Goal: Communication & Community: Connect with others

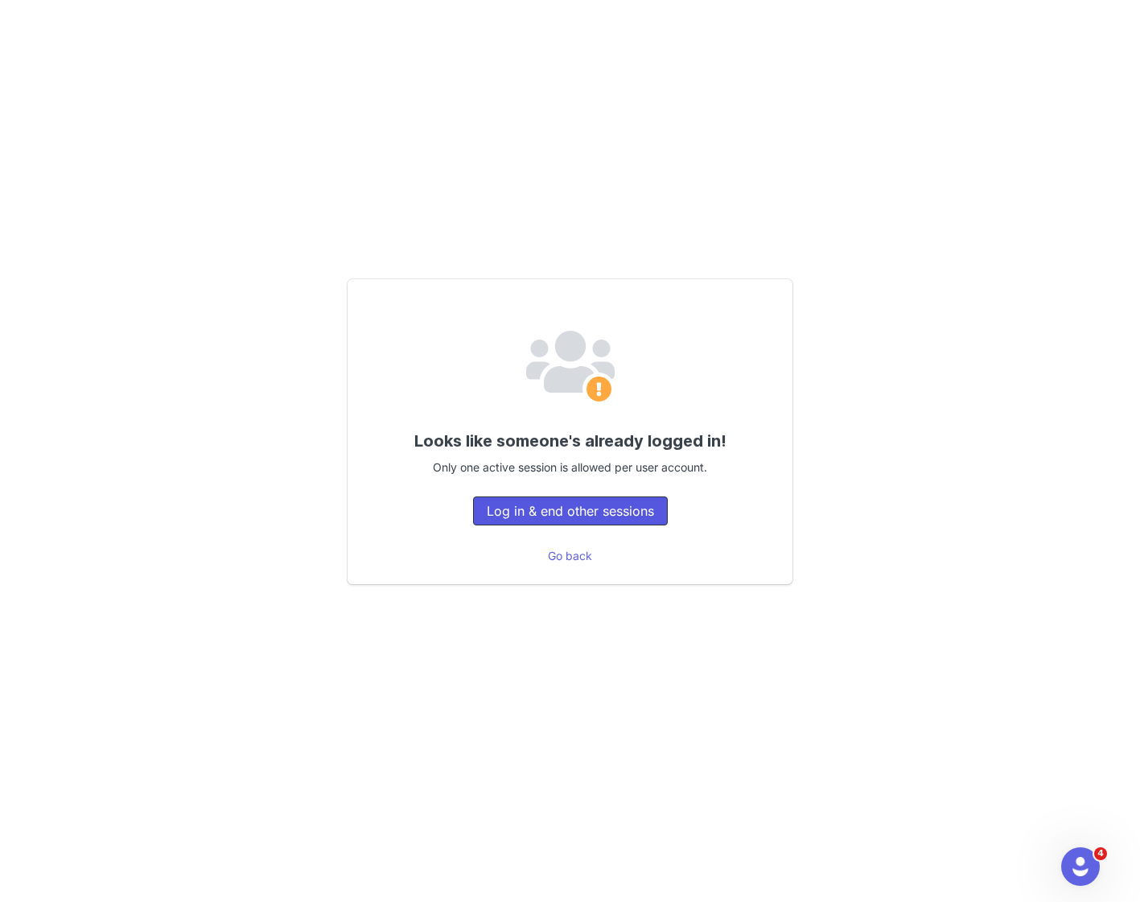
click at [579, 513] on button "Log in & end other sessions" at bounding box center [570, 511] width 195 height 29
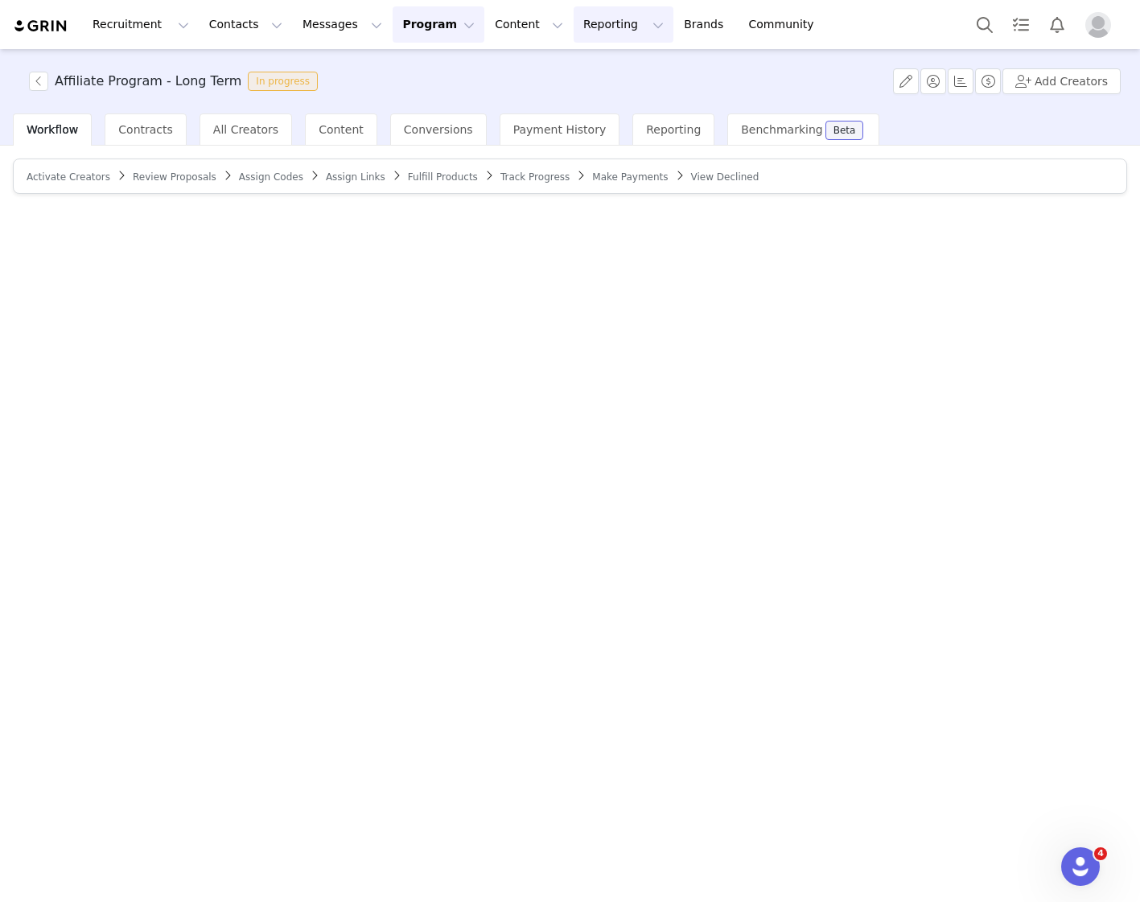
click at [574, 25] on button "Reporting Reporting" at bounding box center [624, 24] width 100 height 36
click at [576, 74] on p "Dashboard" at bounding box center [576, 71] width 61 height 17
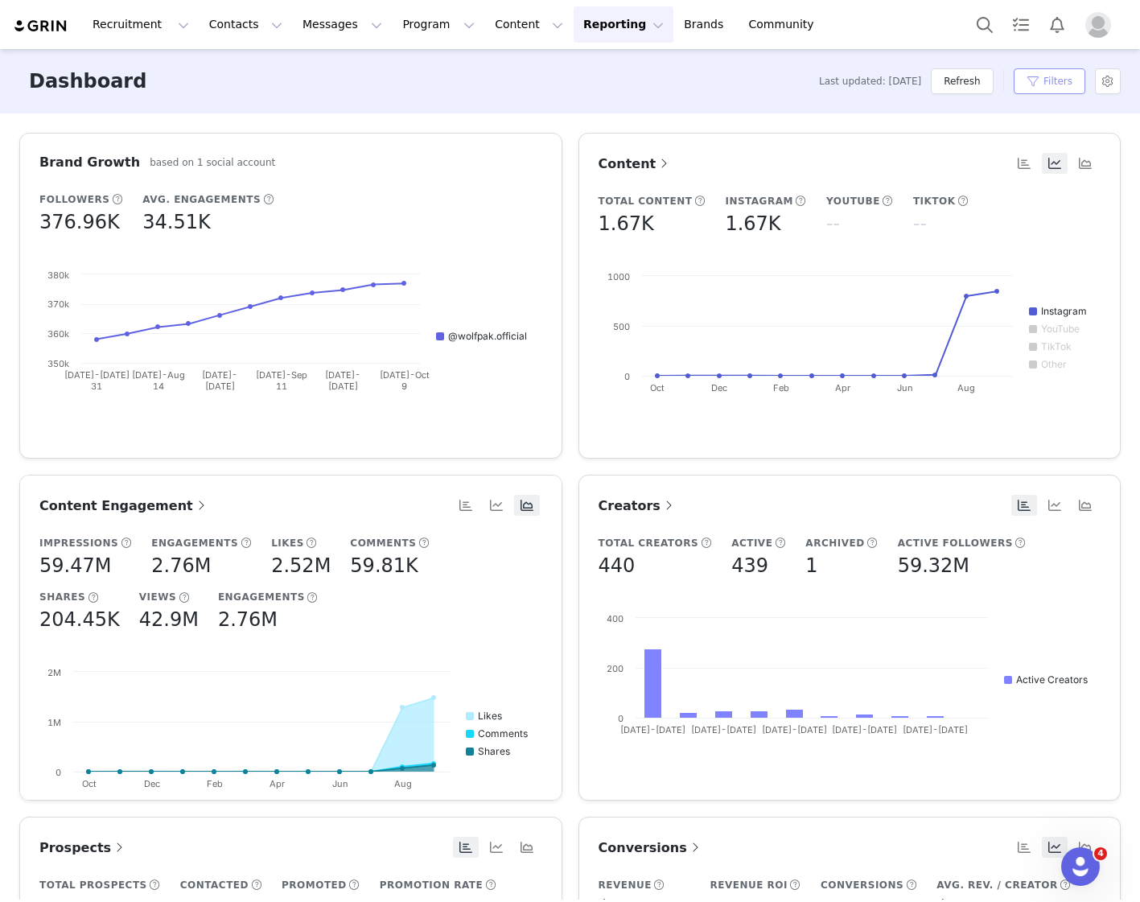
click at [1054, 89] on button "Filters" at bounding box center [1050, 81] width 72 height 26
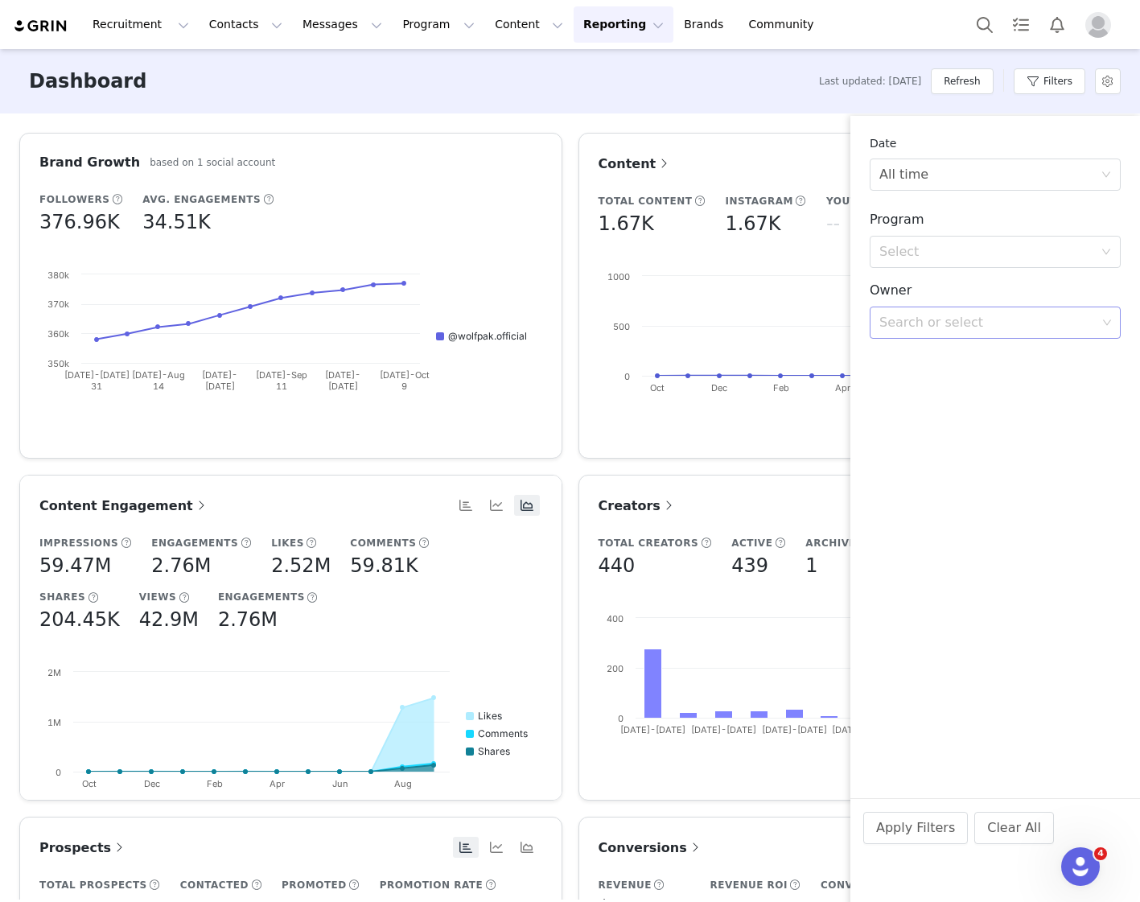
click at [924, 321] on div "Search or select" at bounding box center [988, 323] width 217 height 16
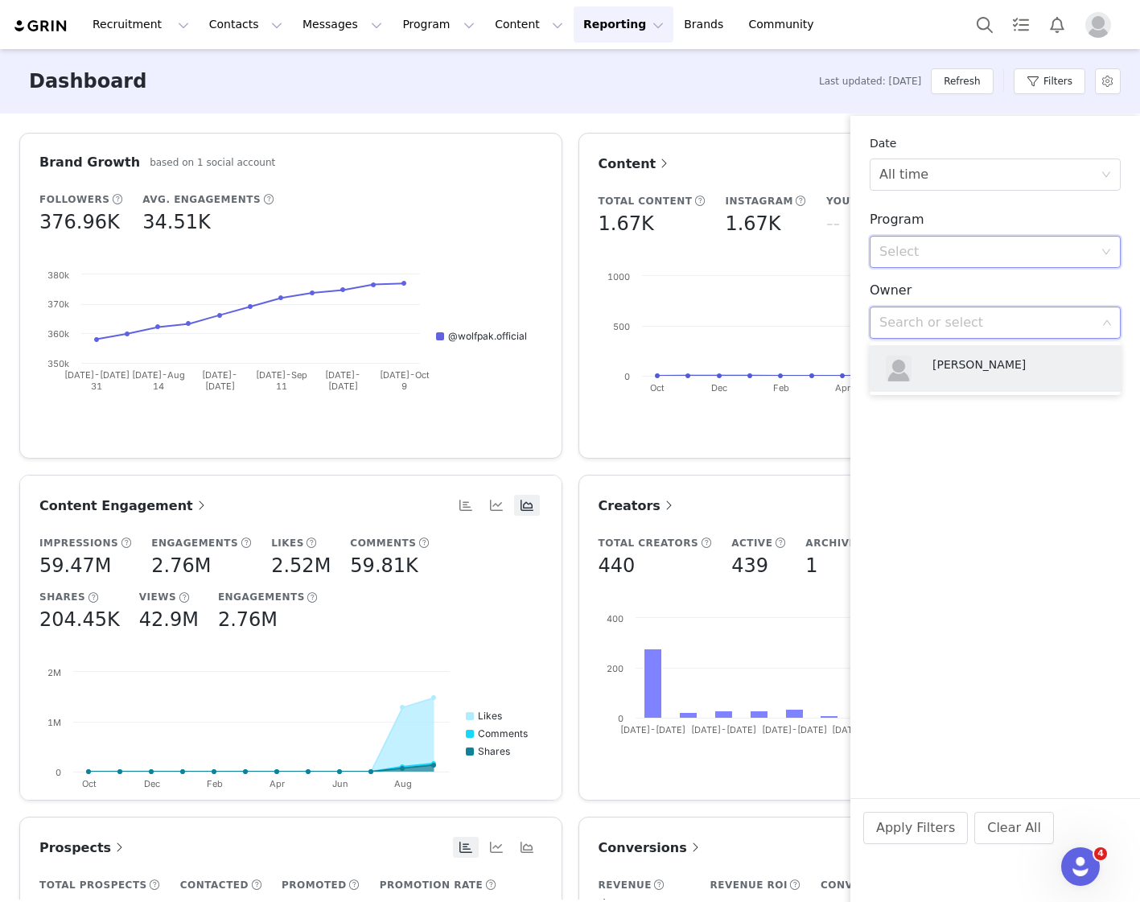
click at [920, 238] on div "Select" at bounding box center [990, 252] width 221 height 31
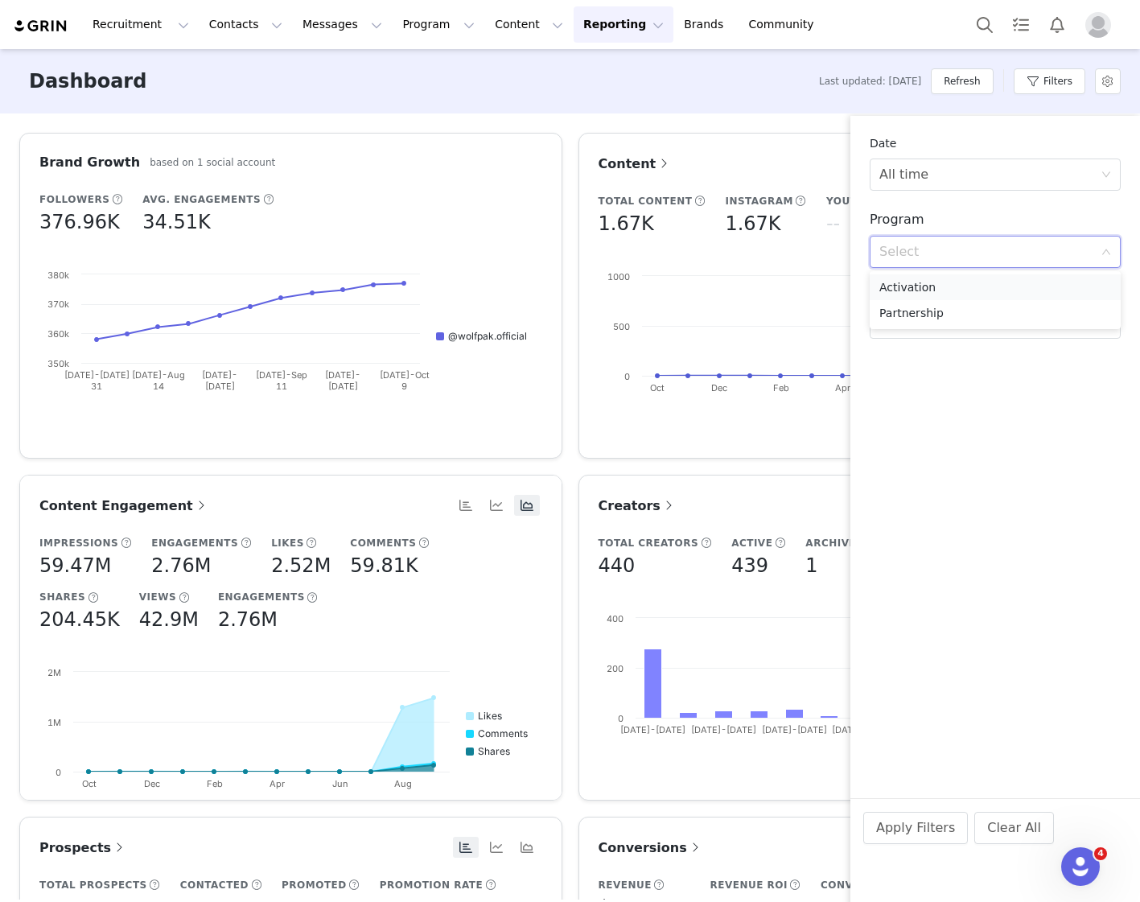
click at [903, 285] on li "Activation" at bounding box center [995, 287] width 251 height 26
click at [910, 175] on div "All time" at bounding box center [904, 174] width 49 height 31
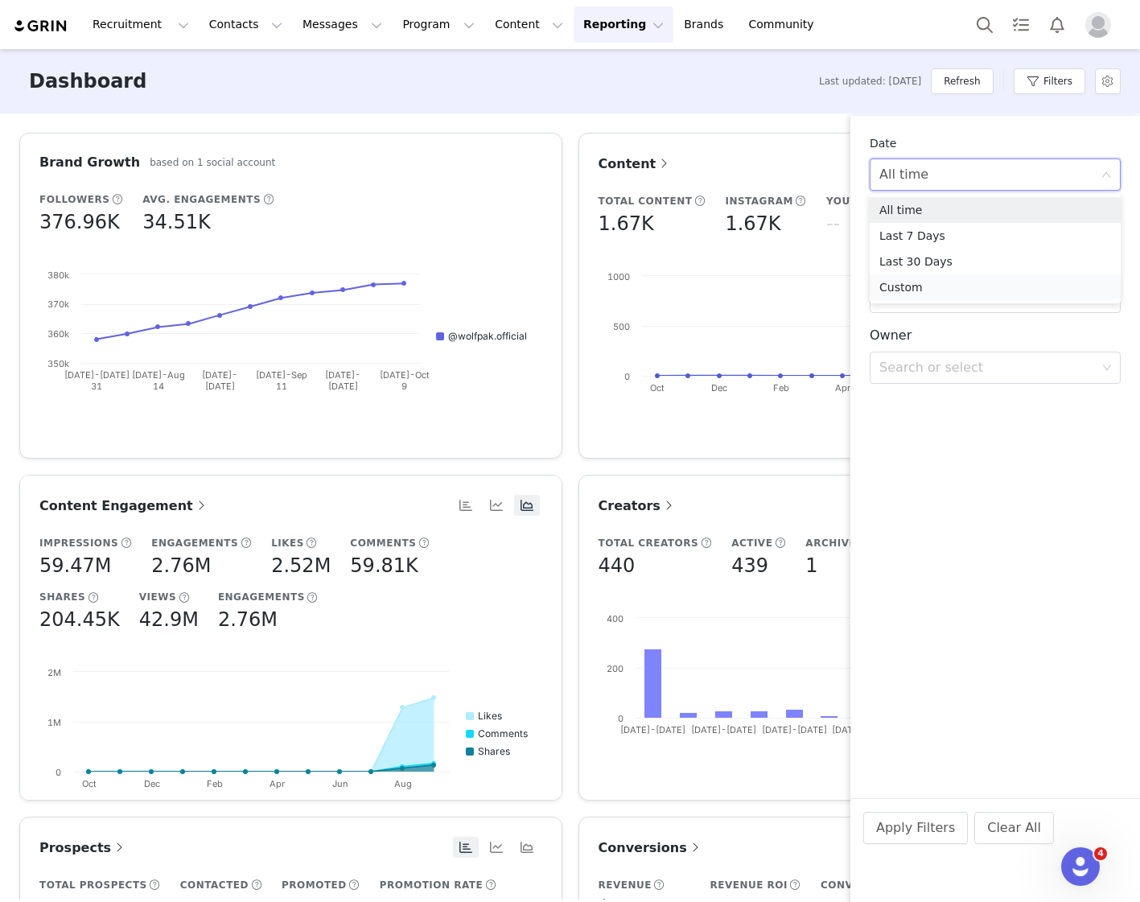
click at [908, 289] on li "Custom" at bounding box center [995, 287] width 251 height 26
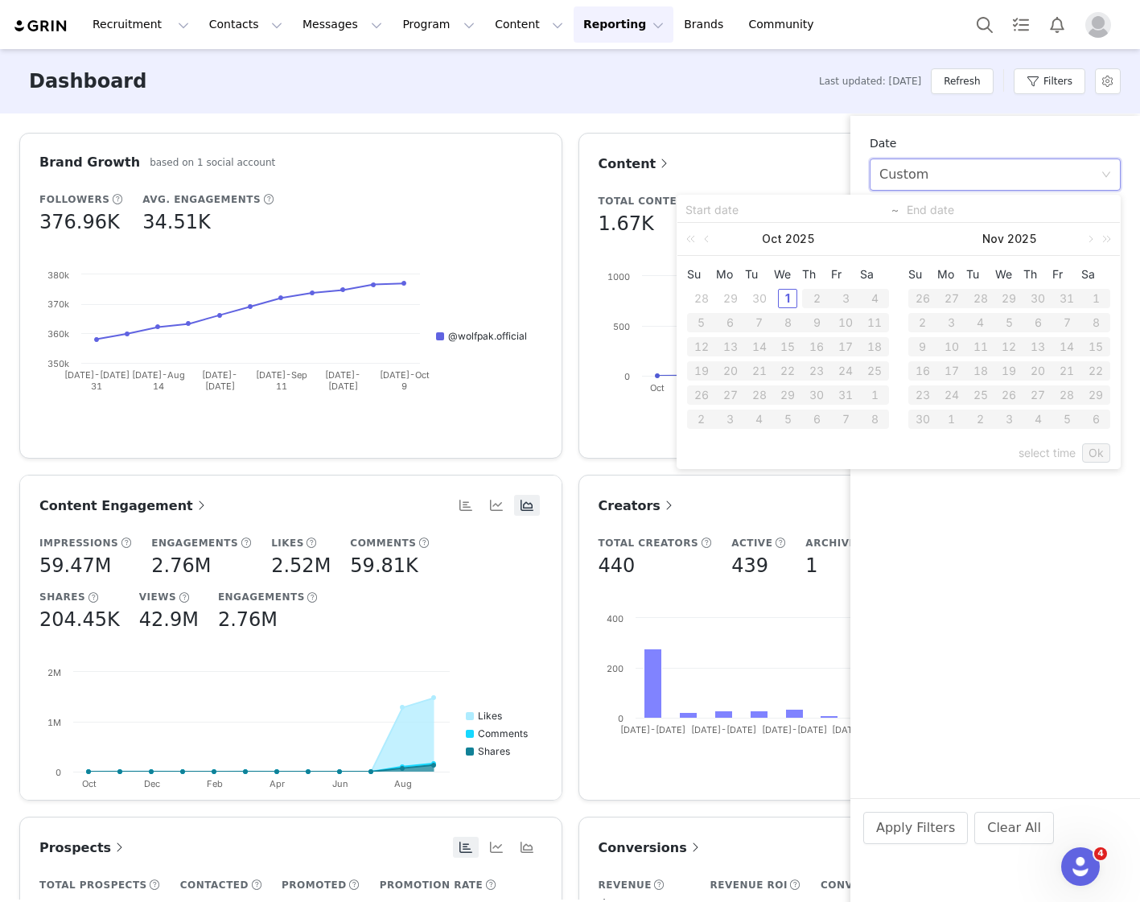
click at [760, 299] on div "30" at bounding box center [759, 298] width 19 height 19
type input "[DATE]"
click at [764, 302] on div "30" at bounding box center [759, 298] width 19 height 19
type input "[DATE]"
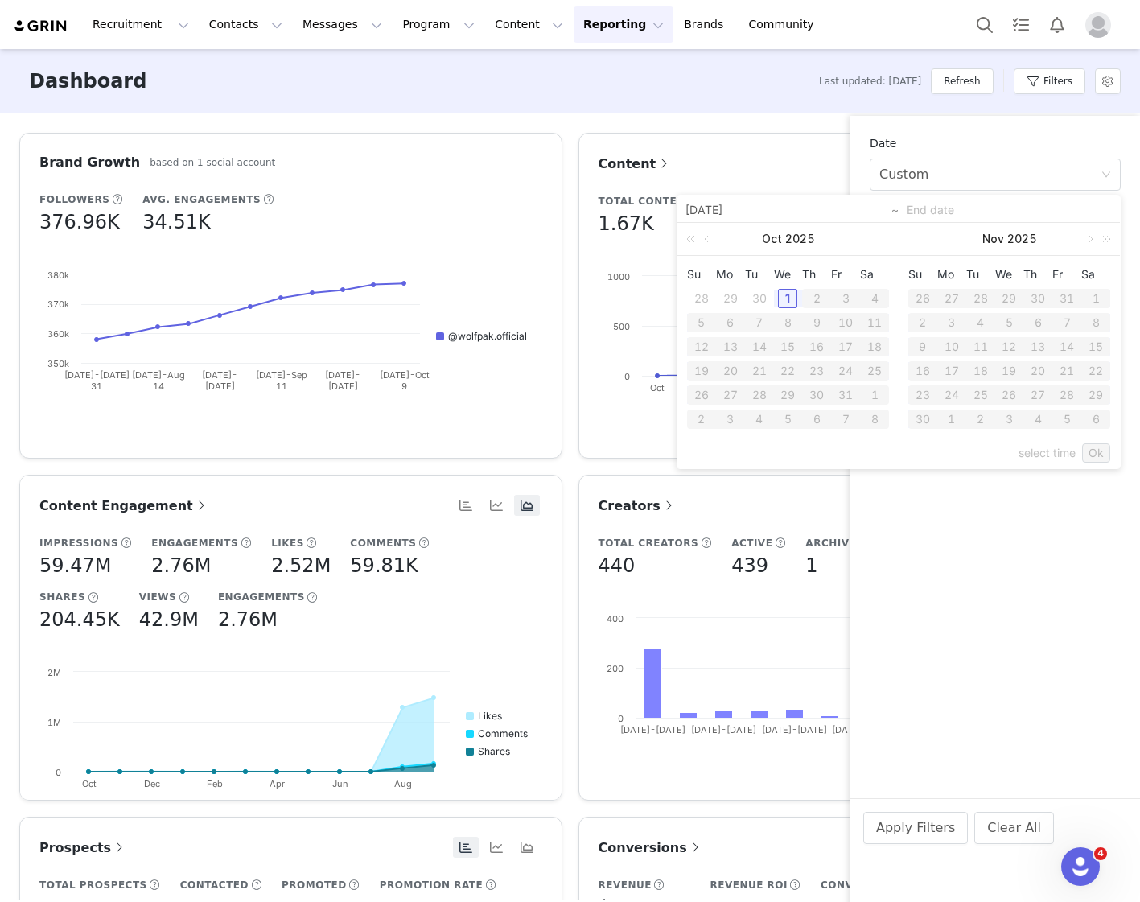
type input "[DATE]"
click at [762, 395] on div "30" at bounding box center [759, 394] width 19 height 19
click at [733, 394] on div "29" at bounding box center [730, 394] width 19 height 19
type input "[DATE]"
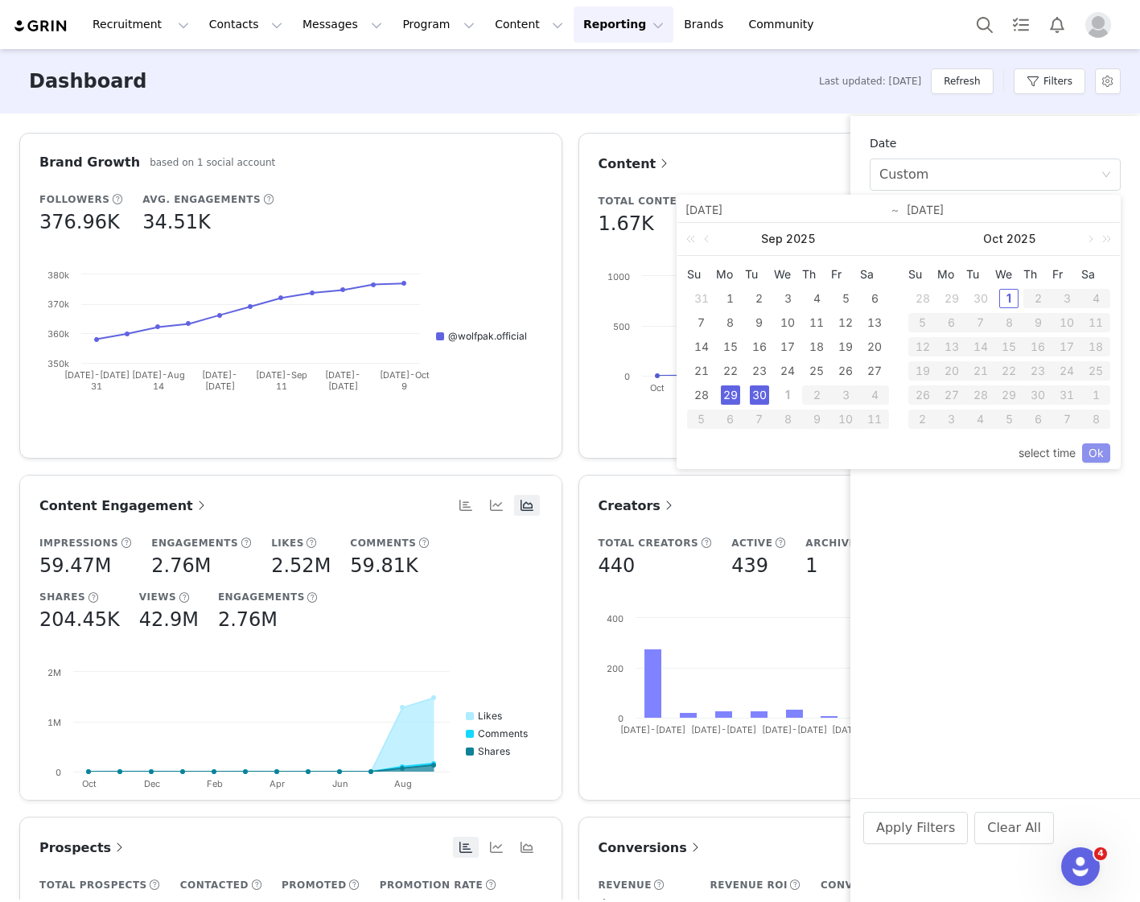
click at [1096, 451] on link "Ok" at bounding box center [1096, 452] width 28 height 19
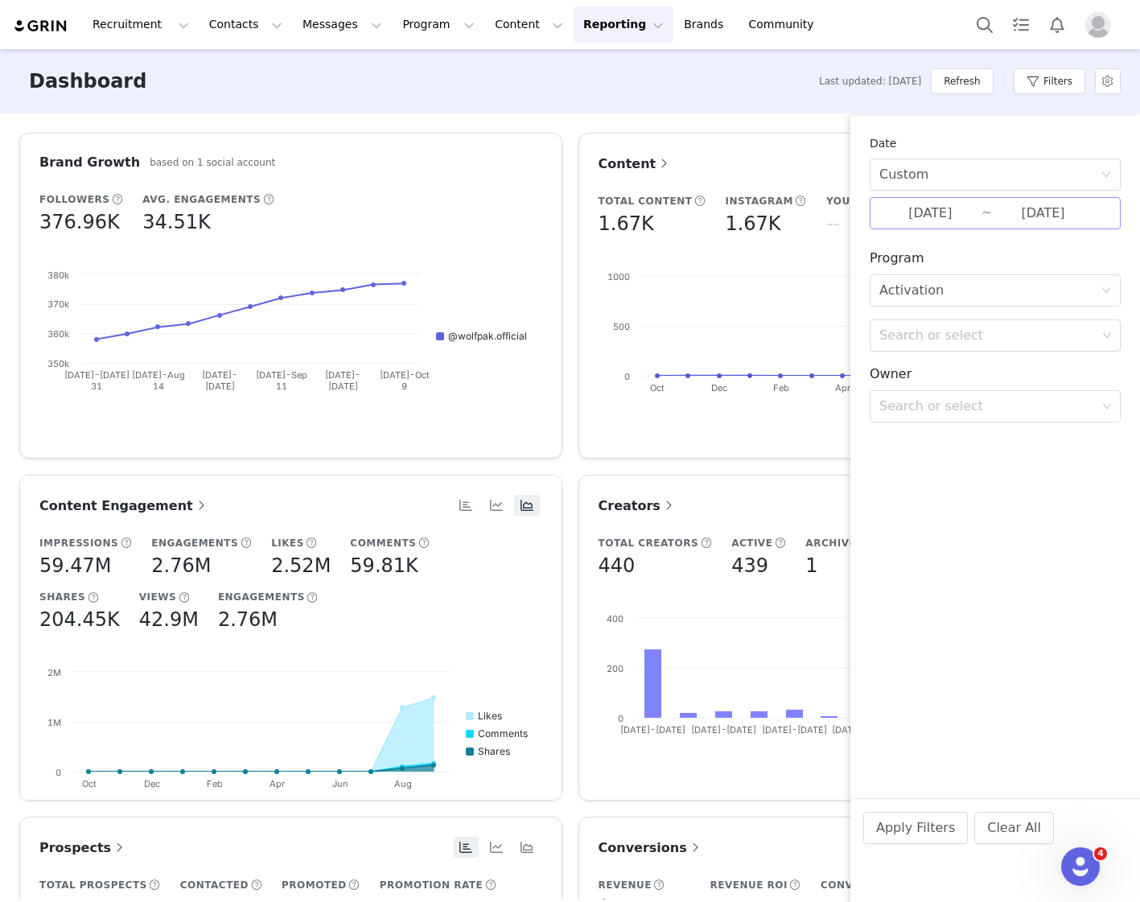
click at [963, 215] on input "[DATE]" at bounding box center [931, 213] width 102 height 21
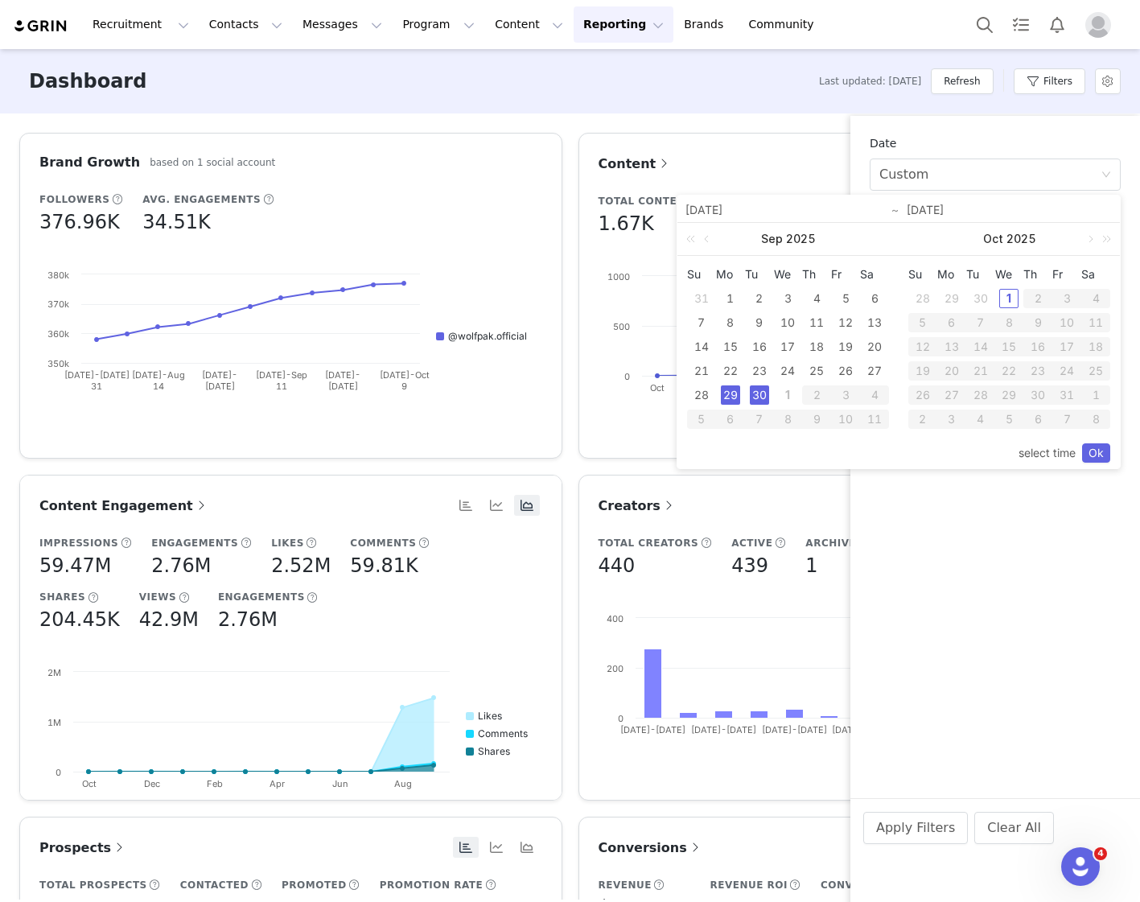
click at [734, 394] on div "29" at bounding box center [730, 394] width 19 height 19
click at [730, 398] on div "29" at bounding box center [730, 394] width 19 height 19
type input "[DATE]"
click at [1094, 451] on link "Ok" at bounding box center [1096, 452] width 28 height 19
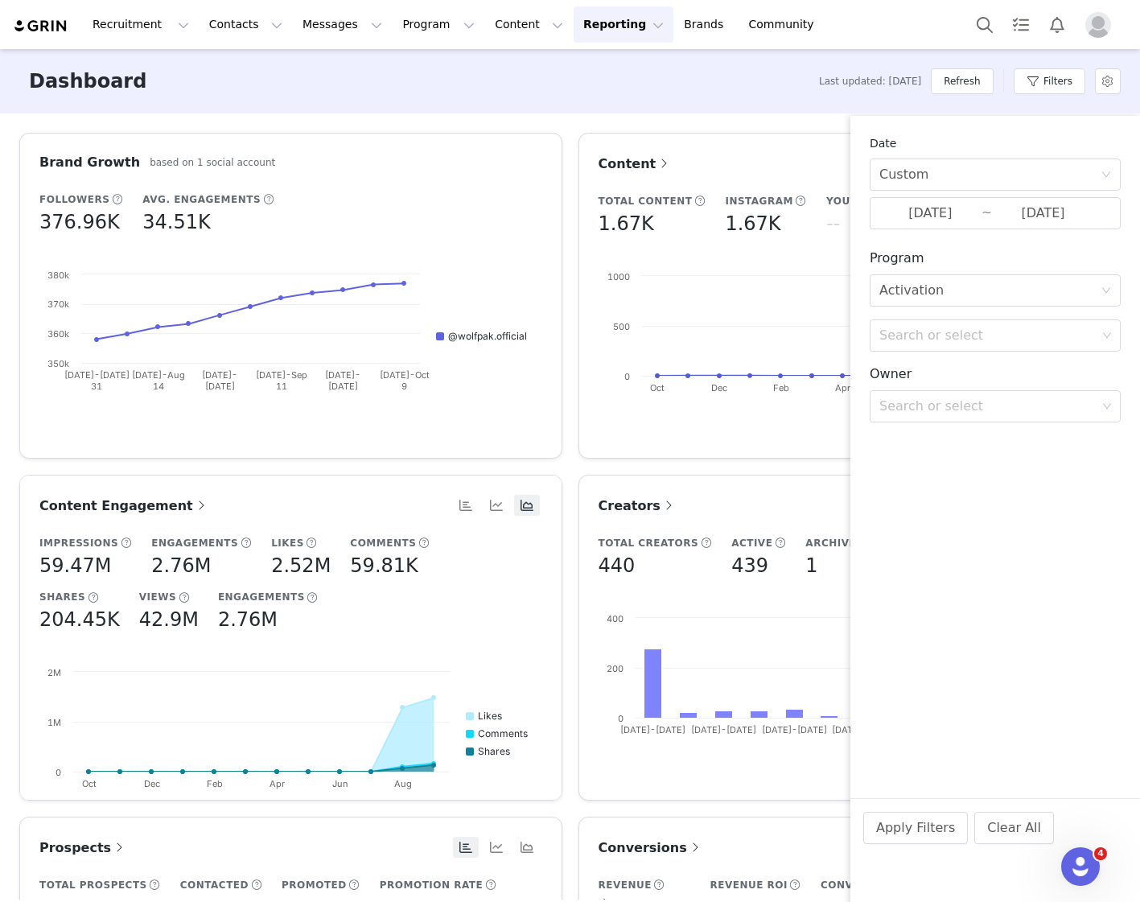
click at [748, 460] on div "Brand Growth based on 1 social account Followers 376.96K Avg. Engagements 34.51…" at bounding box center [570, 817] width 1118 height 1368
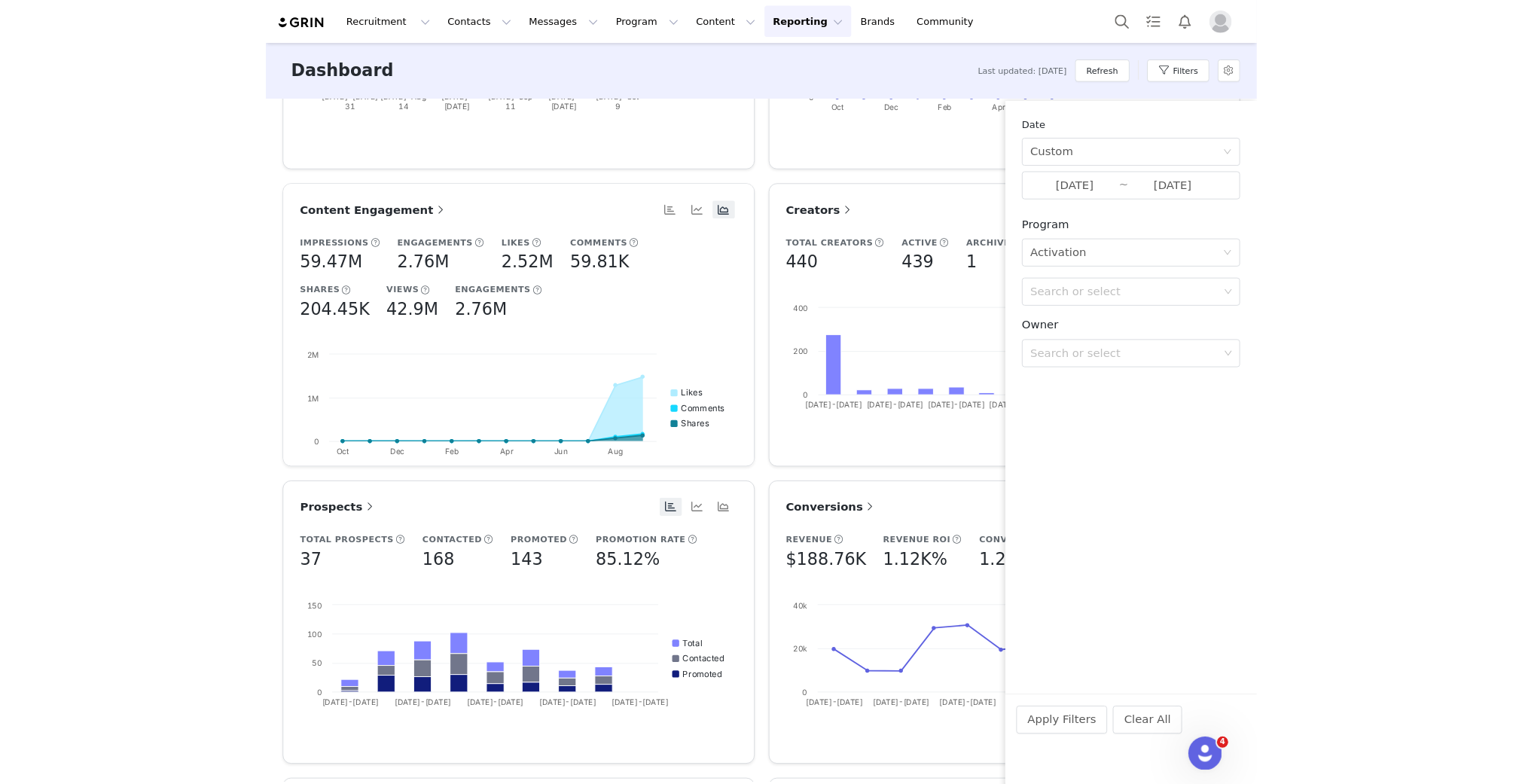
scroll to position [249, 0]
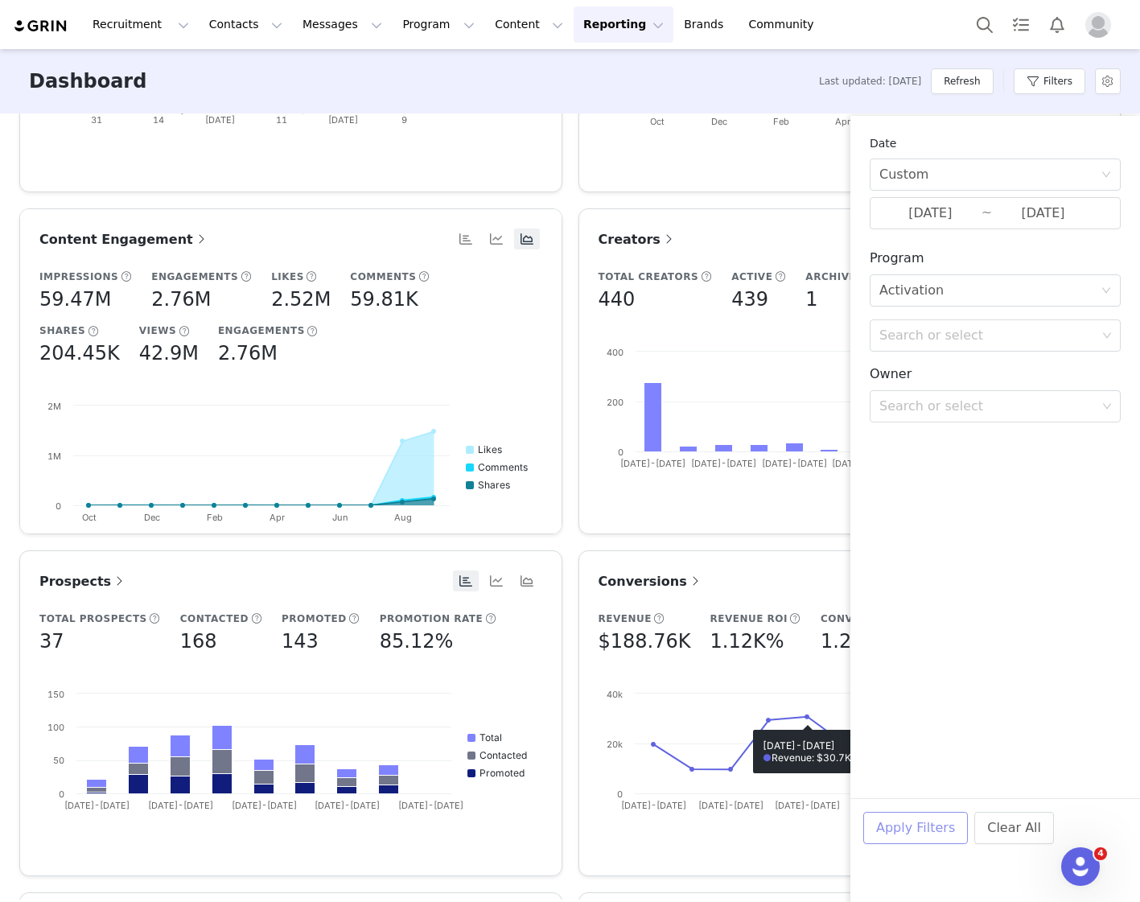
click at [897, 823] on button "Apply Filters" at bounding box center [915, 828] width 105 height 32
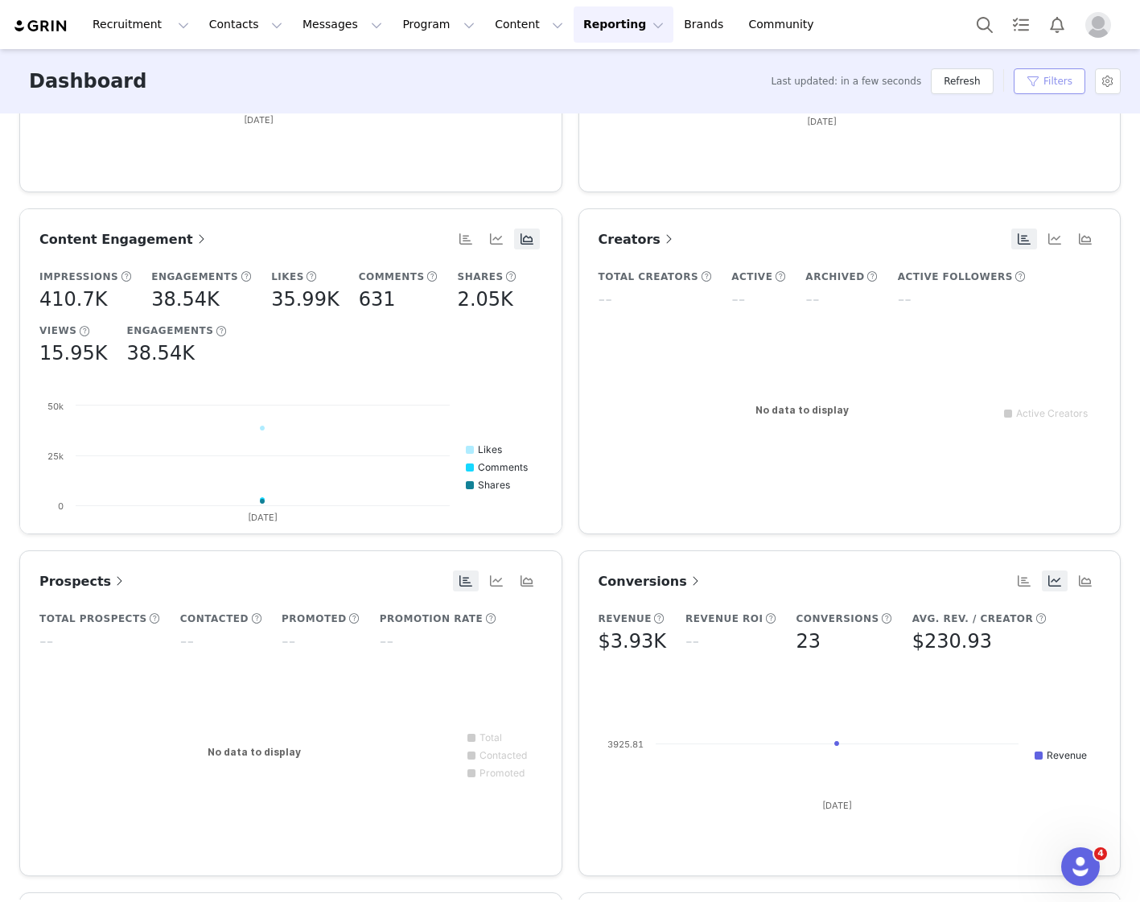
click at [1037, 87] on button "Filters" at bounding box center [1050, 81] width 72 height 26
click at [1087, 63] on div "Last updated: a few seconds ago Refresh Filters" at bounding box center [941, 81] width 359 height 48
click at [1063, 76] on button "Filters" at bounding box center [1050, 81] width 72 height 26
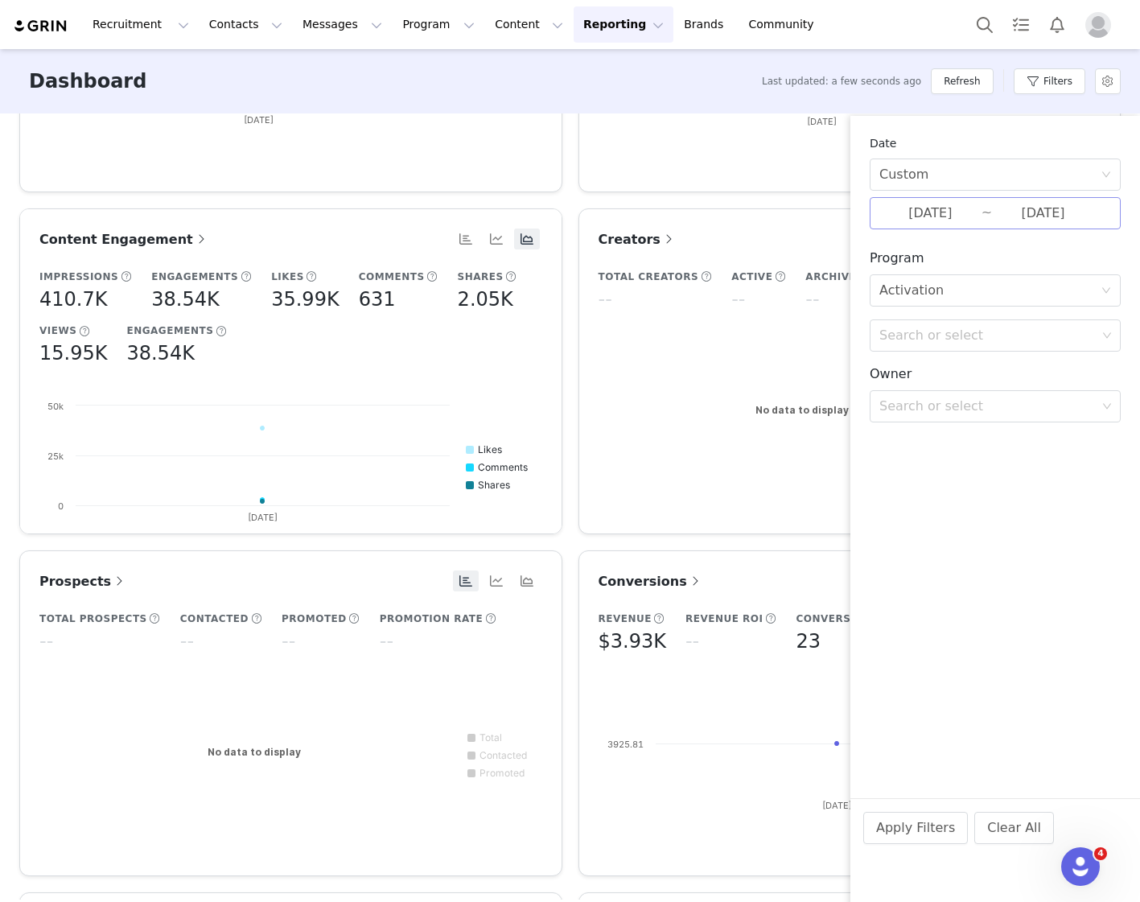
click at [971, 211] on input "[DATE]" at bounding box center [931, 213] width 102 height 21
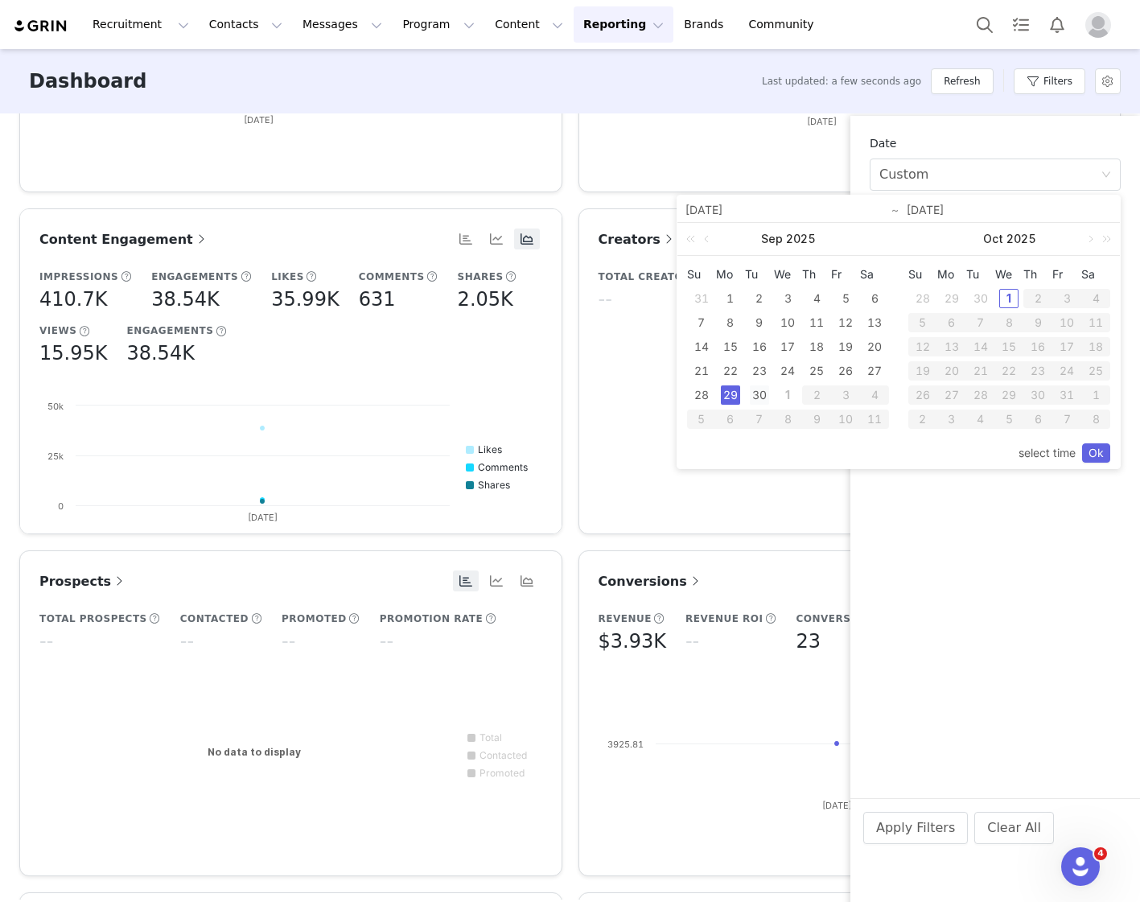
click at [758, 400] on div "30" at bounding box center [759, 394] width 19 height 19
click at [760, 396] on div "30" at bounding box center [759, 394] width 19 height 19
type input "[DATE]"
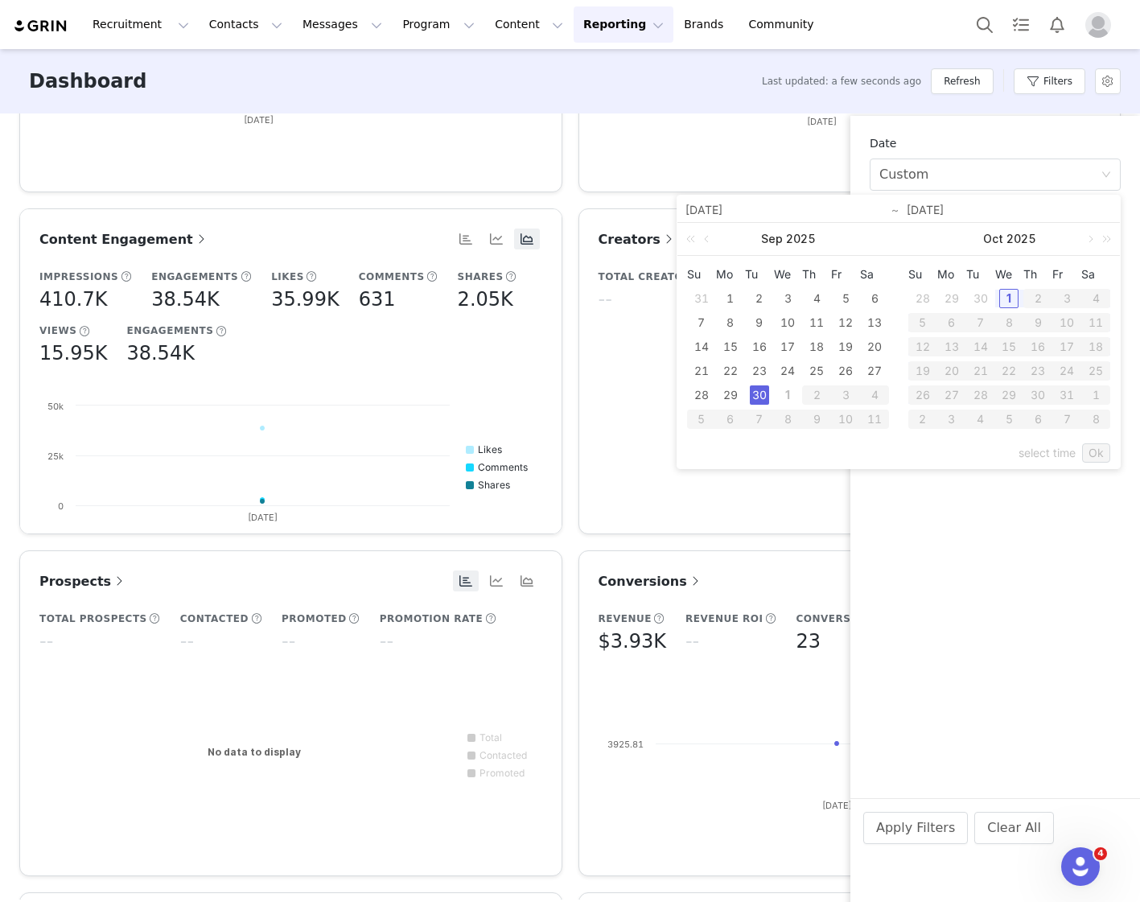
type input "[DATE]"
click at [1094, 455] on link "Ok" at bounding box center [1096, 452] width 28 height 19
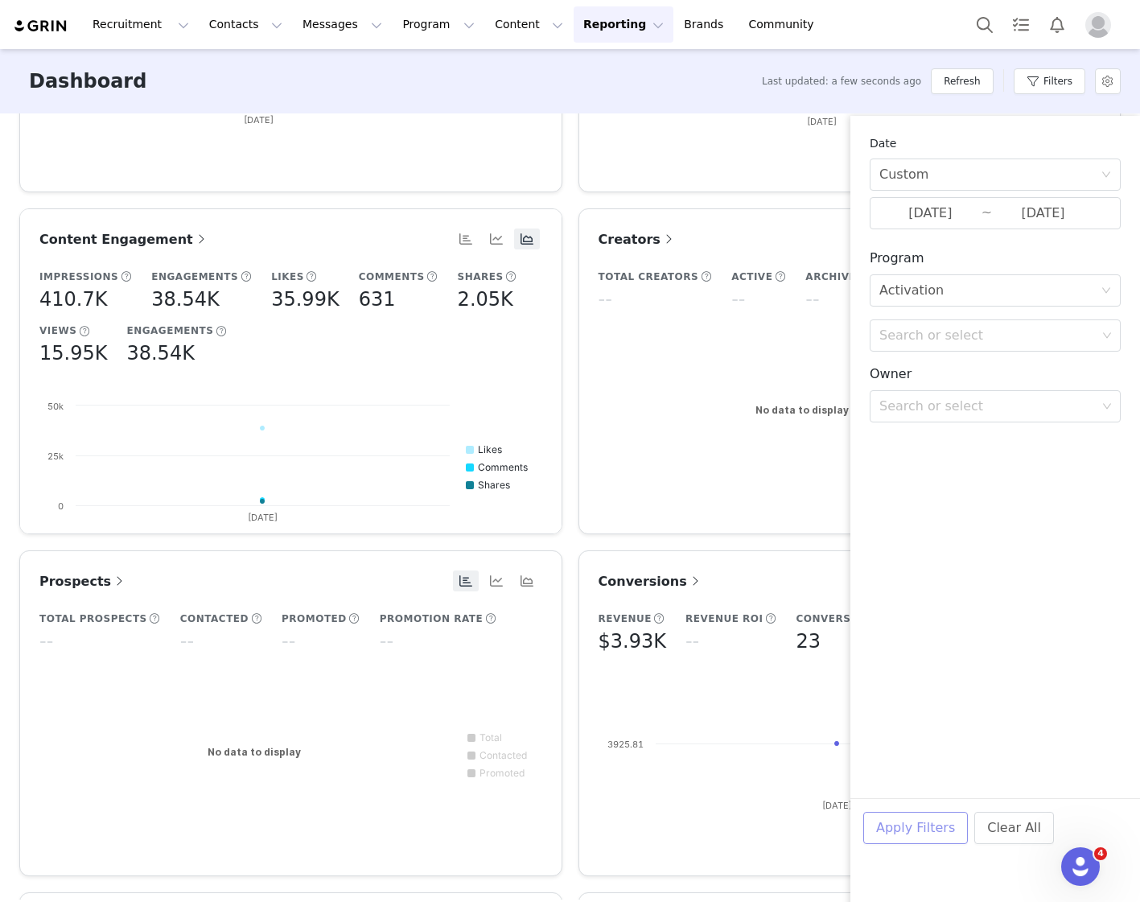
click at [892, 826] on button "Apply Filters" at bounding box center [915, 828] width 105 height 32
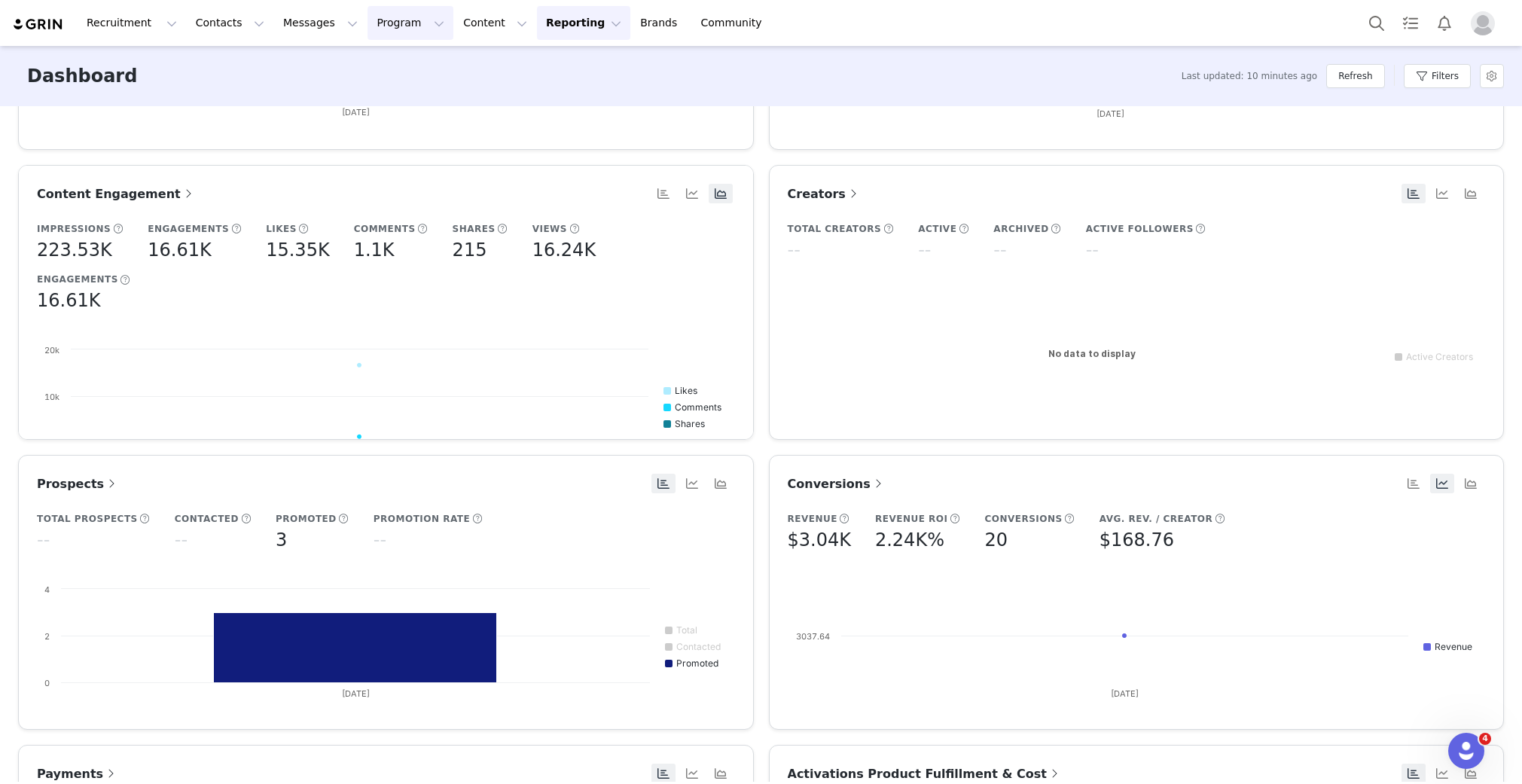
click at [390, 37] on button "Program Program" at bounding box center [411, 22] width 86 height 34
click at [378, 25] on button "Program Program" at bounding box center [411, 22] width 86 height 34
click at [369, 28] on button "Program Program" at bounding box center [411, 22] width 86 height 34
click at [384, 64] on p "Activations" at bounding box center [386, 66] width 58 height 16
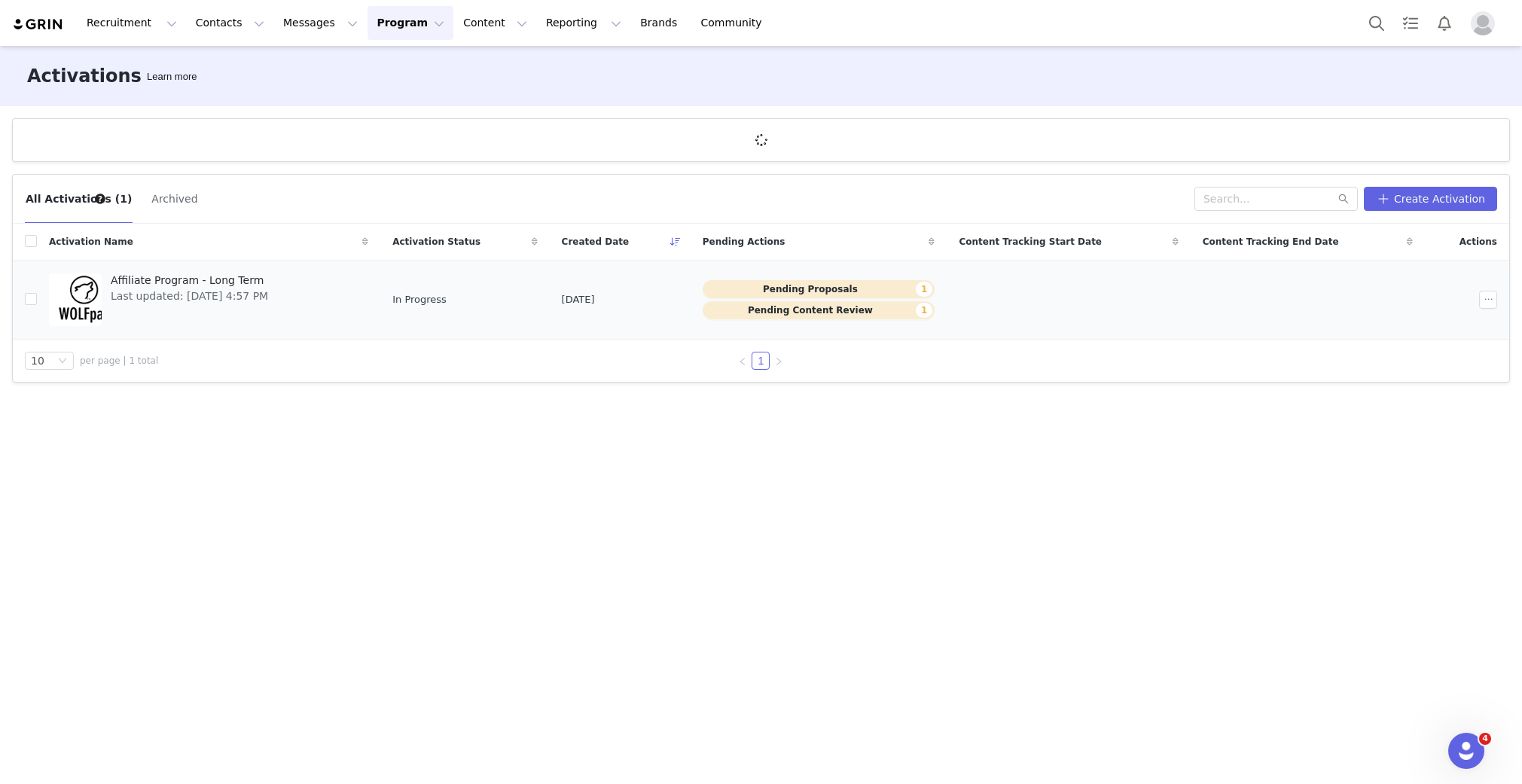
click at [195, 284] on span "Affiliate Program - Long Term" at bounding box center [189, 280] width 157 height 16
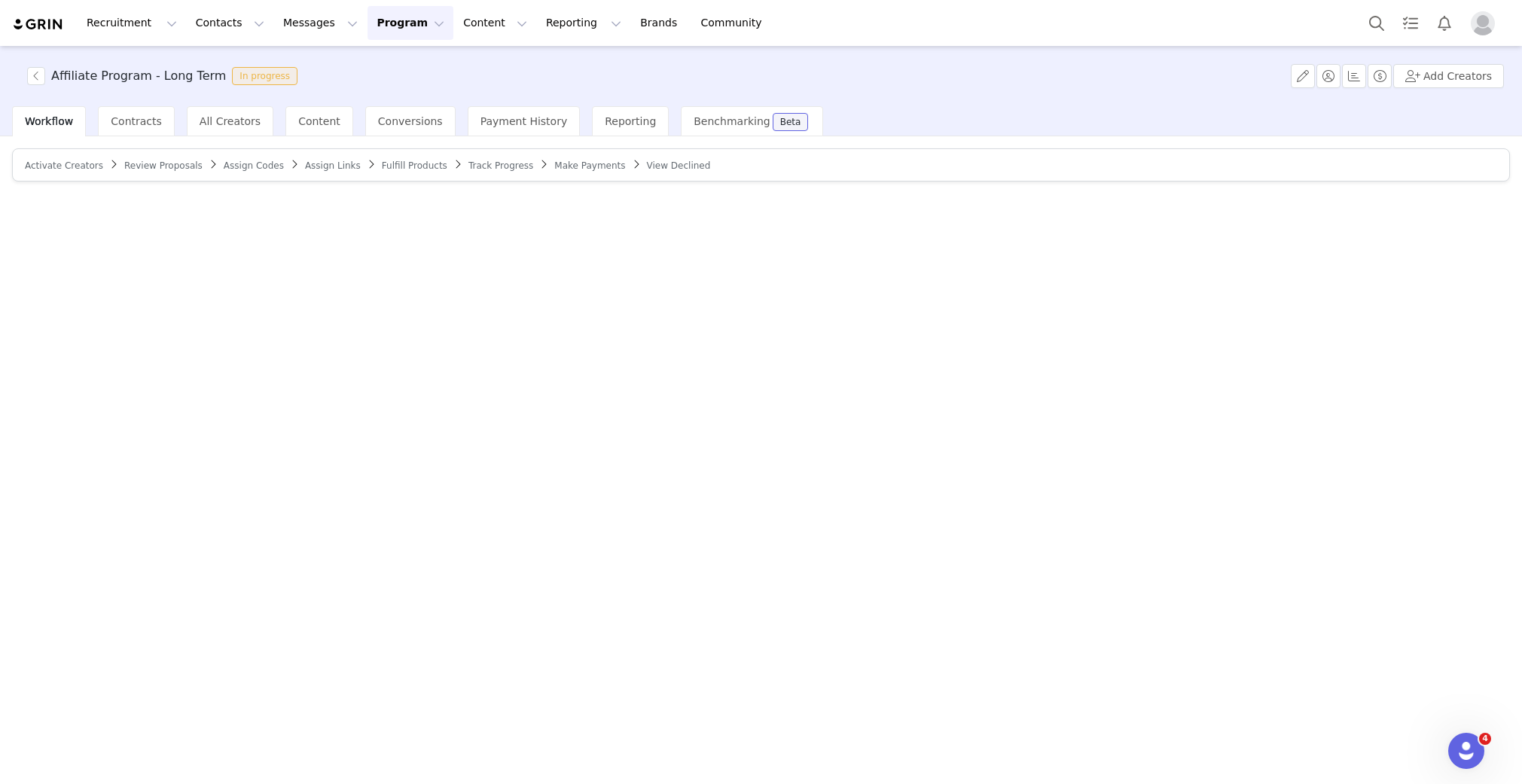
click at [378, 31] on button "Program Program" at bounding box center [411, 22] width 86 height 34
click at [395, 71] on p "Activations" at bounding box center [386, 66] width 58 height 16
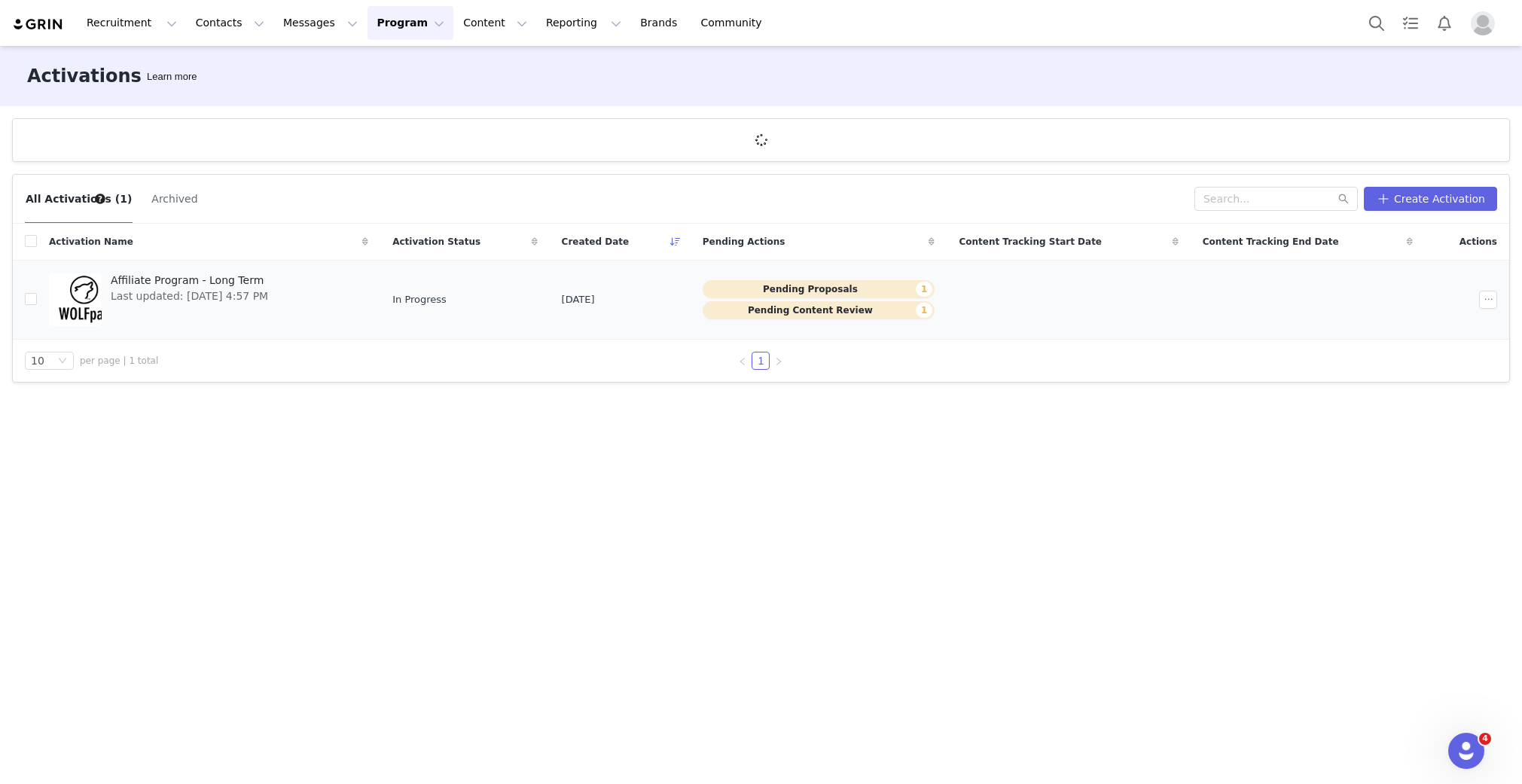
click at [197, 281] on span "Affiliate Program - Long Term" at bounding box center [189, 280] width 157 height 16
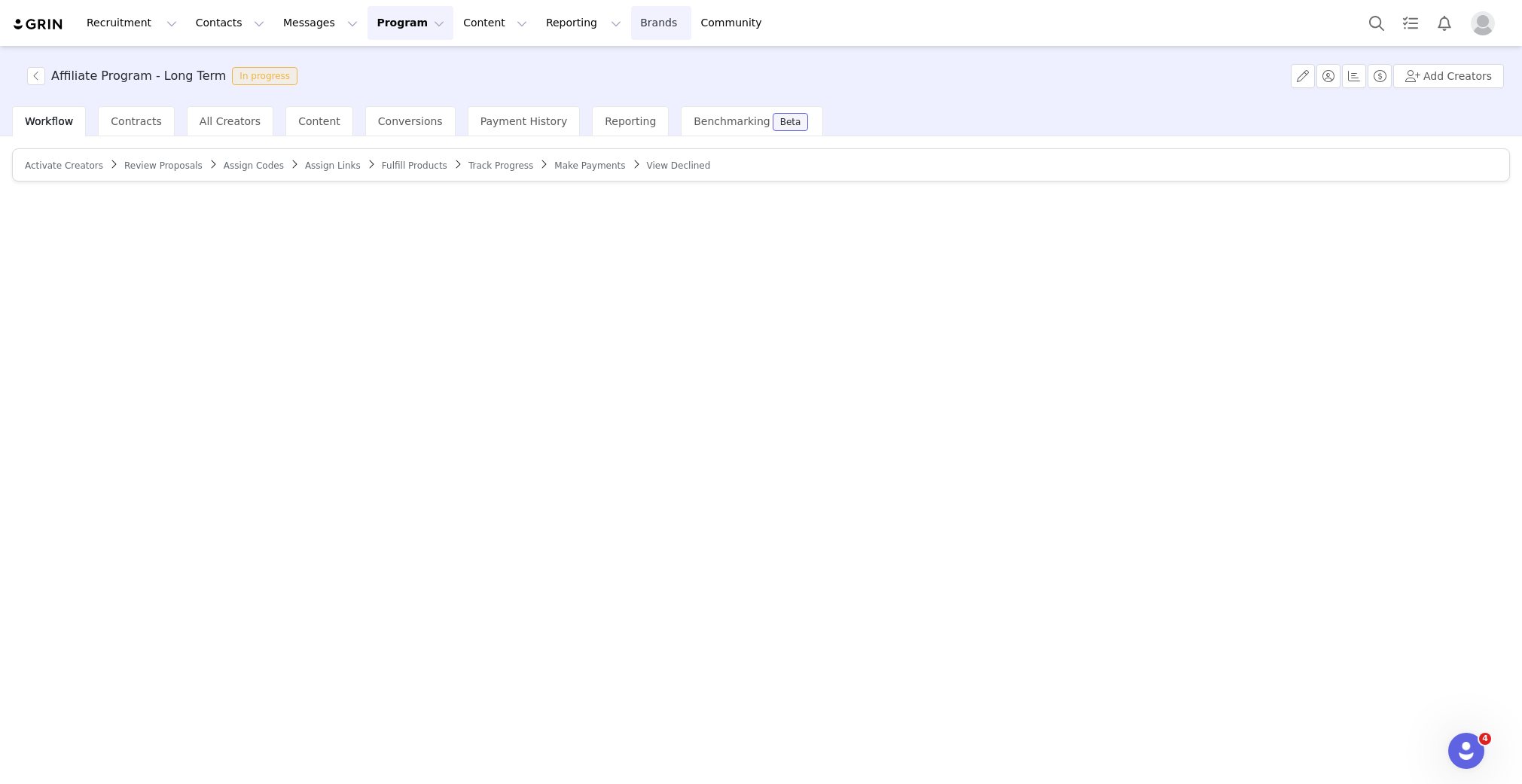
click at [631, 21] on link "Brands Brands" at bounding box center [661, 22] width 60 height 34
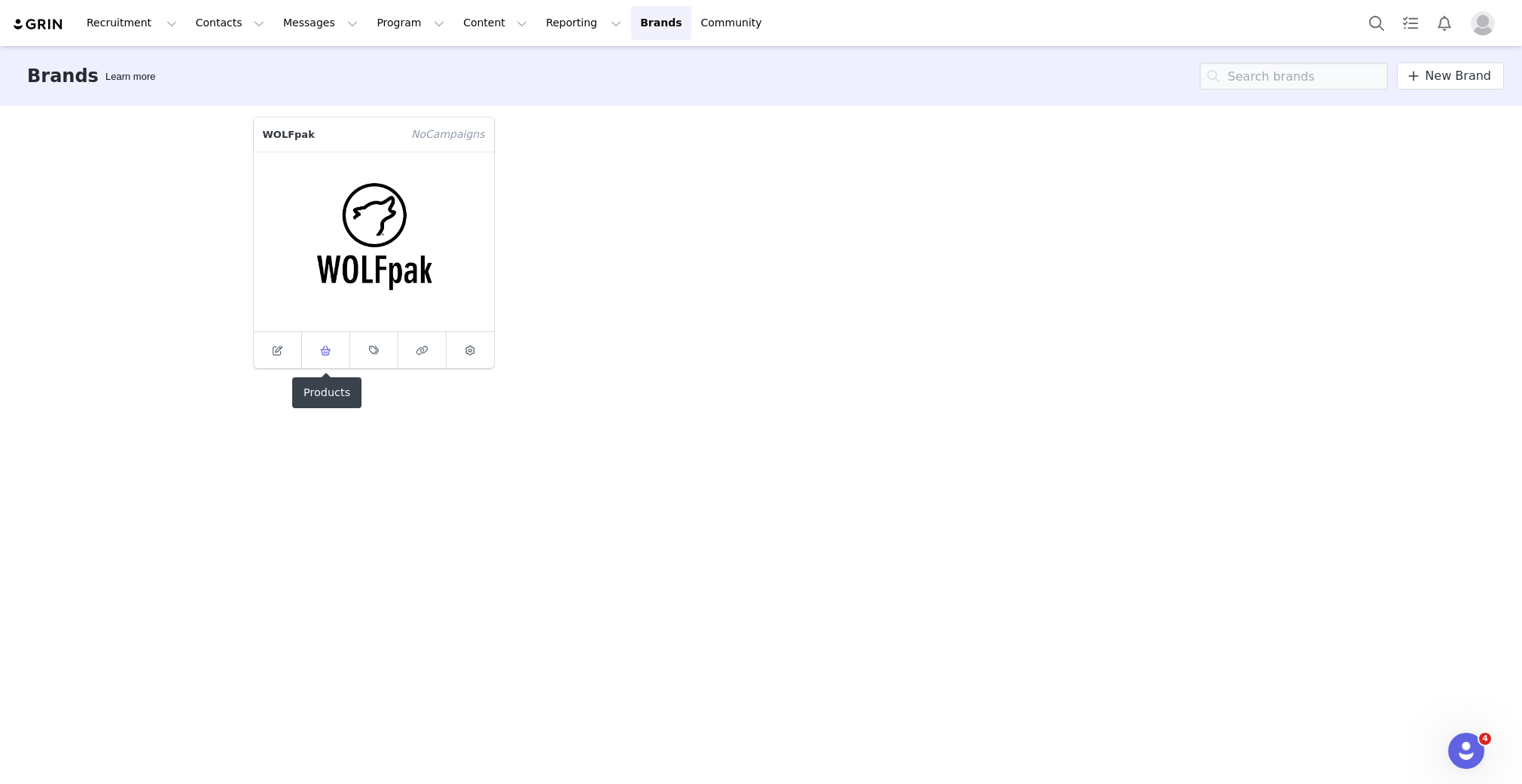
click at [323, 345] on icon at bounding box center [326, 350] width 11 height 9
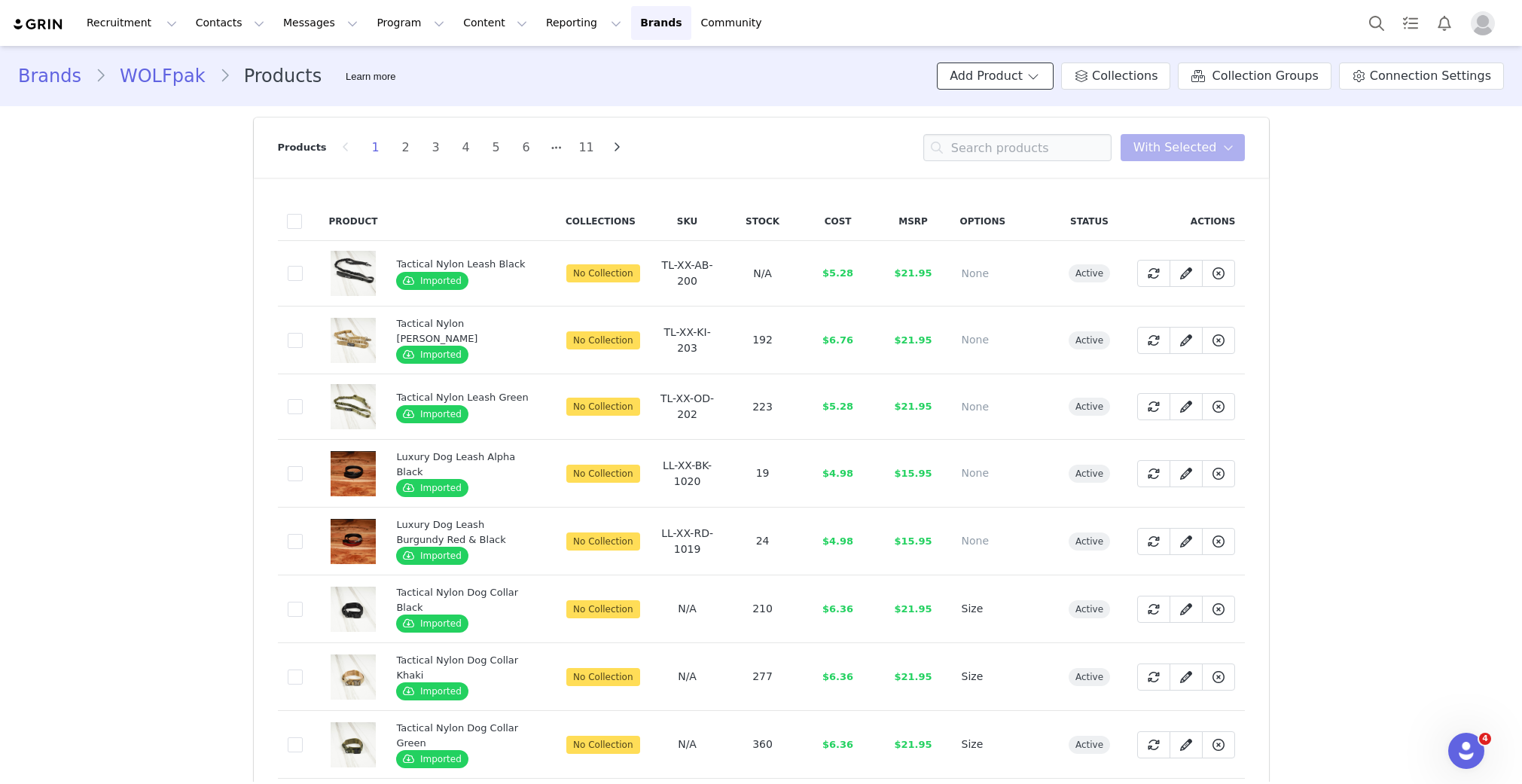
click at [1029, 78] on button "Add Product" at bounding box center [995, 76] width 117 height 27
click at [1029, 133] on span "Import From Store" at bounding box center [1040, 133] width 95 height 12
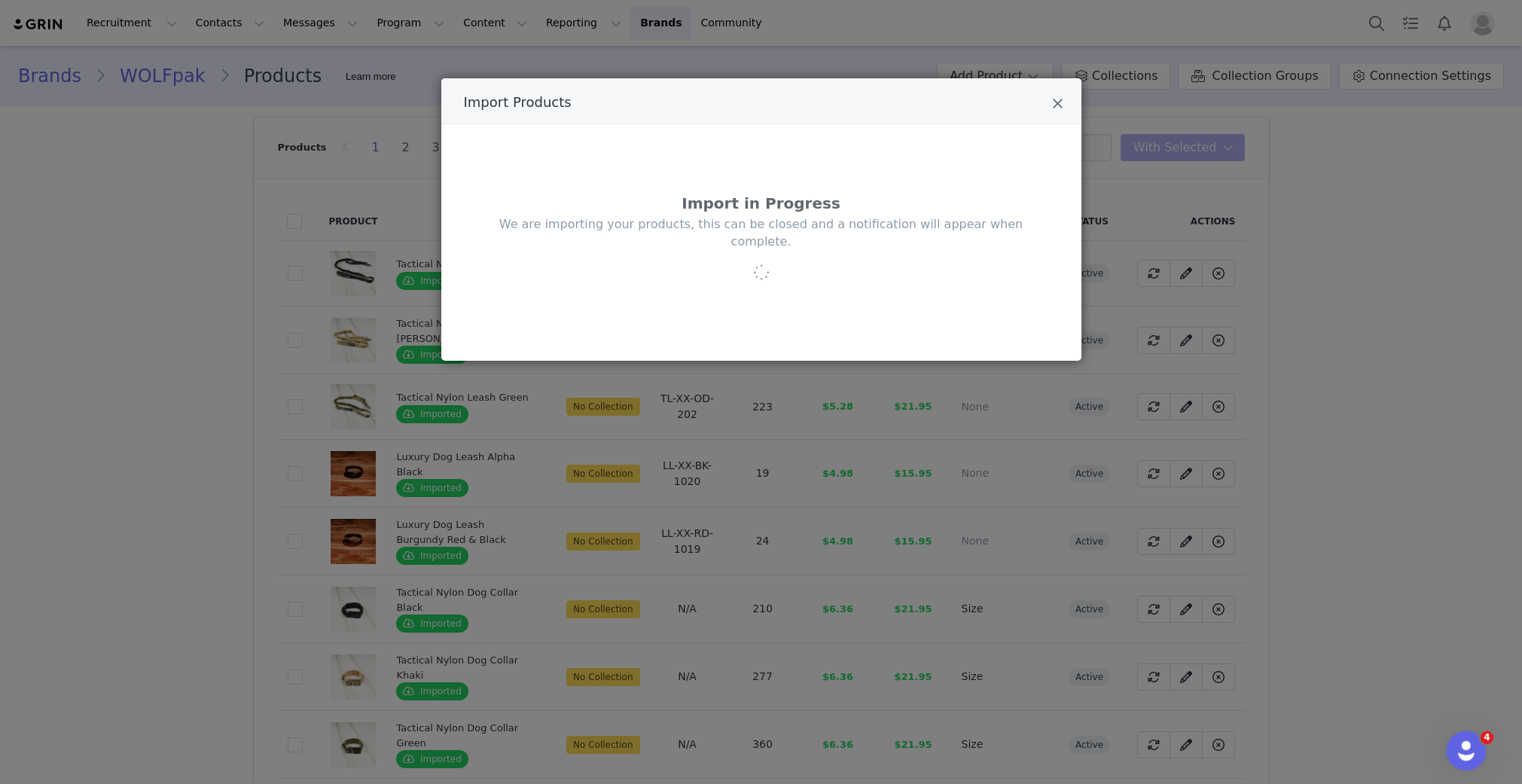
click at [1066, 741] on div "Open Intercom Messenger" at bounding box center [1464, 748] width 50 height 50
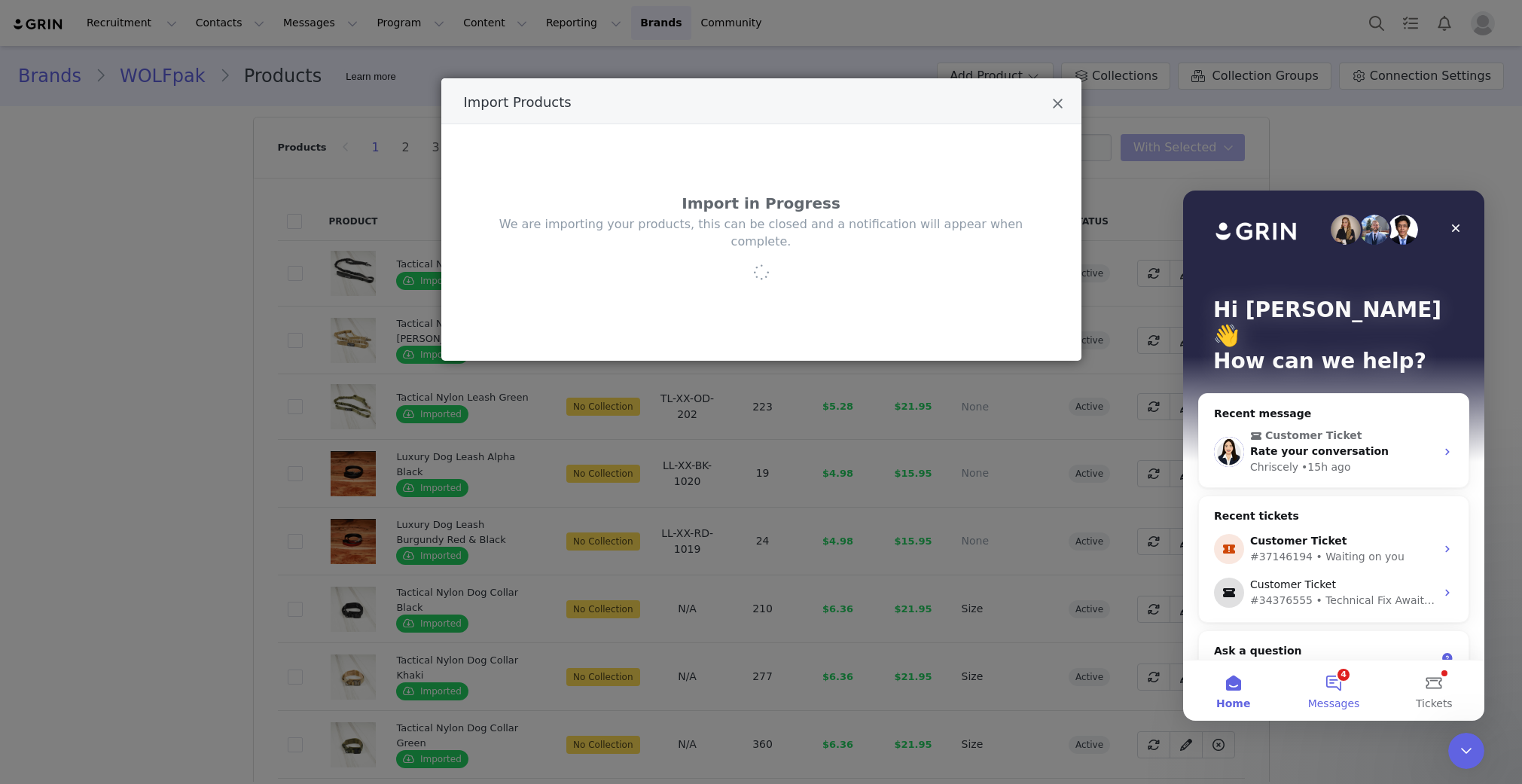
click at [1066, 698] on span "Messages" at bounding box center [1335, 703] width 52 height 10
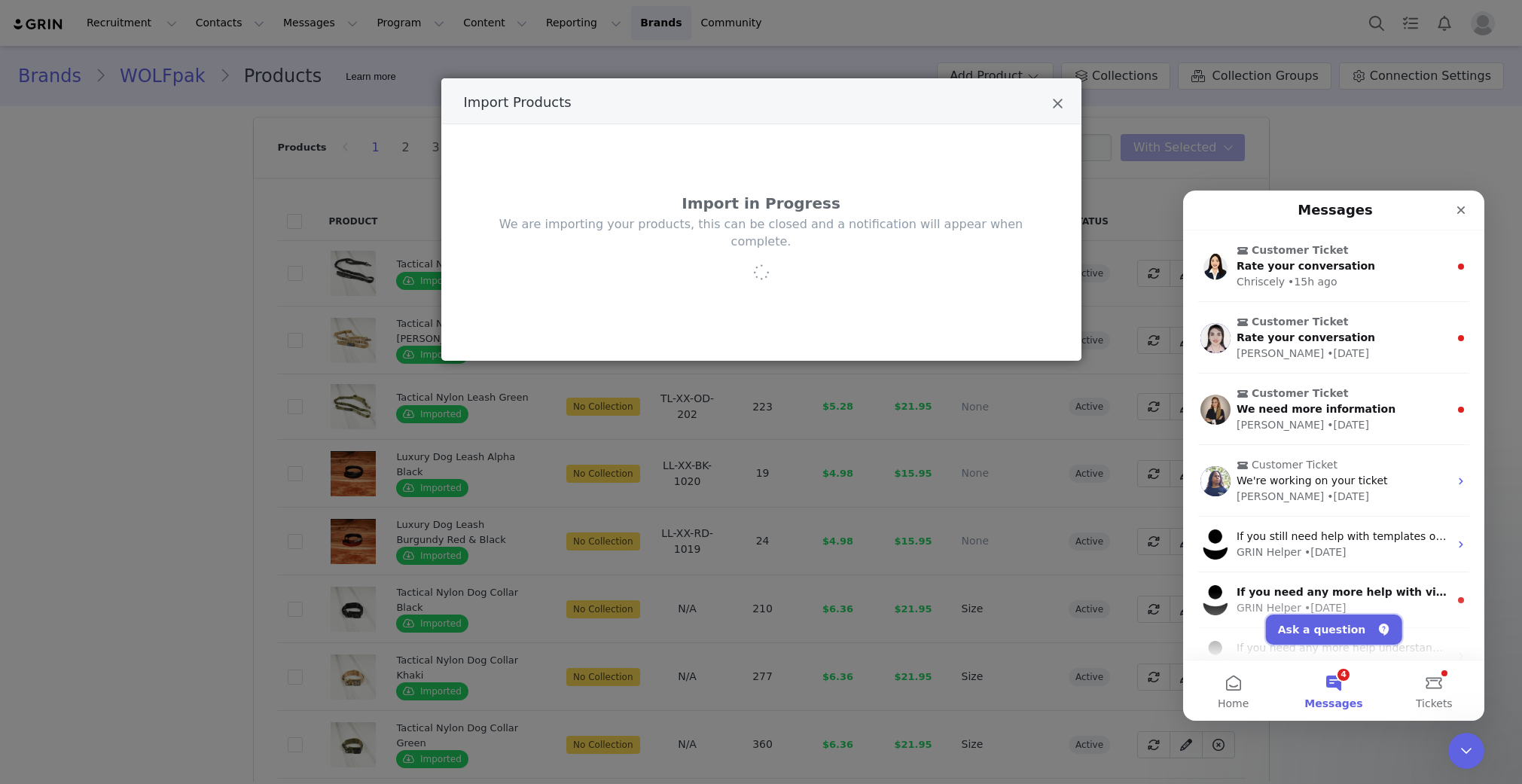
click at [1066, 631] on button "Ask a question" at bounding box center [1335, 630] width 137 height 30
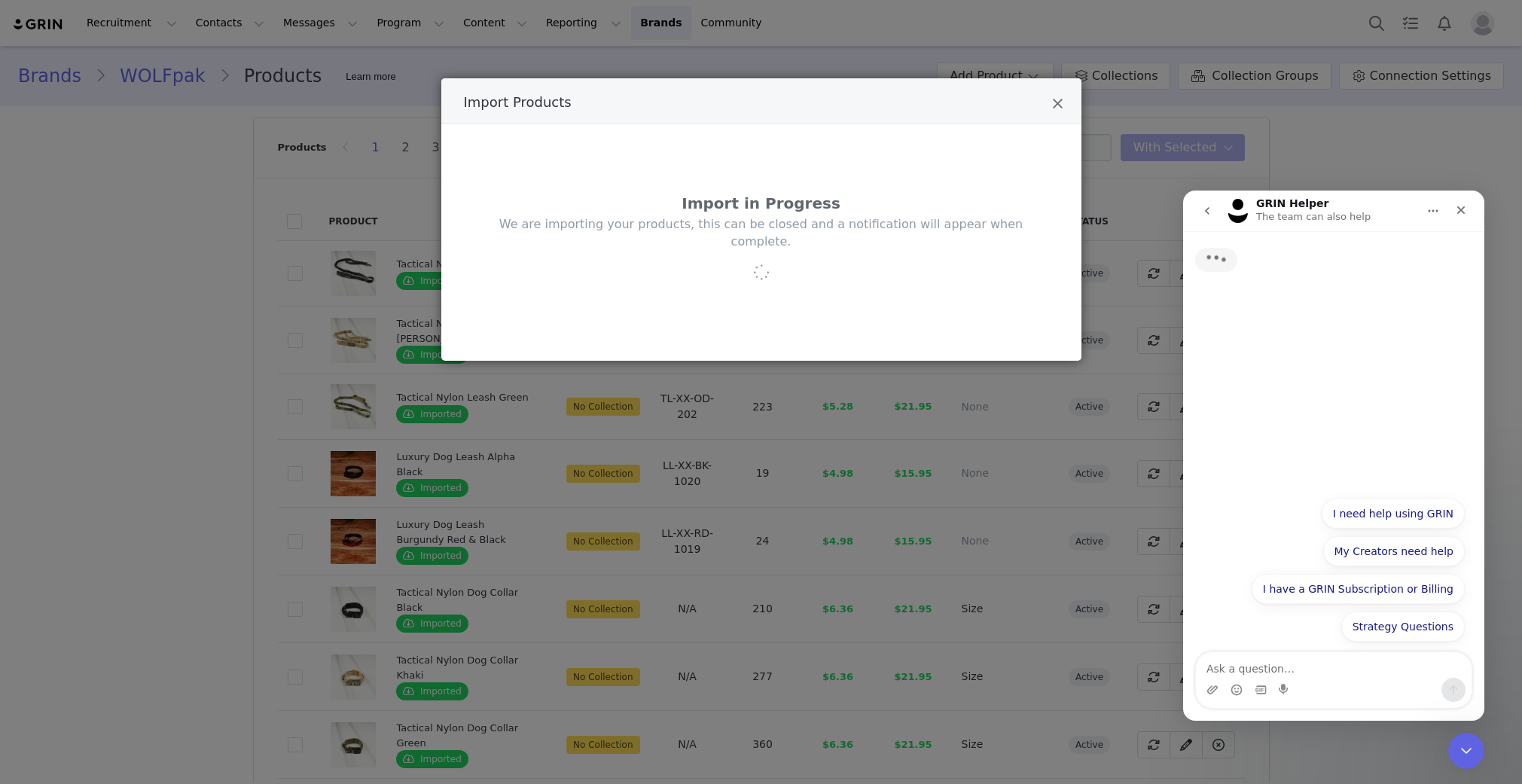
click at [1066, 669] on textarea "Ask a question…" at bounding box center [1334, 664] width 276 height 25
type textarea "live rep"
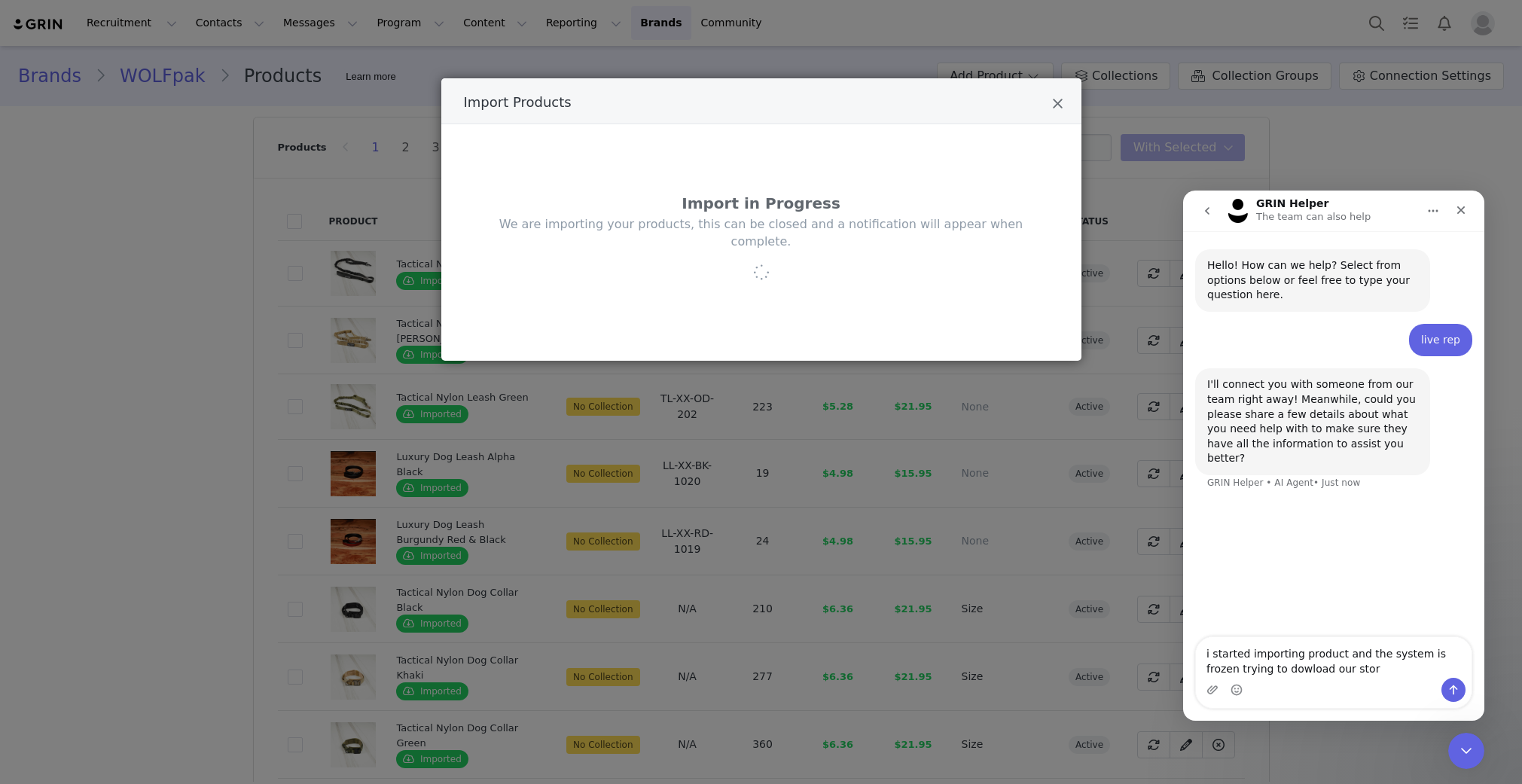
type textarea "i started importing product and the system is frozen trying to dowload our store"
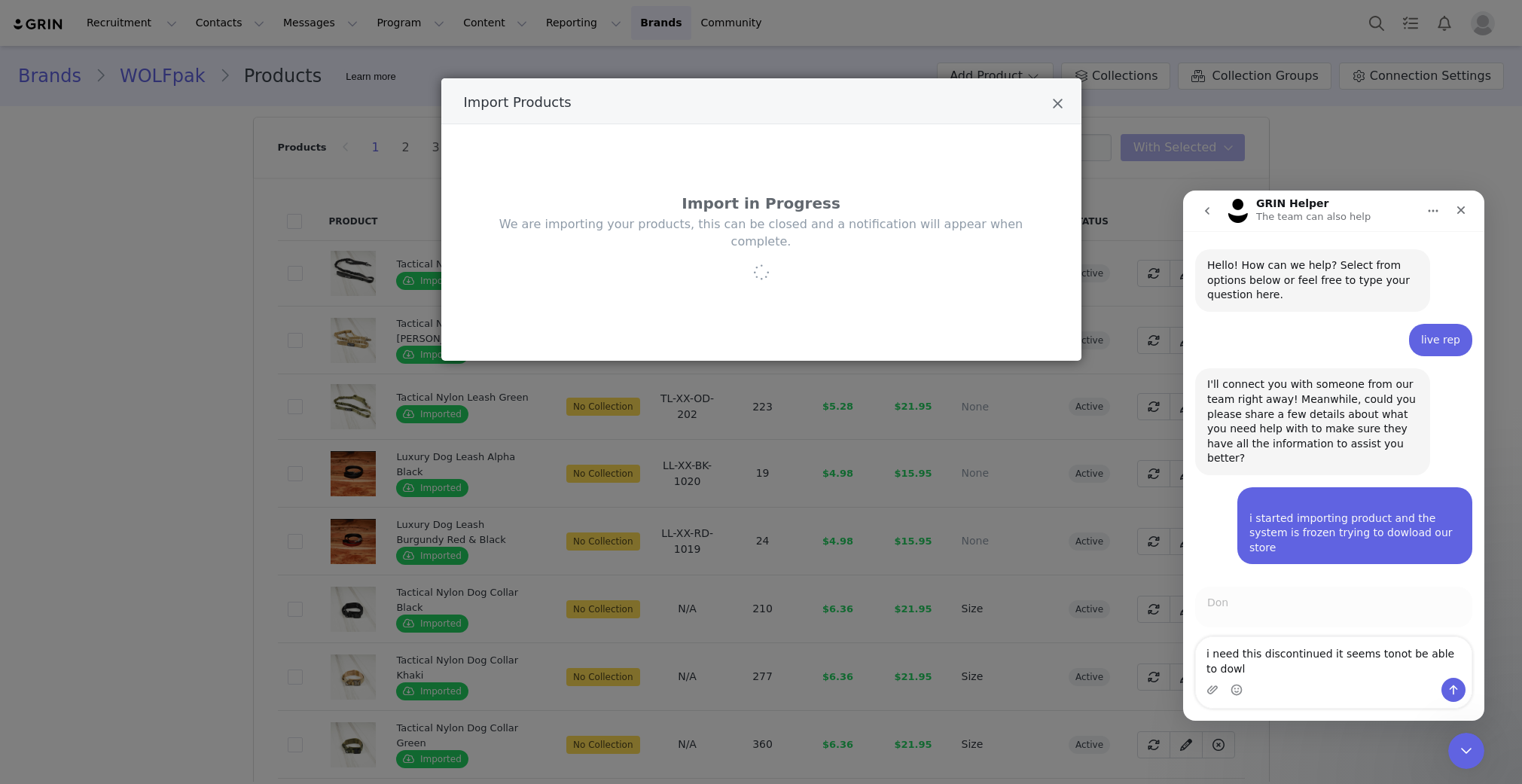
scroll to position [2, 0]
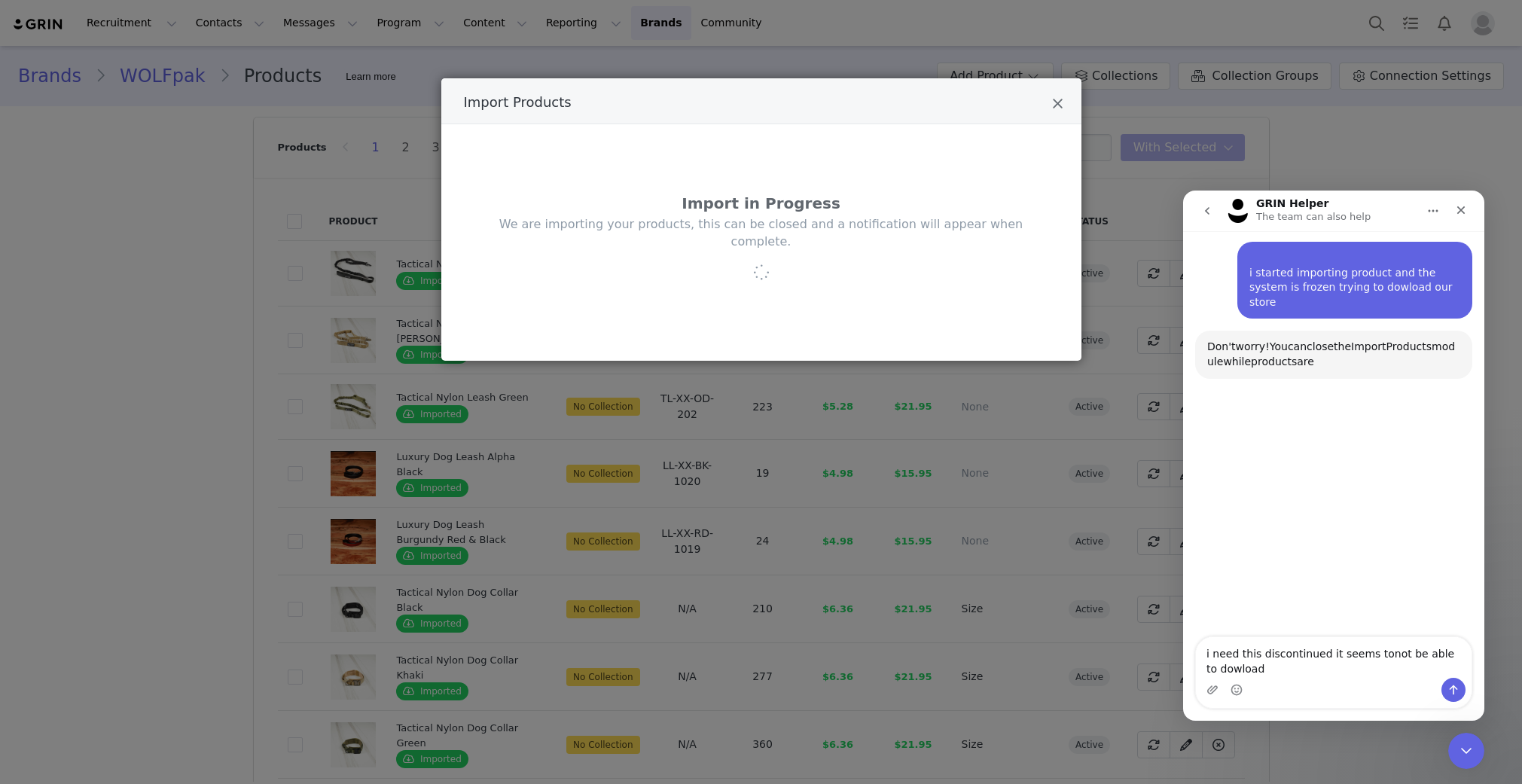
type textarea "i need this discontinued it seems tonot be able to dowload"
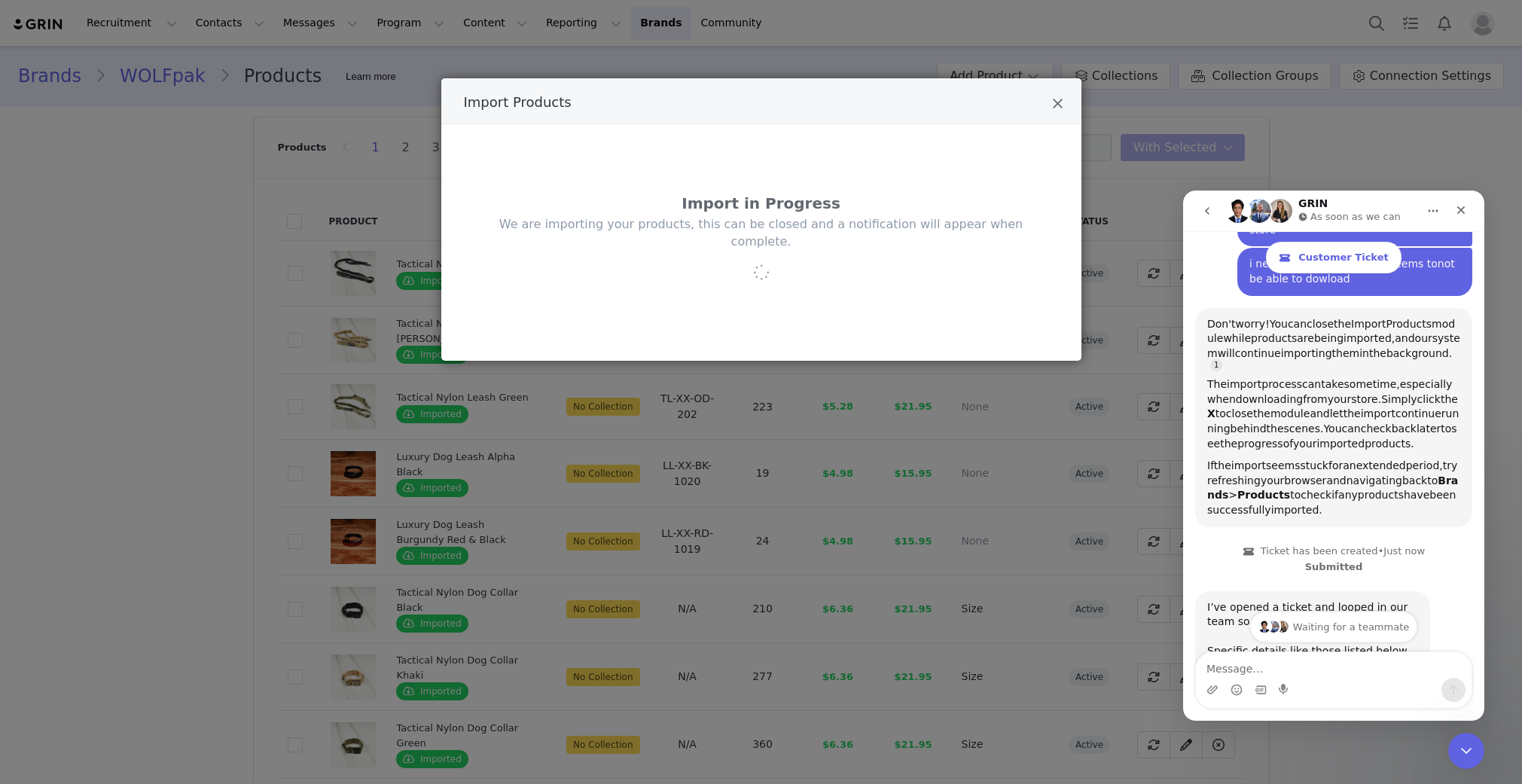
scroll to position [357, 0]
click at [1059, 102] on icon "Close" at bounding box center [1058, 104] width 11 height 15
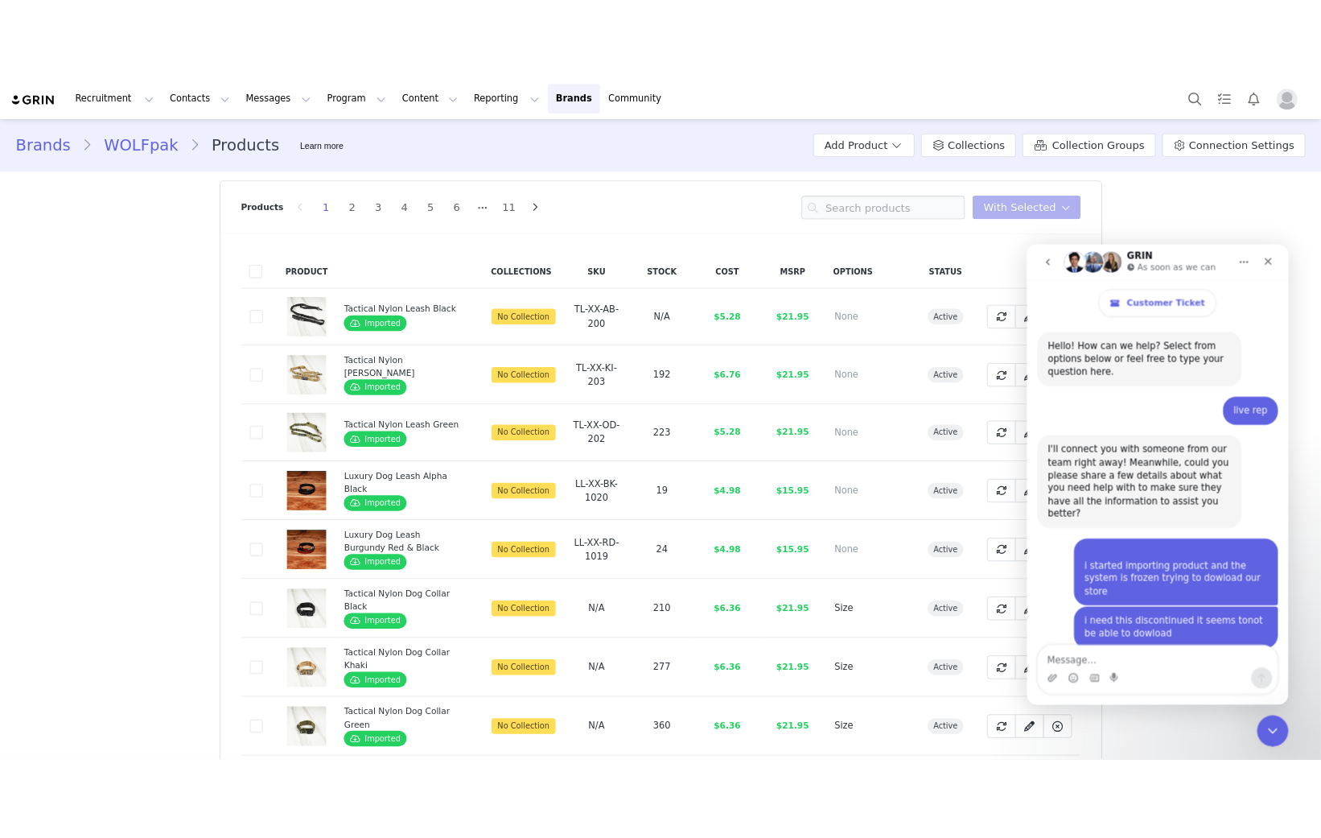
scroll to position [328, 0]
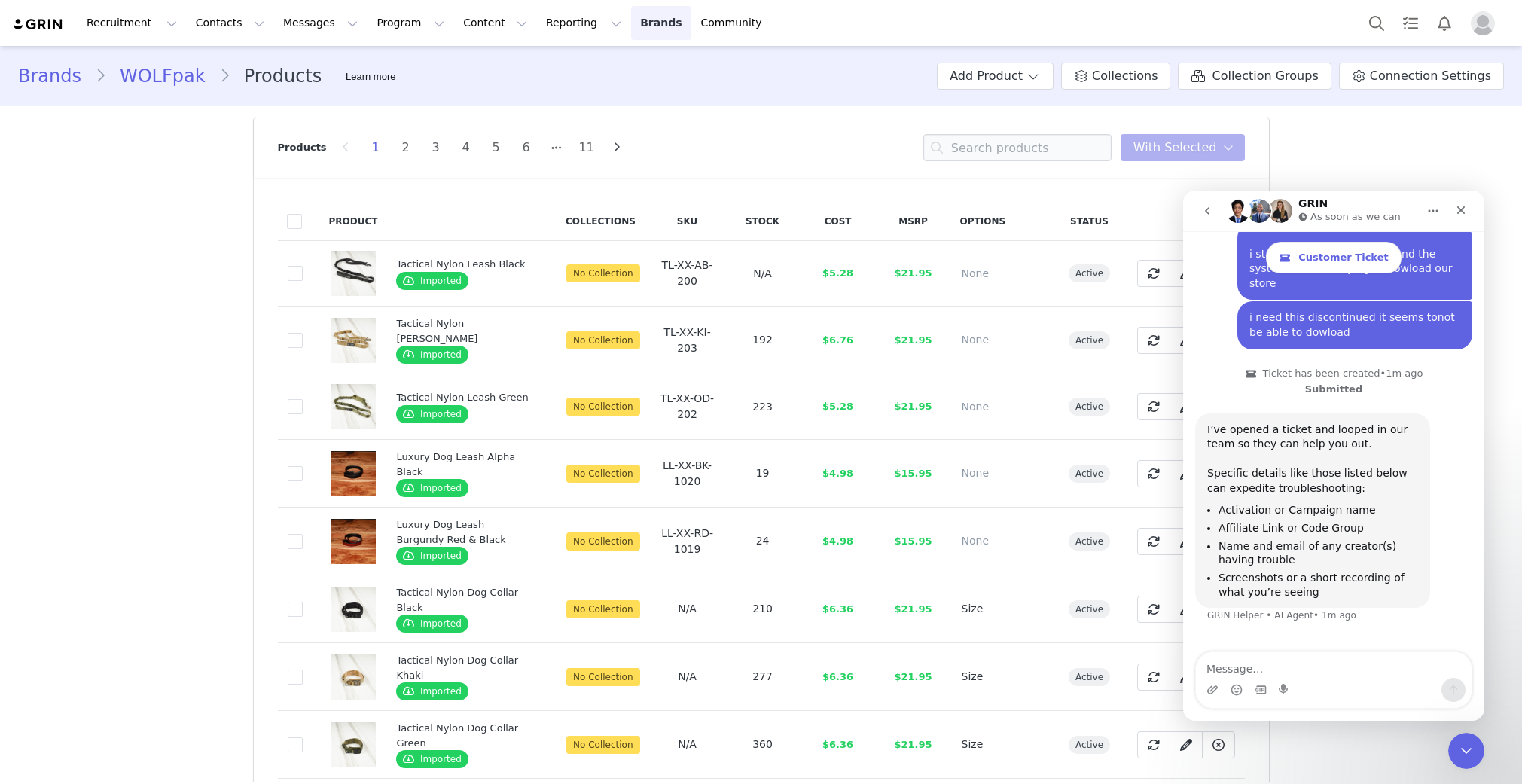
click at [631, 31] on link "Brands Brands" at bounding box center [661, 22] width 60 height 34
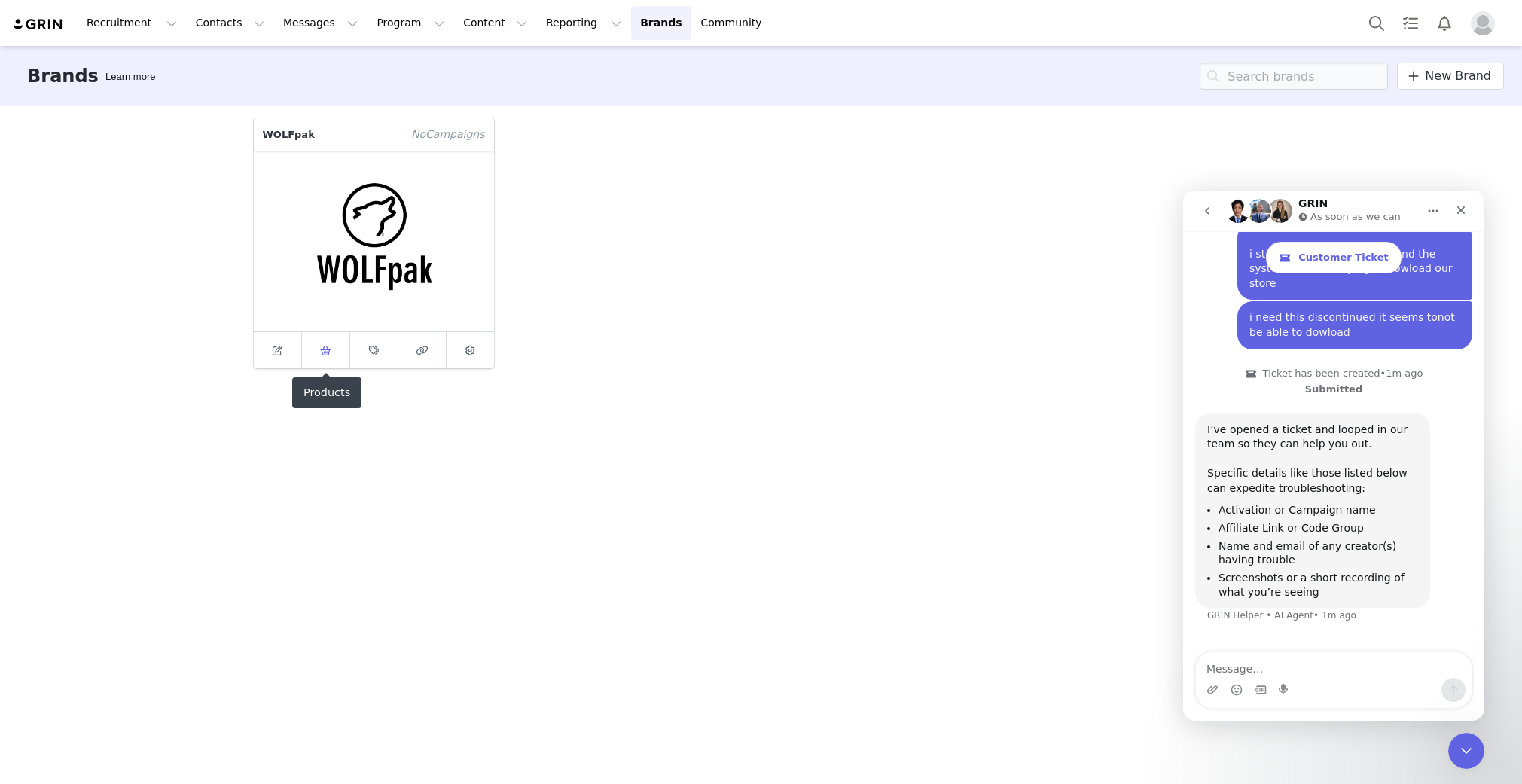
click at [330, 347] on span at bounding box center [325, 350] width 18 height 18
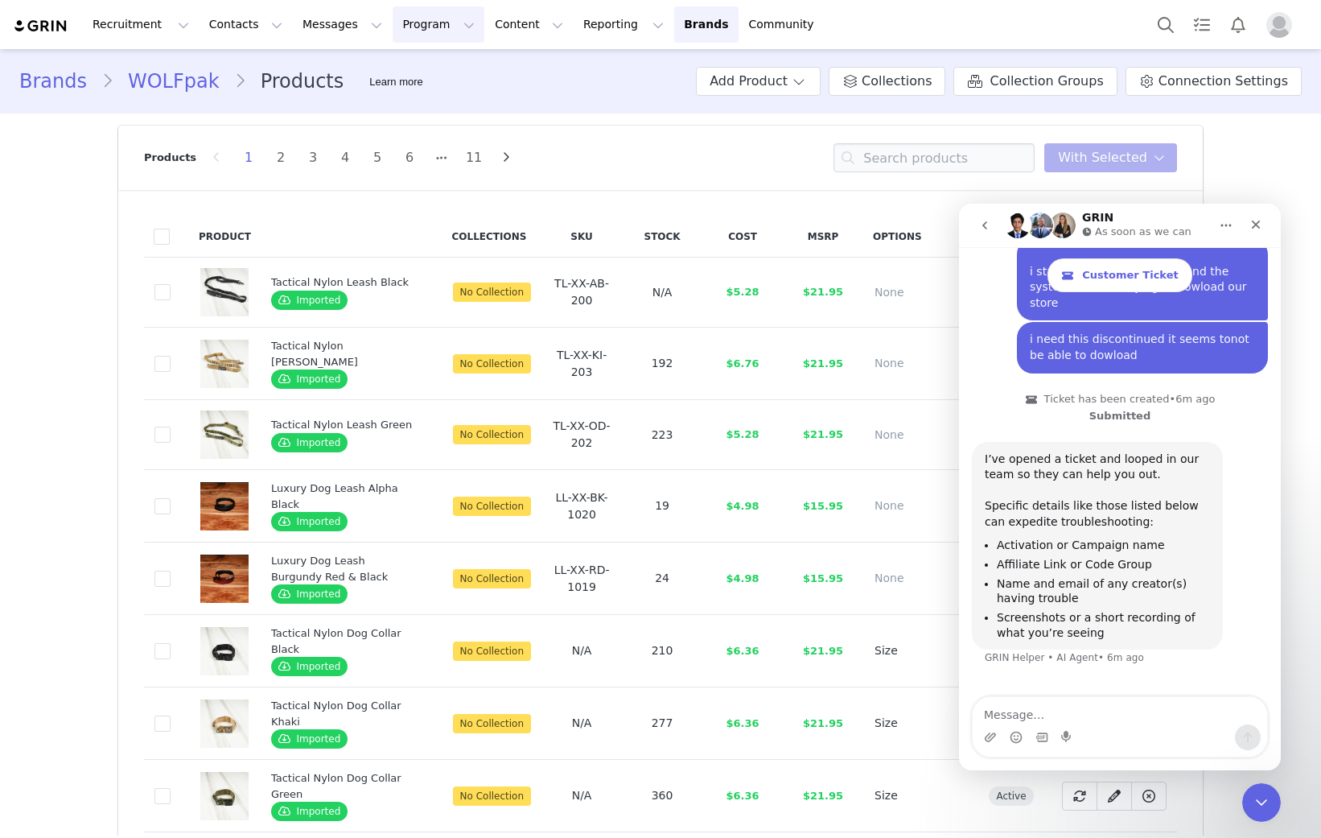
click at [396, 33] on button "Program Program" at bounding box center [439, 24] width 92 height 36
click at [225, 35] on button "Contacts Contacts" at bounding box center [246, 24] width 93 height 36
click at [251, 72] on div "Creators" at bounding box center [252, 71] width 108 height 17
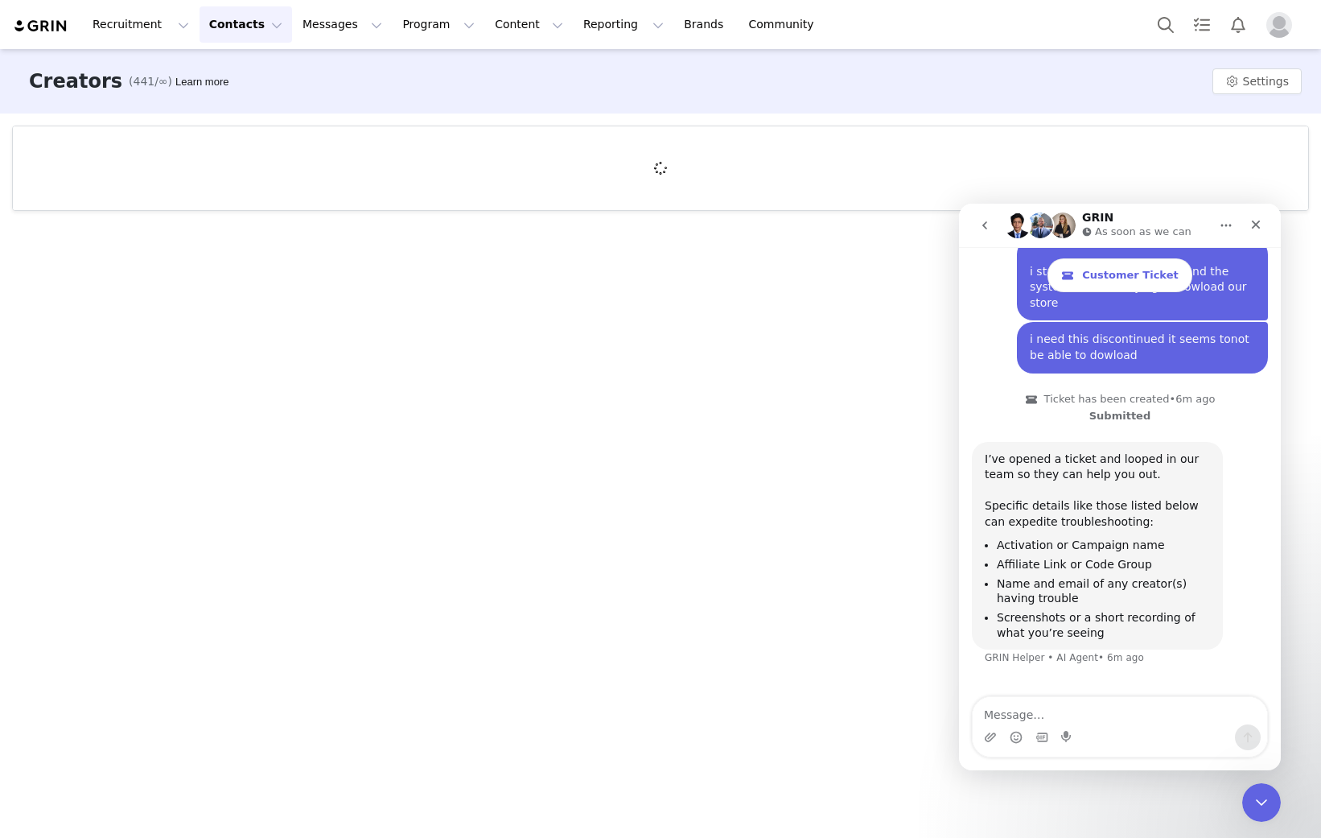
click at [247, 35] on button "Contacts Contacts" at bounding box center [246, 24] width 93 height 36
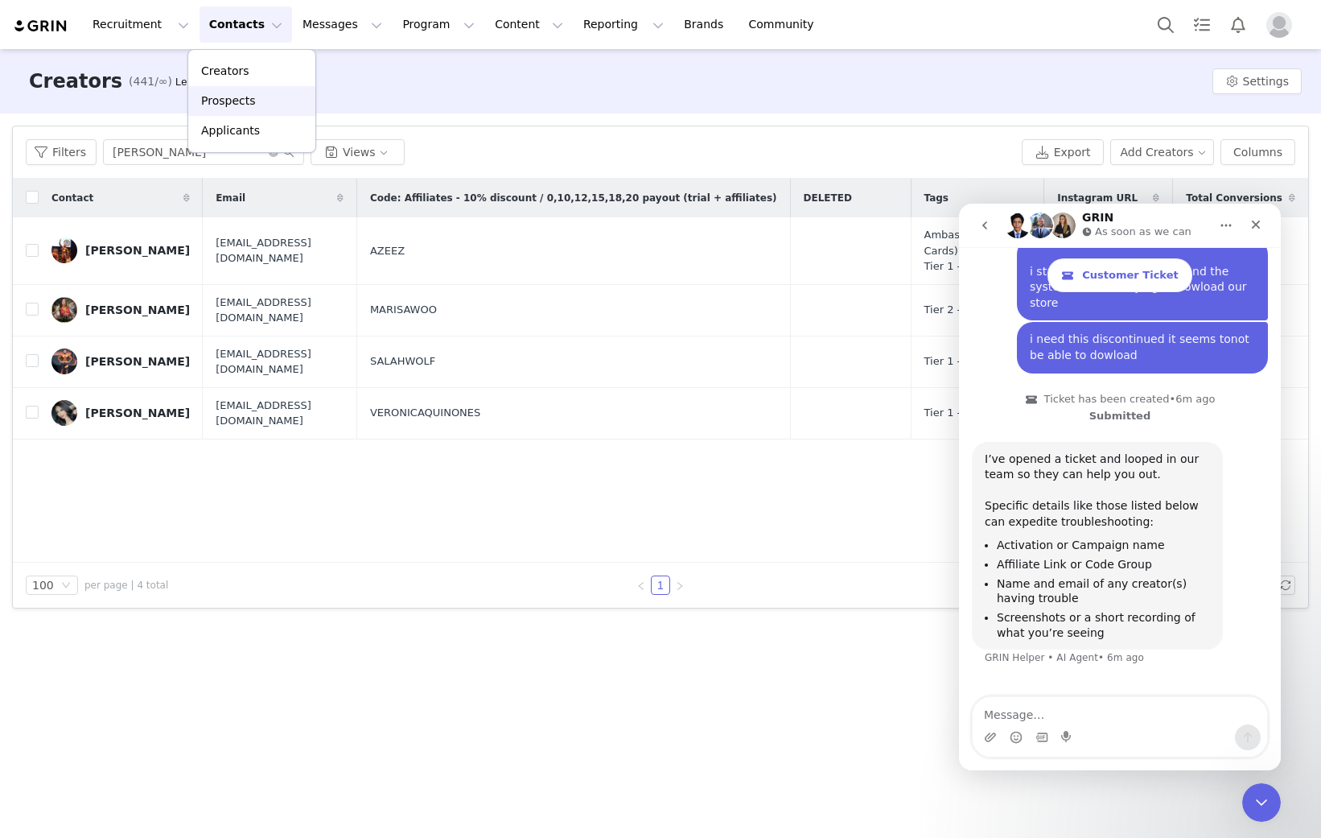
click at [253, 109] on p "Prospects" at bounding box center [228, 101] width 54 height 17
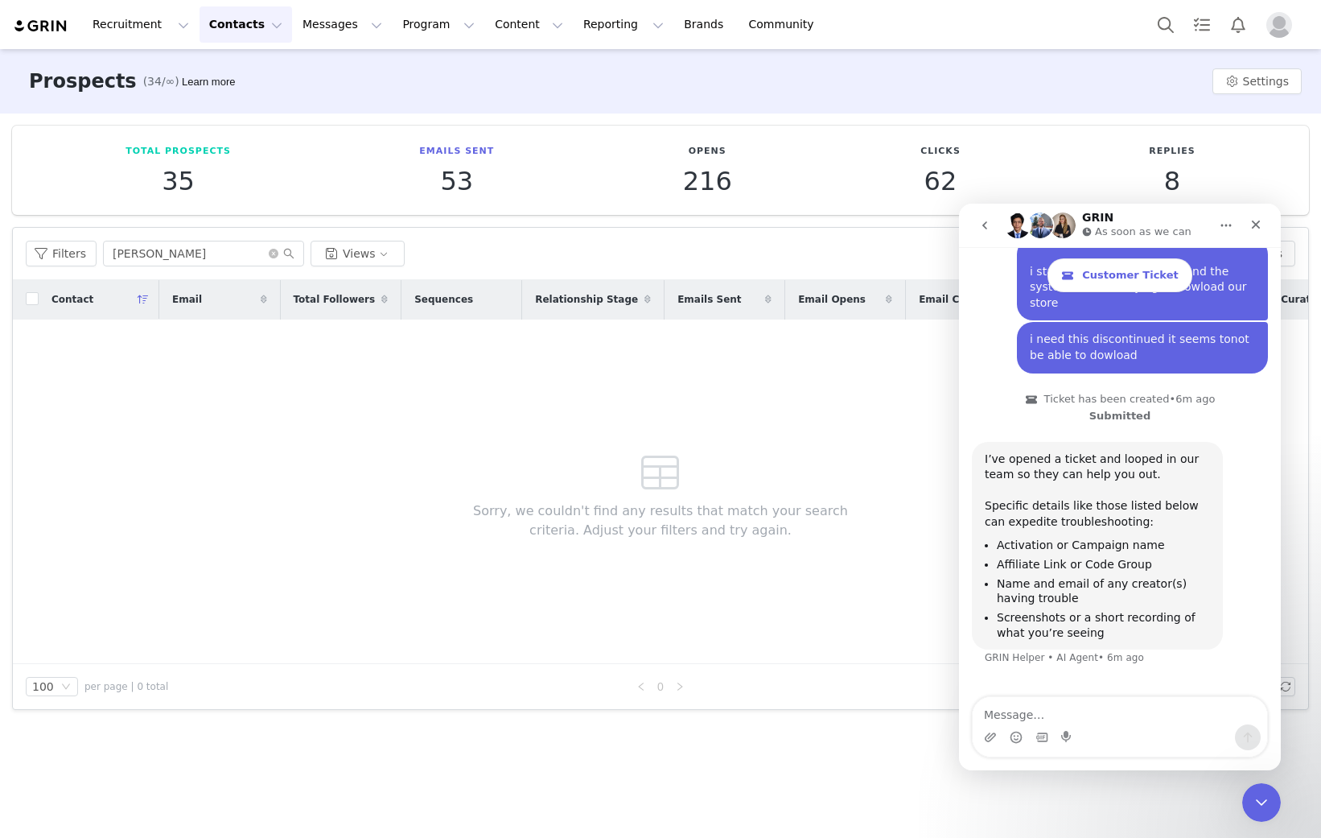
click at [986, 230] on icon "go back" at bounding box center [985, 225] width 13 height 13
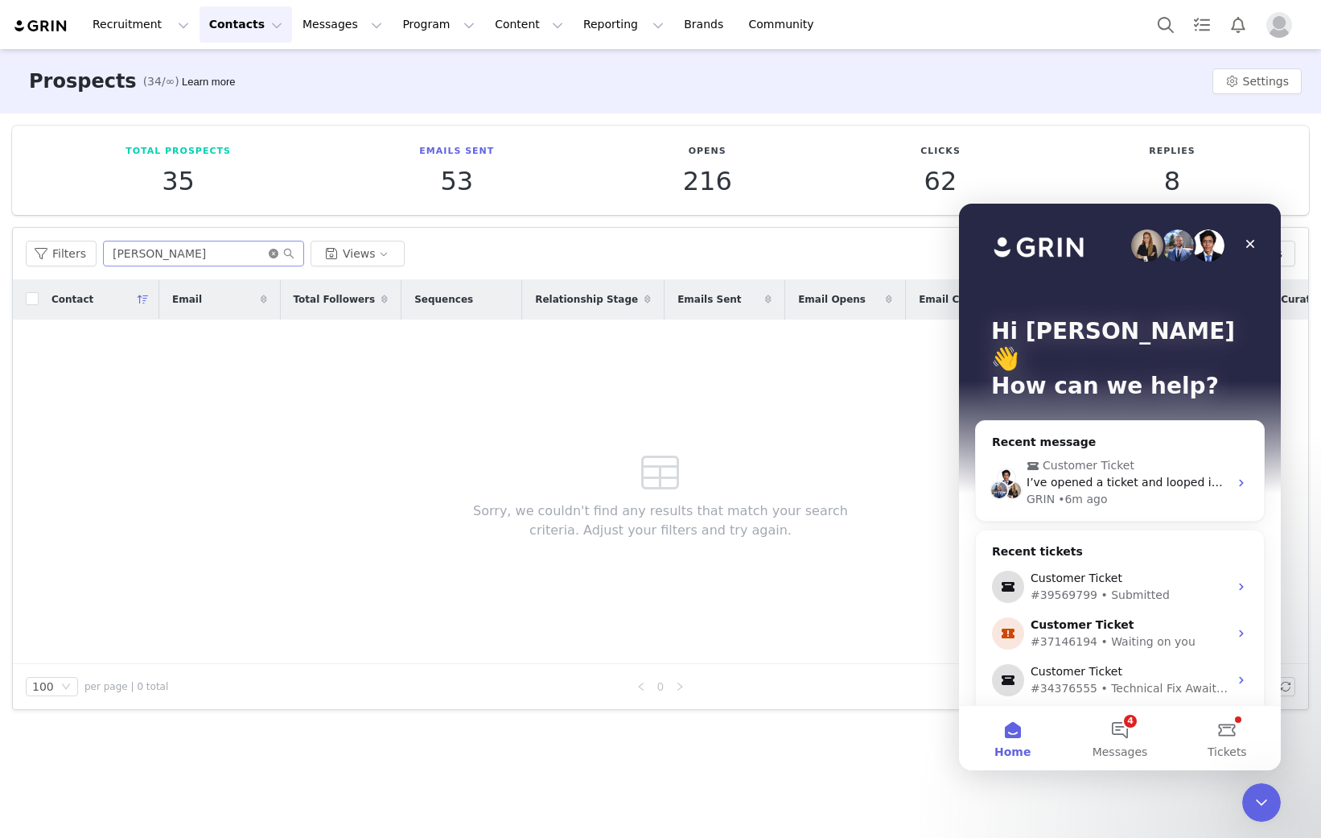
click at [269, 255] on icon "icon: close-circle" at bounding box center [274, 254] width 10 height 10
click at [244, 255] on input "text" at bounding box center [203, 254] width 201 height 26
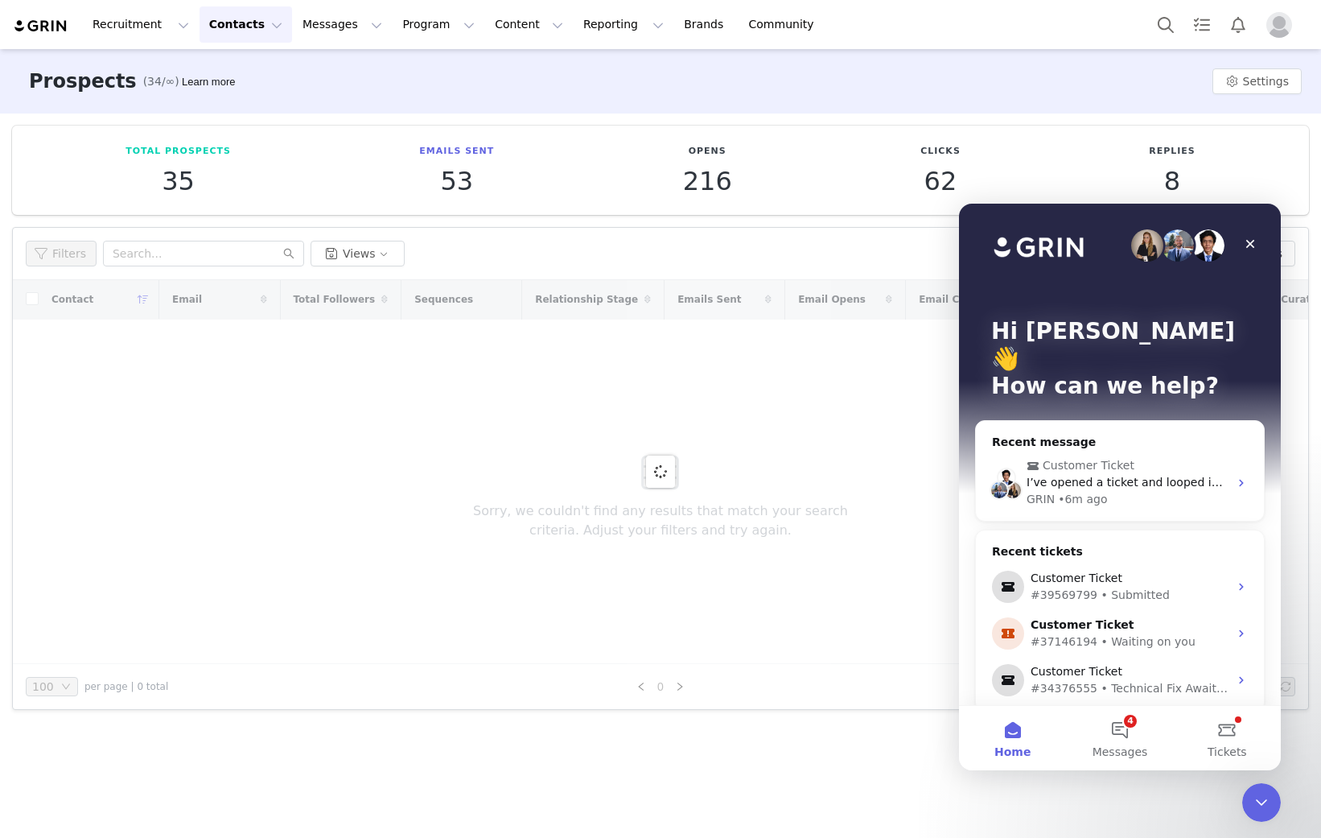
click at [241, 31] on button "Contacts Contacts" at bounding box center [246, 24] width 93 height 36
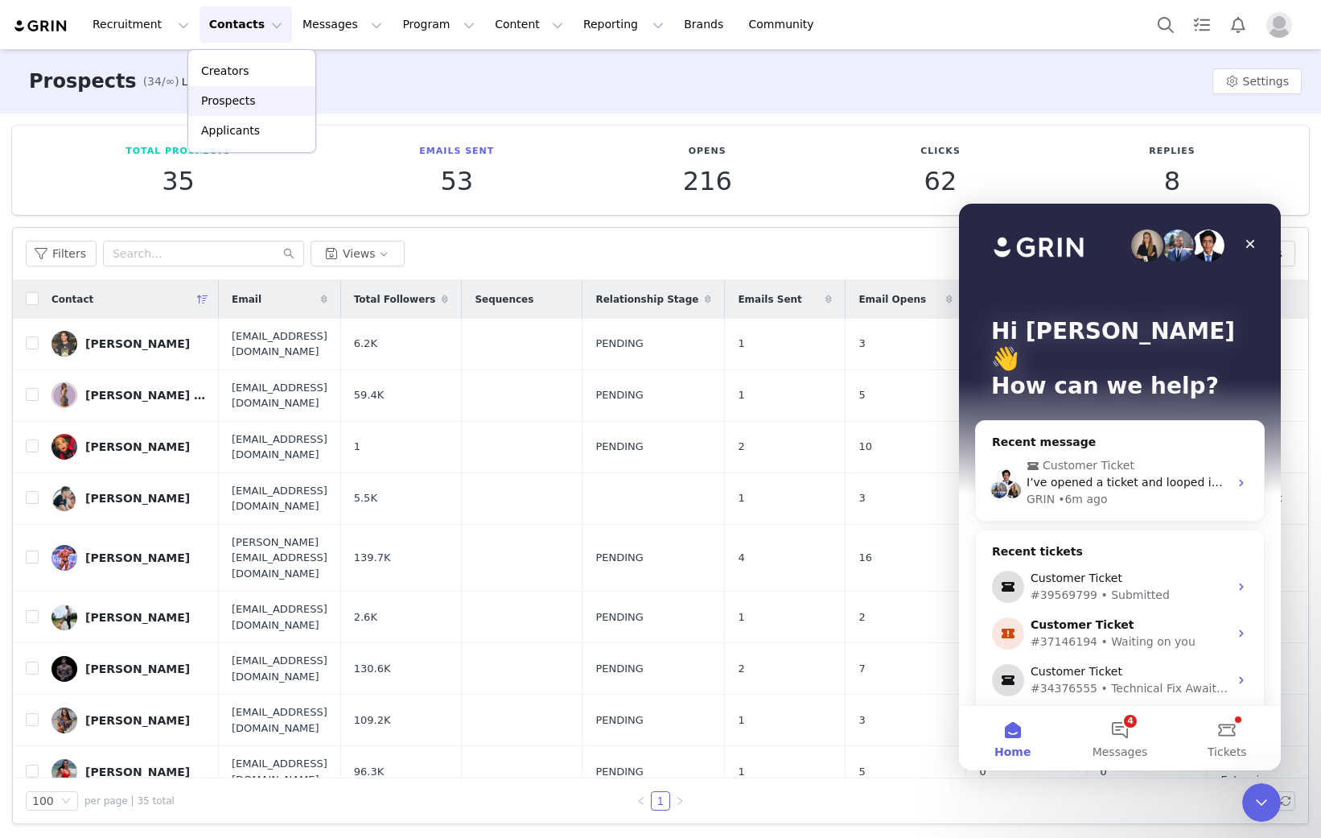
click at [256, 107] on div "Prospects" at bounding box center [252, 101] width 108 height 17
click at [249, 245] on input "text" at bounding box center [203, 254] width 201 height 26
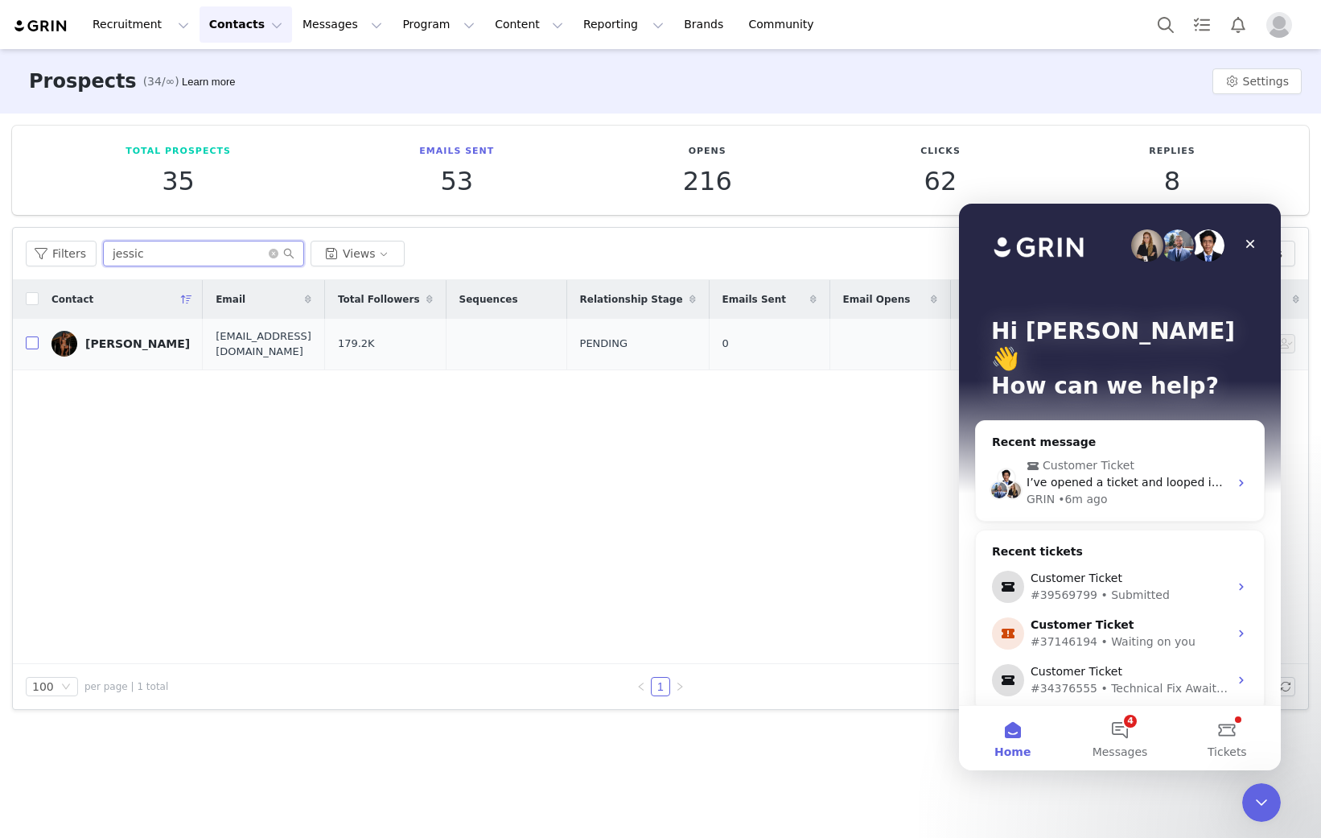
type input "jessic"
click at [28, 341] on input "checkbox" at bounding box center [32, 342] width 13 height 13
checkbox input "true"
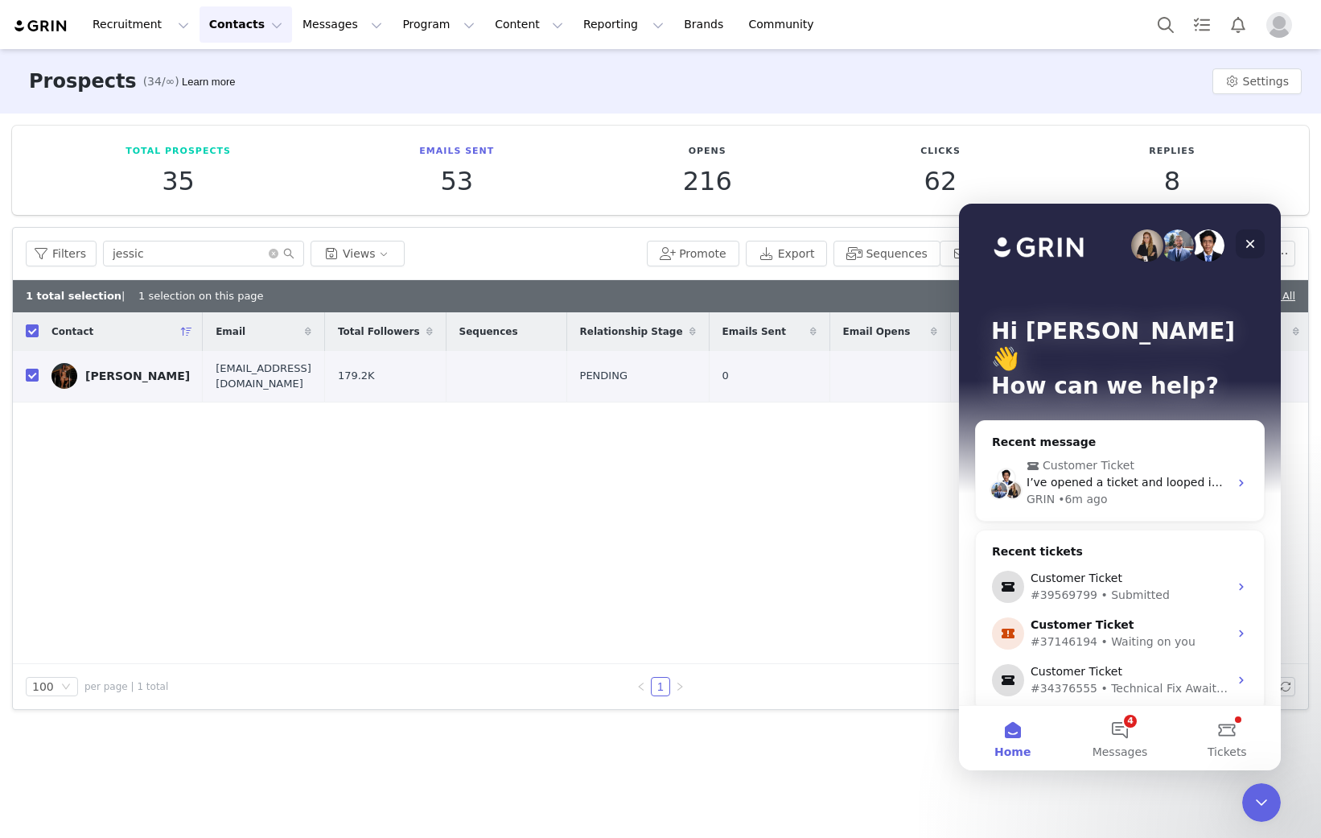
click at [1249, 248] on icon "Close" at bounding box center [1250, 243] width 13 height 13
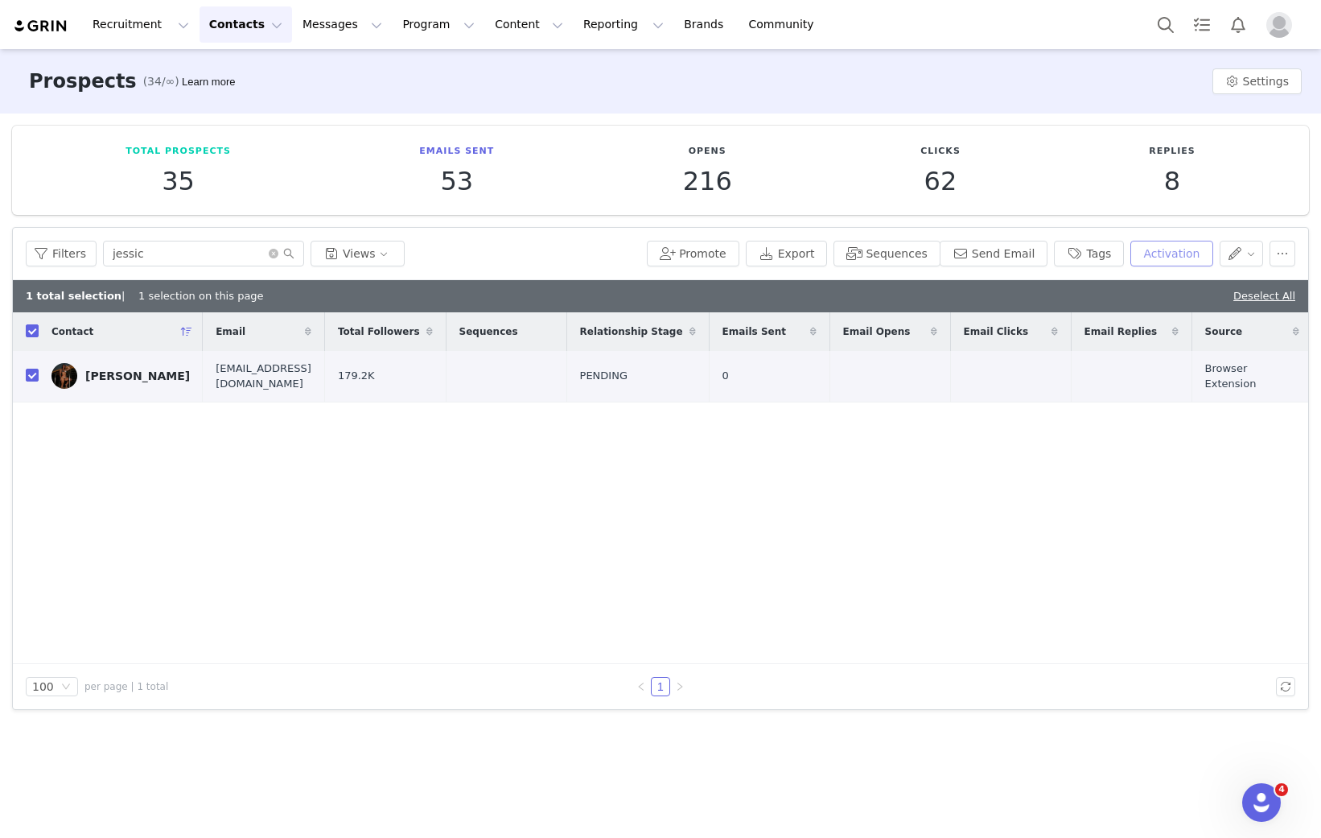
click at [1166, 260] on button "Activation" at bounding box center [1172, 254] width 82 height 26
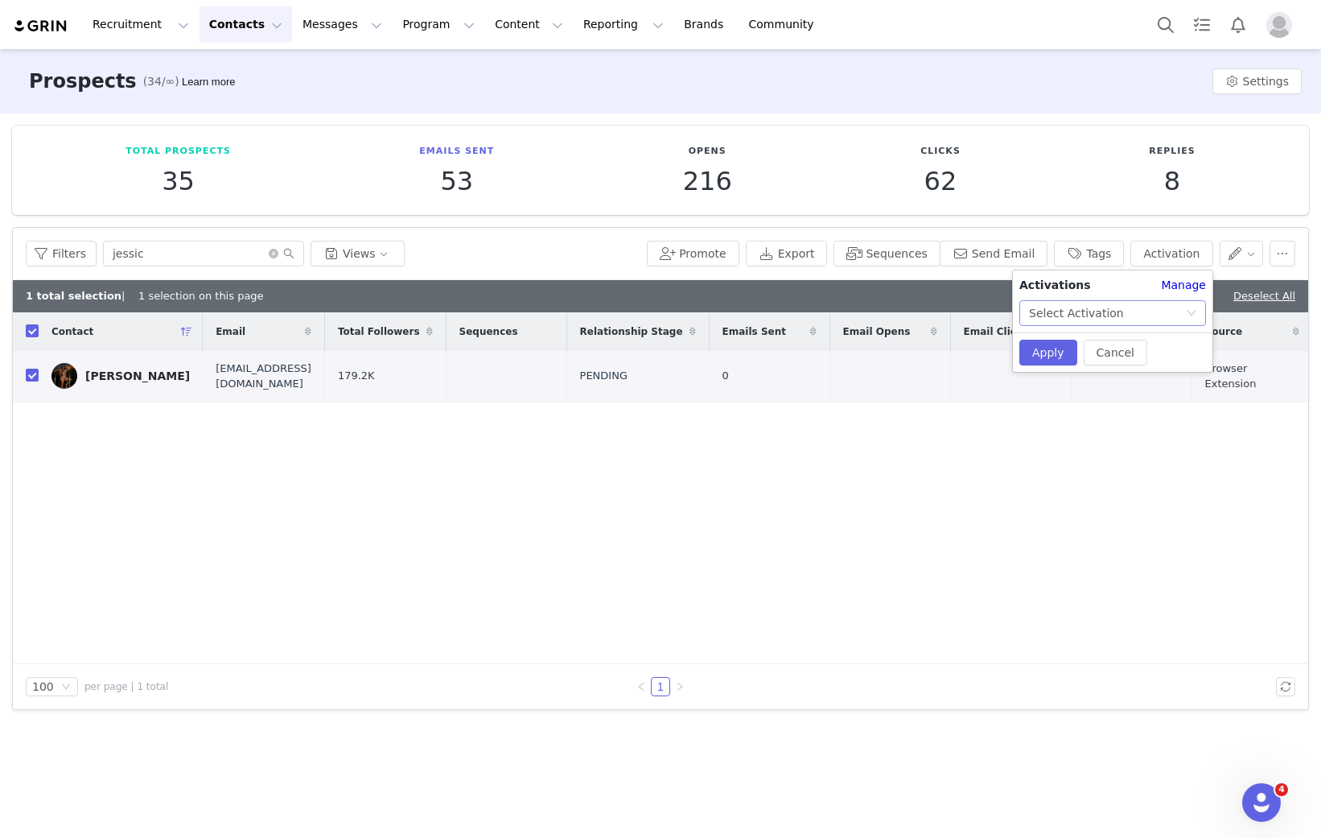
click at [1123, 306] on div "Select Activation" at bounding box center [1107, 313] width 157 height 24
click at [1098, 348] on li "Affiliate Program - Long Term" at bounding box center [1113, 345] width 187 height 26
click at [1055, 356] on button "Apply" at bounding box center [1049, 353] width 58 height 26
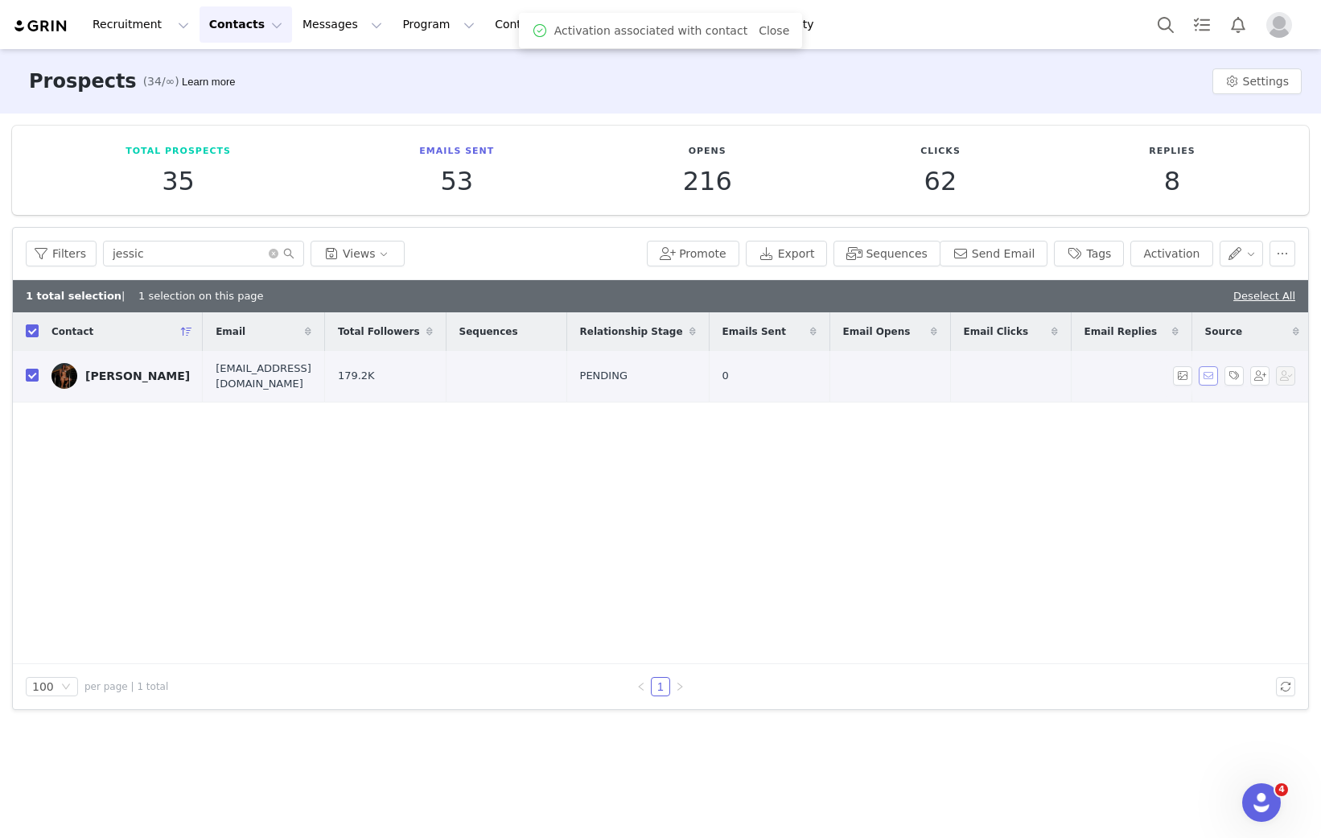
click at [1212, 376] on button "button" at bounding box center [1208, 375] width 19 height 19
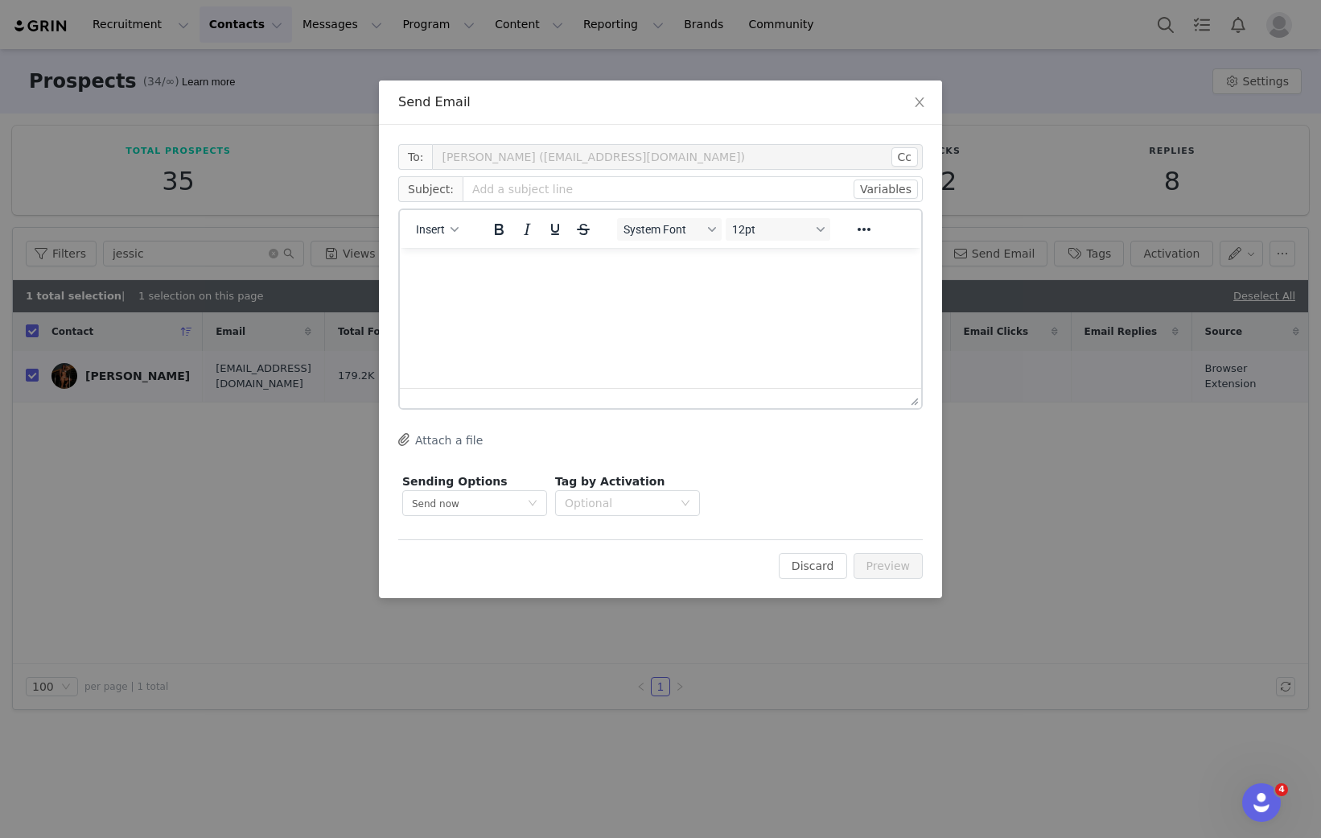
click at [462, 242] on div "Insert" at bounding box center [438, 228] width 76 height 31
click at [444, 236] on button "Insert" at bounding box center [438, 229] width 56 height 23
click at [460, 254] on div "Insert Template" at bounding box center [495, 257] width 145 height 19
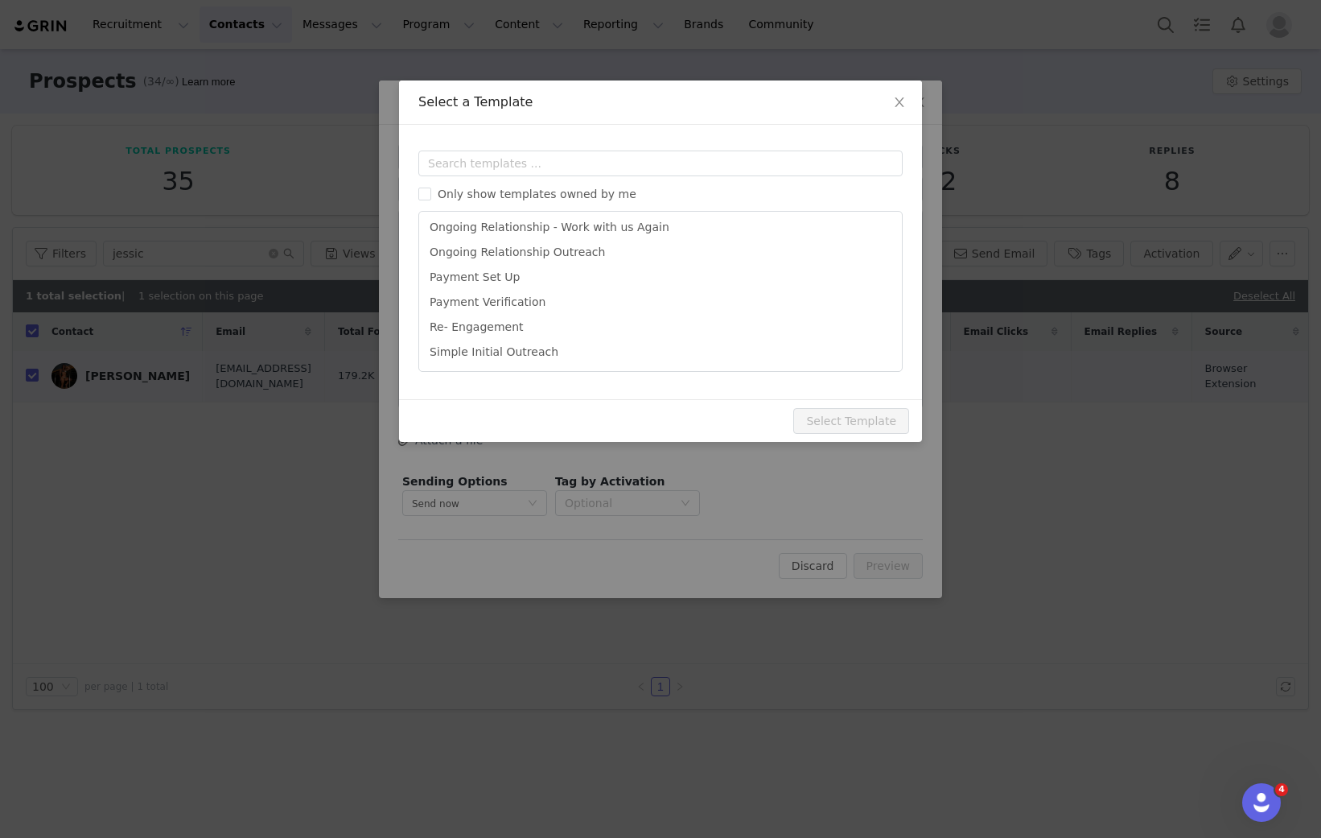
scroll to position [728, 0]
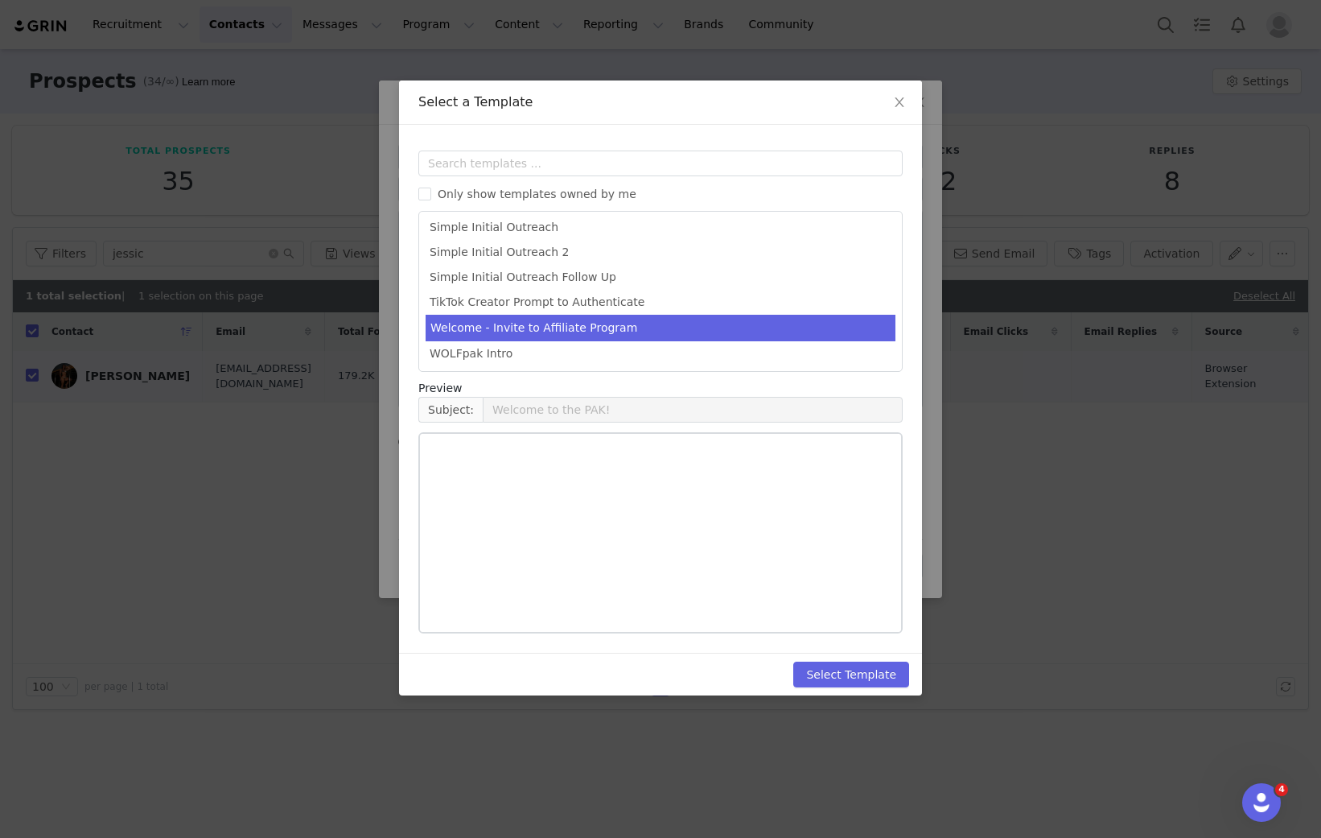
click at [621, 327] on li "Welcome - Invite to Affiliate Program" at bounding box center [661, 328] width 470 height 27
type input "Welcome!"
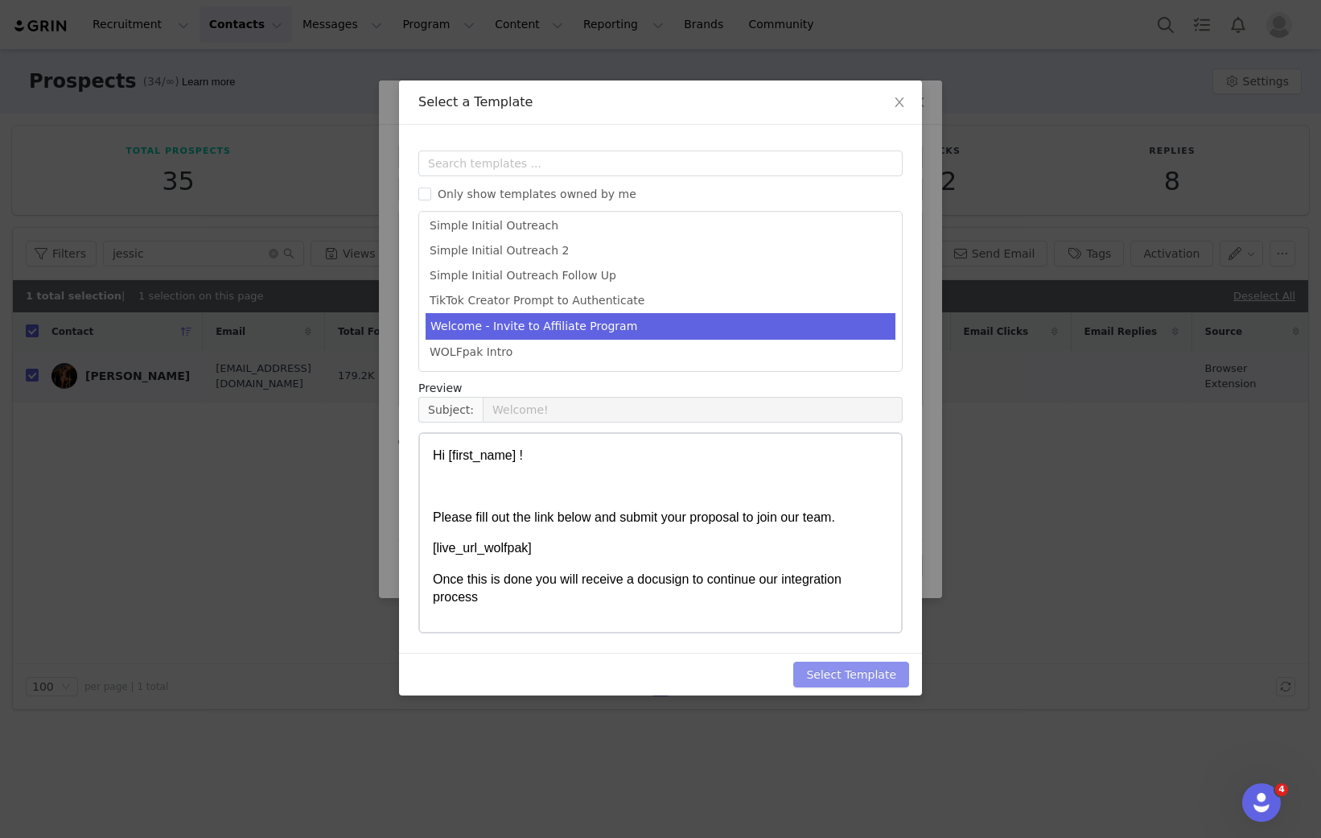
click at [842, 671] on button "Select Template" at bounding box center [851, 674] width 116 height 26
type input "Welcome!"
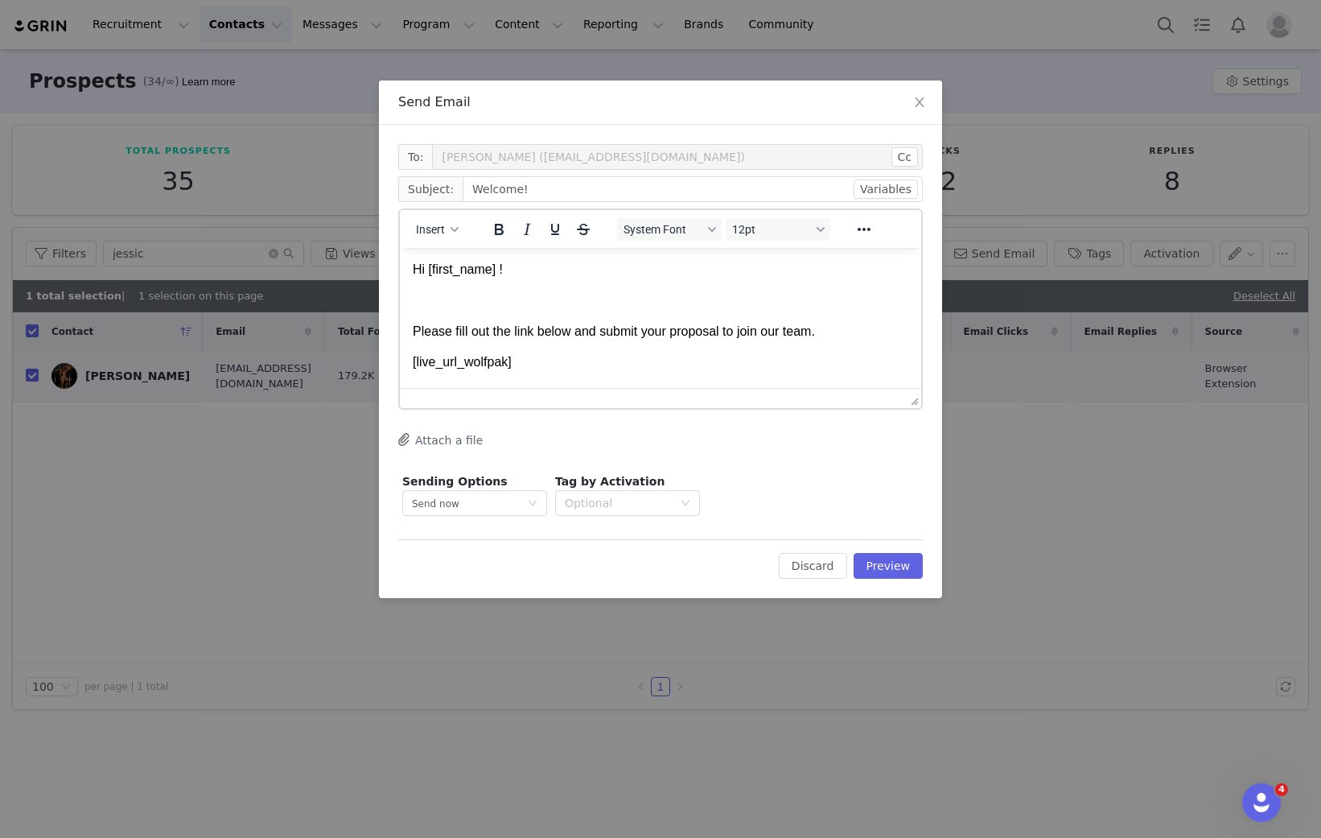
scroll to position [27, 0]
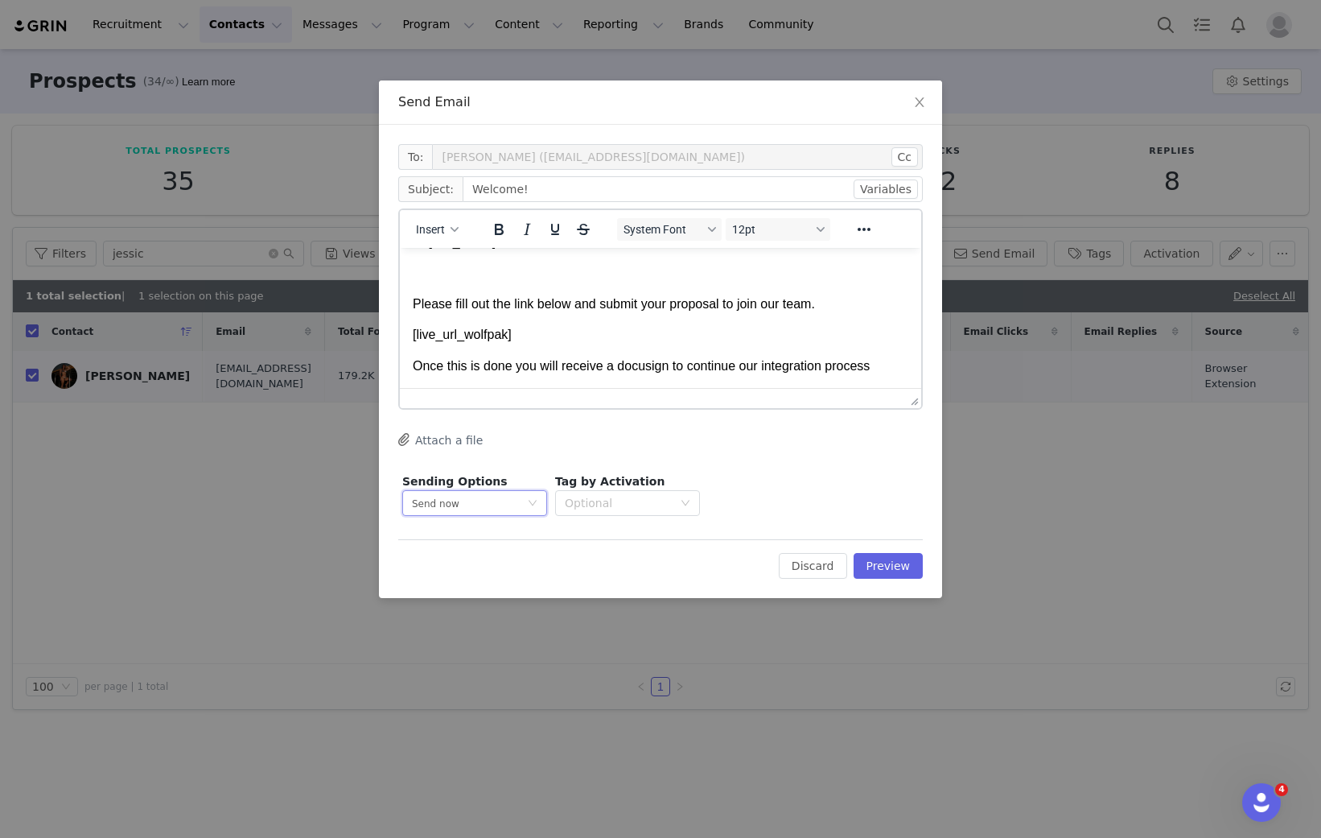
click at [472, 505] on div "Send now" at bounding box center [469, 503] width 115 height 24
click at [489, 538] on li "Send now" at bounding box center [474, 535] width 145 height 27
click at [588, 498] on div "Optional" at bounding box center [619, 503] width 108 height 16
click at [618, 542] on p "Affiliate Program - Long Term" at bounding box center [648, 537] width 163 height 18
click at [874, 568] on button "Preview" at bounding box center [889, 566] width 70 height 26
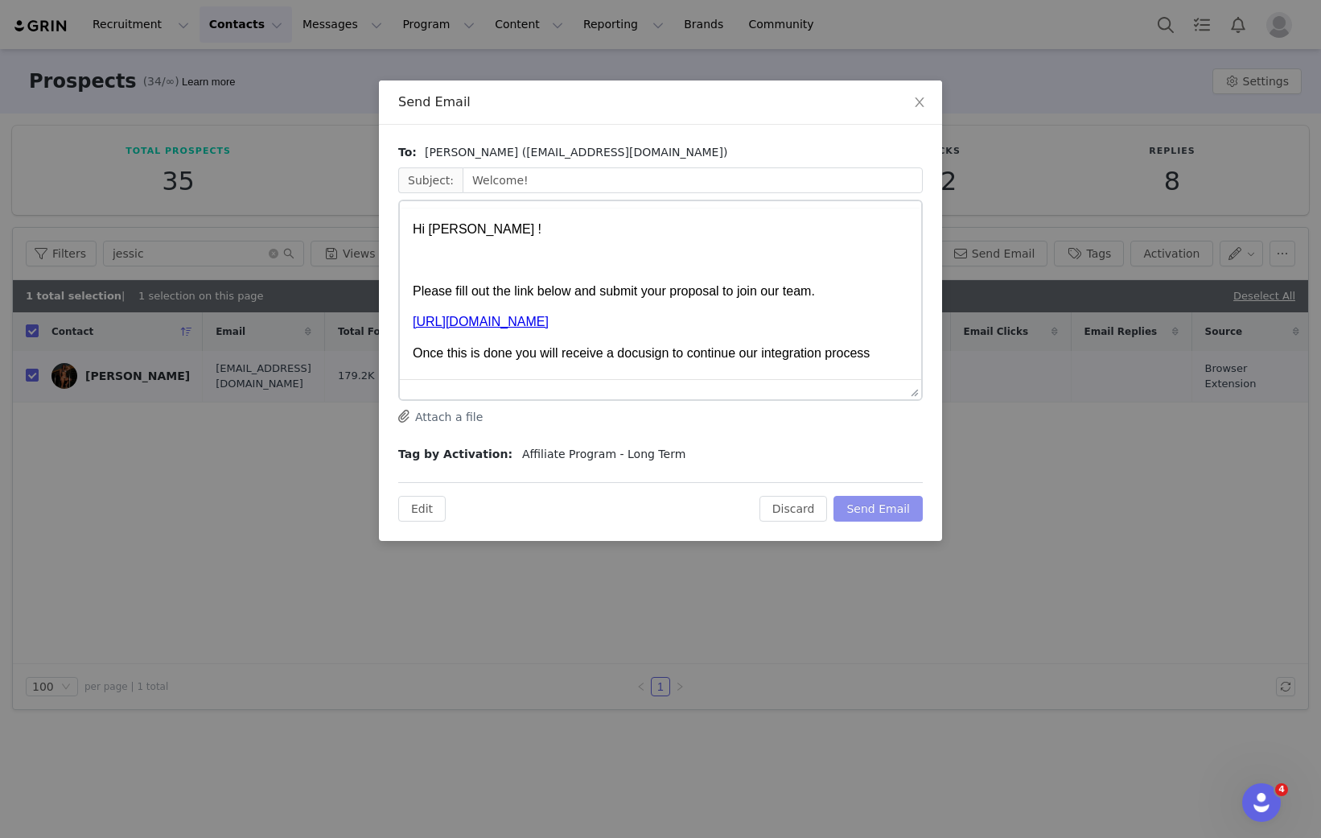
scroll to position [0, 0]
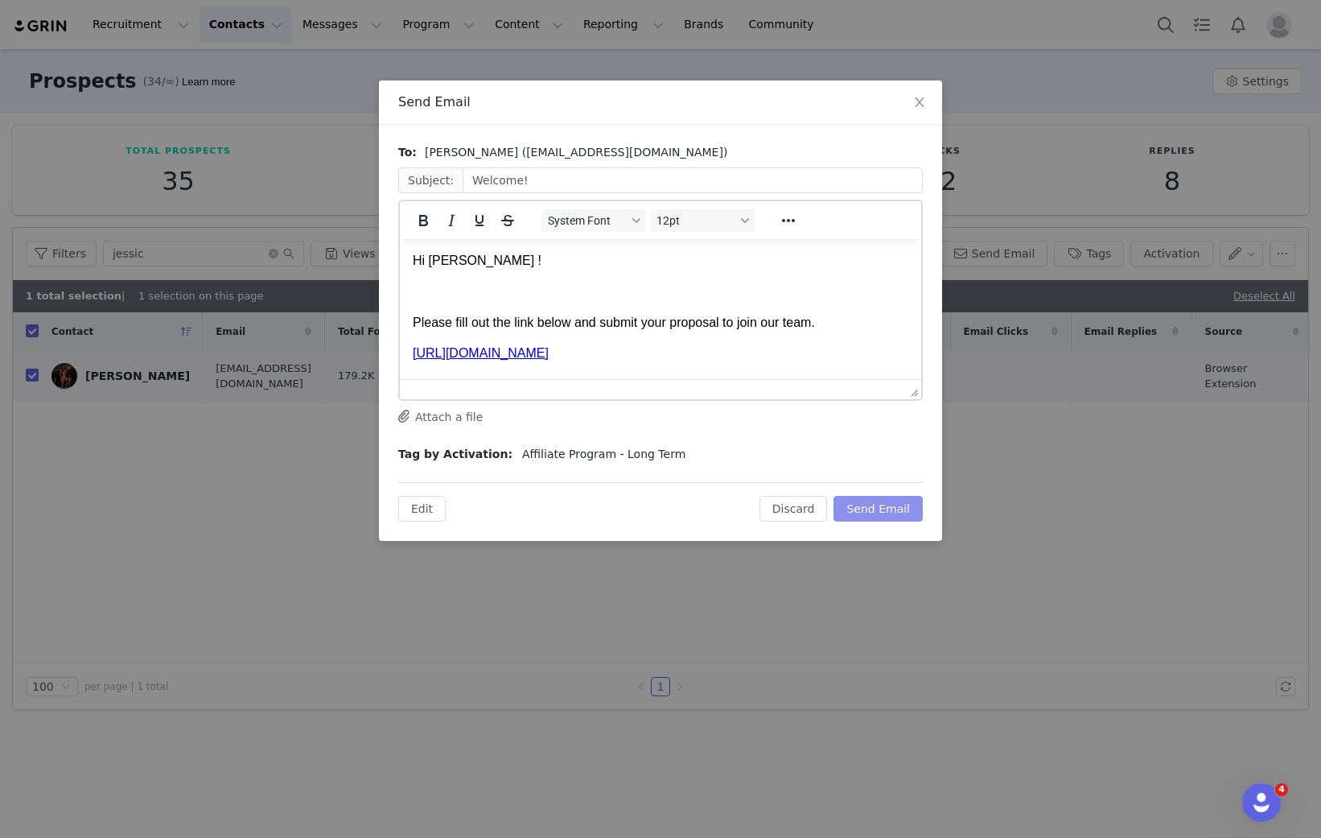
click at [868, 516] on button "Send Email" at bounding box center [878, 509] width 89 height 26
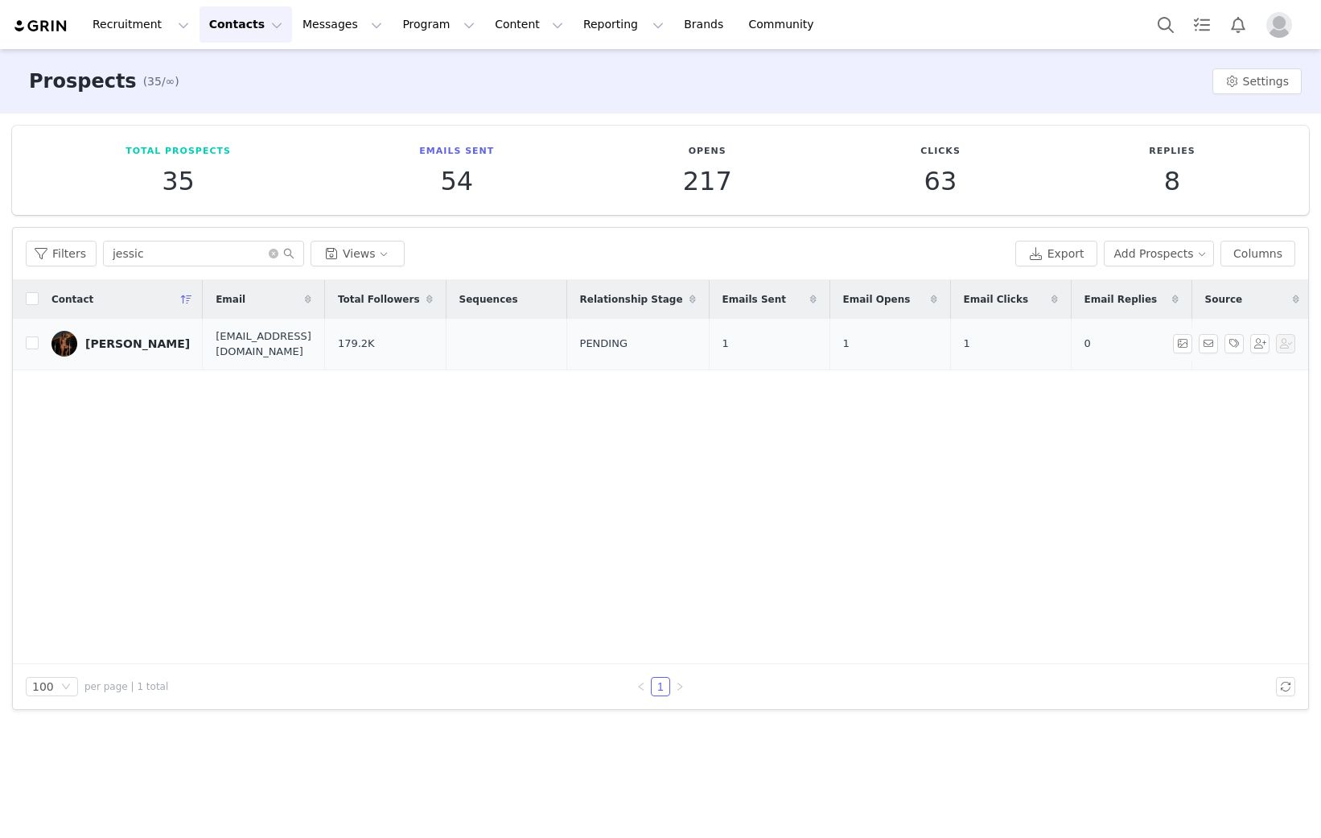
click at [39, 347] on td "[PERSON_NAME]" at bounding box center [121, 345] width 164 height 52
click at [32, 345] on input "checkbox" at bounding box center [32, 342] width 13 height 13
checkbox input "true"
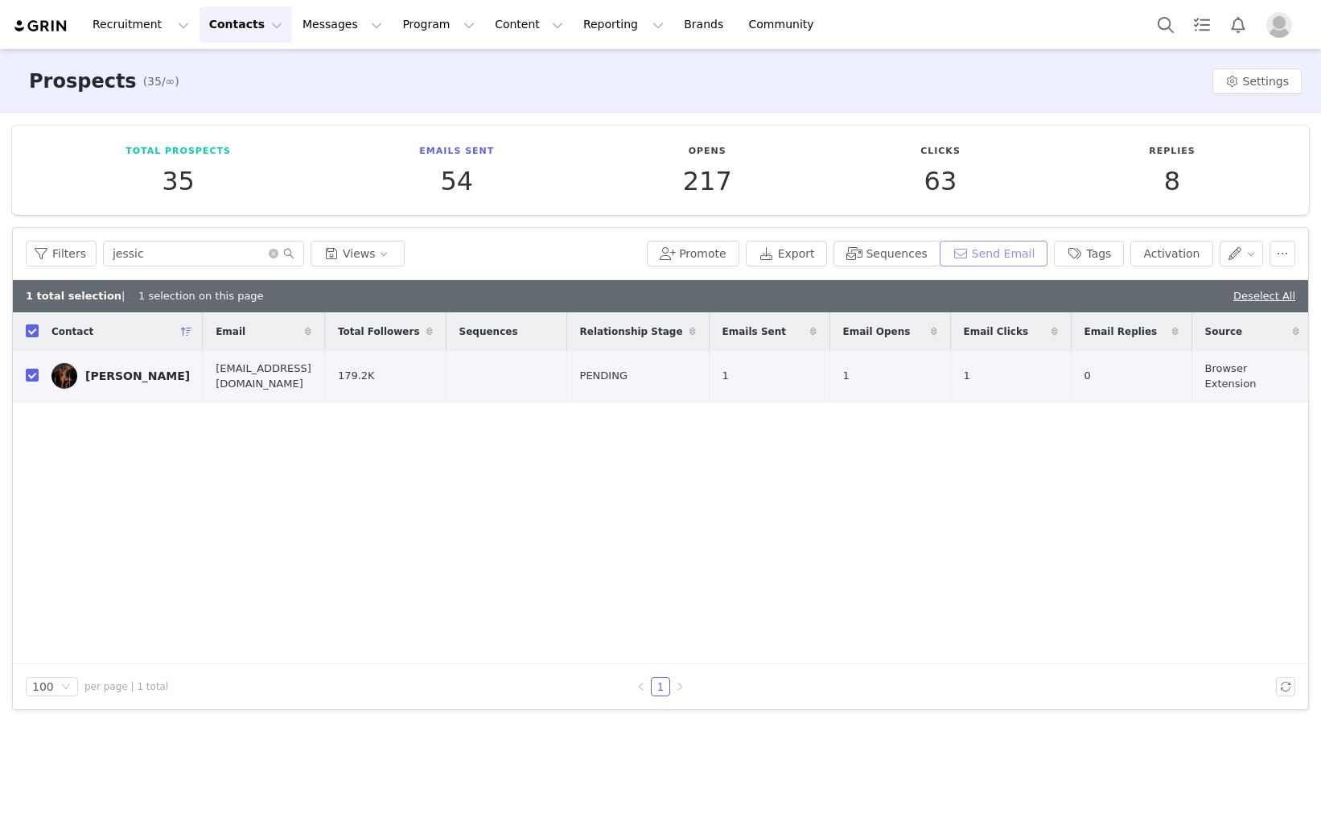
click at [1008, 250] on button "Send Email" at bounding box center [994, 254] width 109 height 26
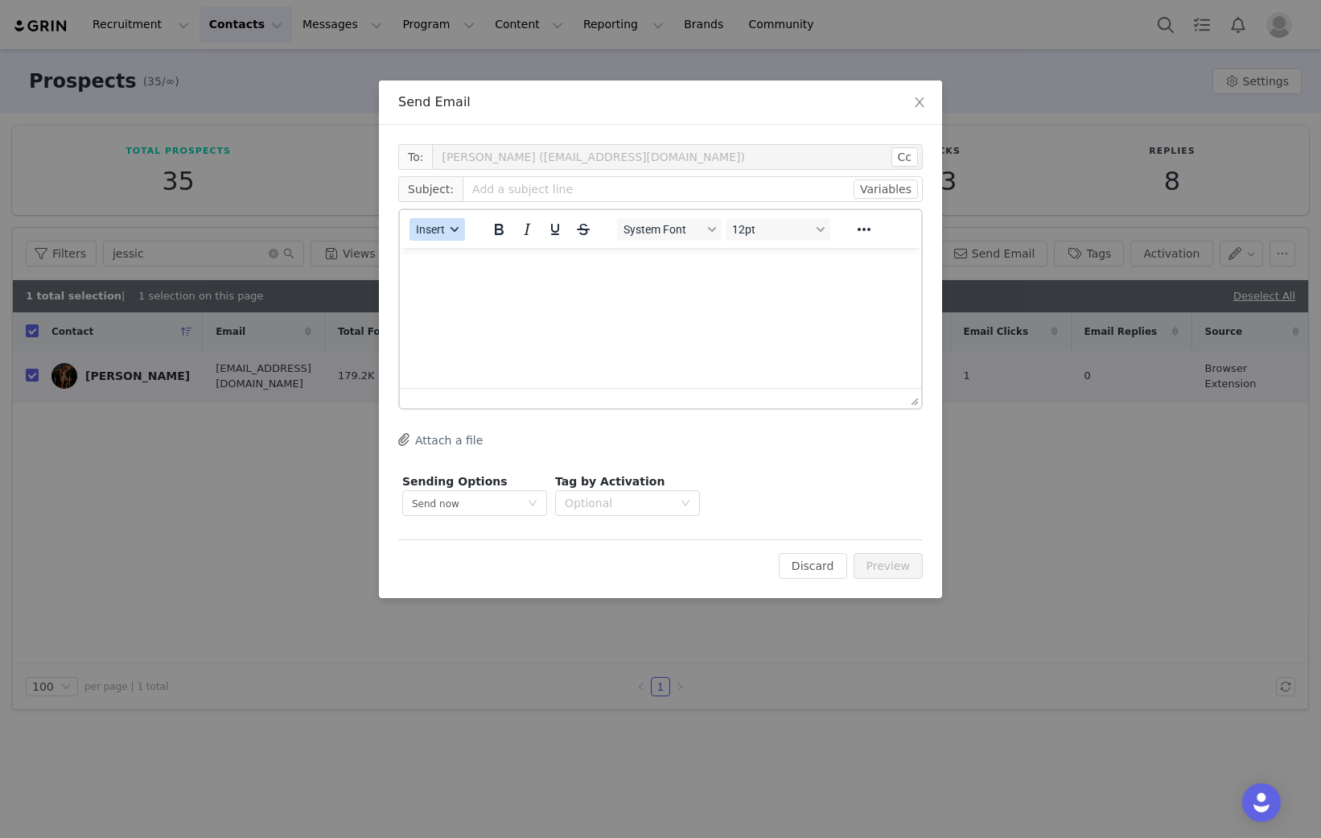
click at [455, 237] on button "Insert" at bounding box center [438, 229] width 56 height 23
click at [451, 255] on div "Insert Template" at bounding box center [495, 257] width 145 height 19
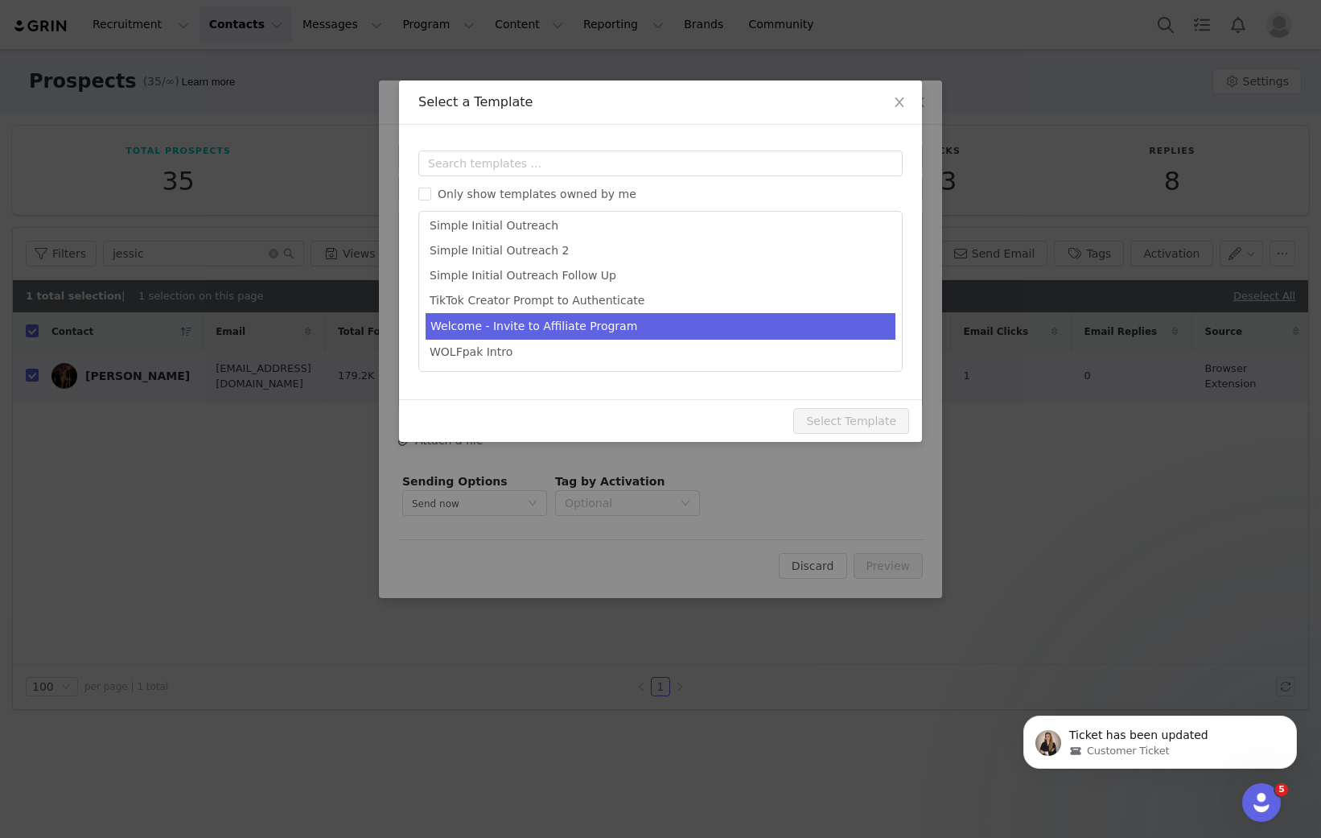
click at [691, 330] on li "Welcome - Invite to Affiliate Program" at bounding box center [661, 326] width 470 height 27
type input "Welcome!"
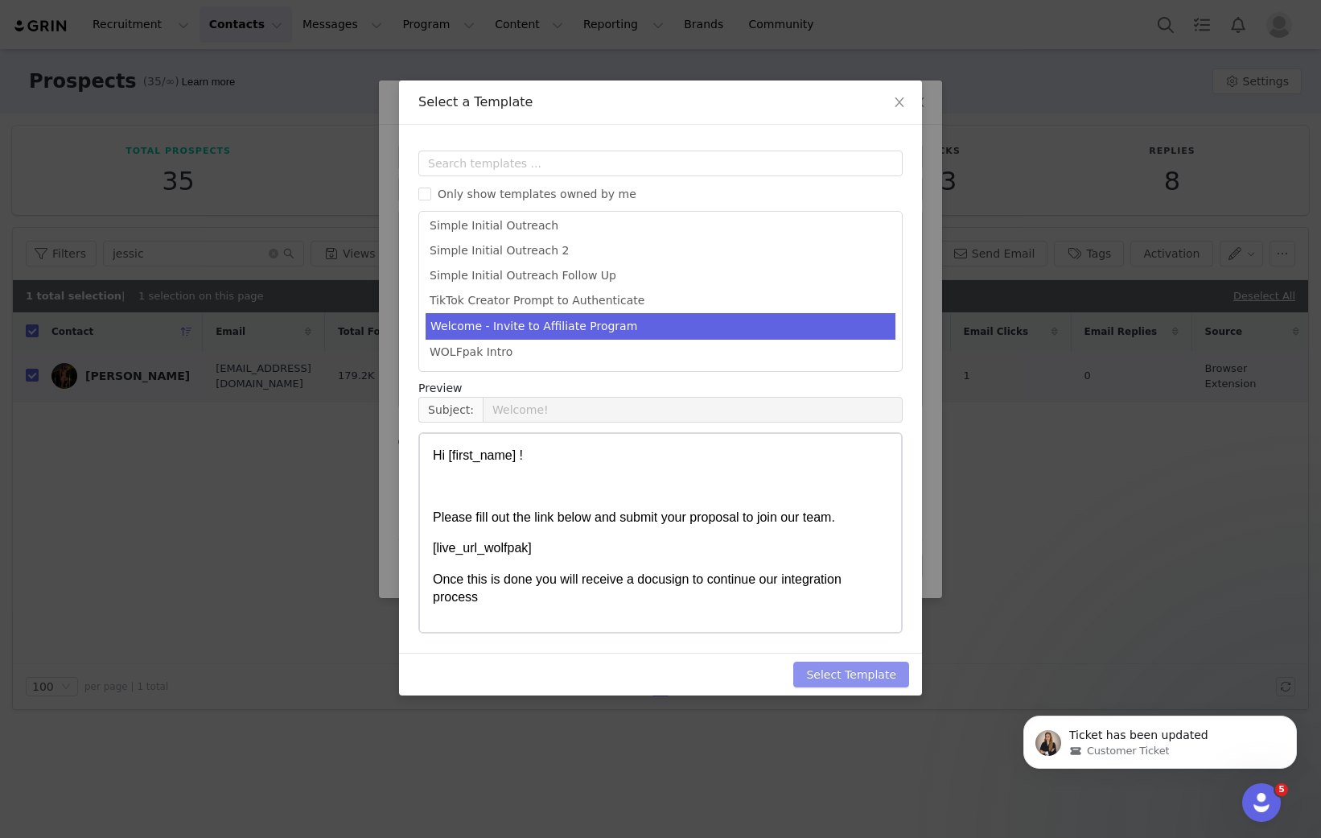
click at [839, 676] on button "Select Template" at bounding box center [851, 674] width 116 height 26
type input "Welcome!"
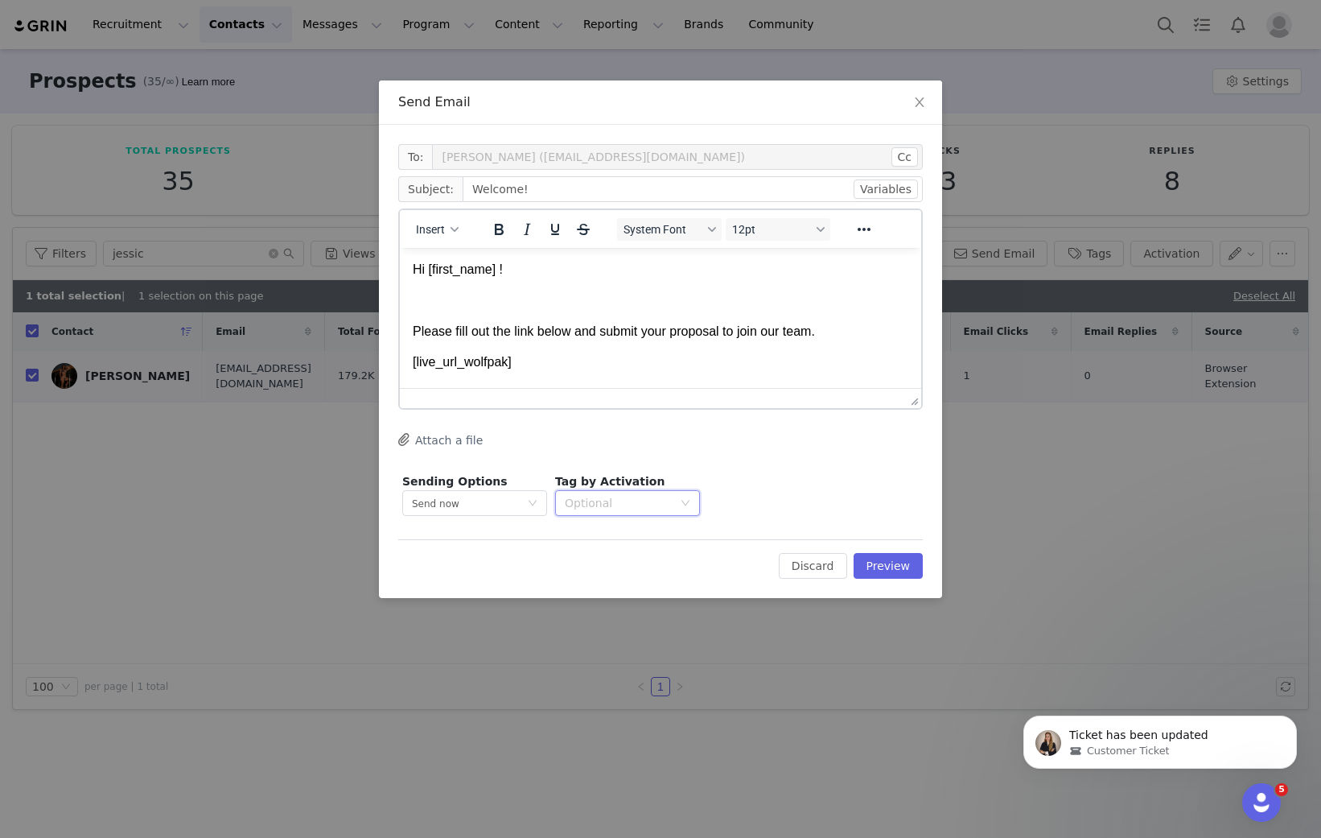
click at [656, 491] on div "Optional" at bounding box center [622, 503] width 115 height 24
click at [621, 532] on p "Affiliate Program - Long Term" at bounding box center [648, 537] width 163 height 18
click at [918, 568] on button "Preview" at bounding box center [889, 566] width 70 height 26
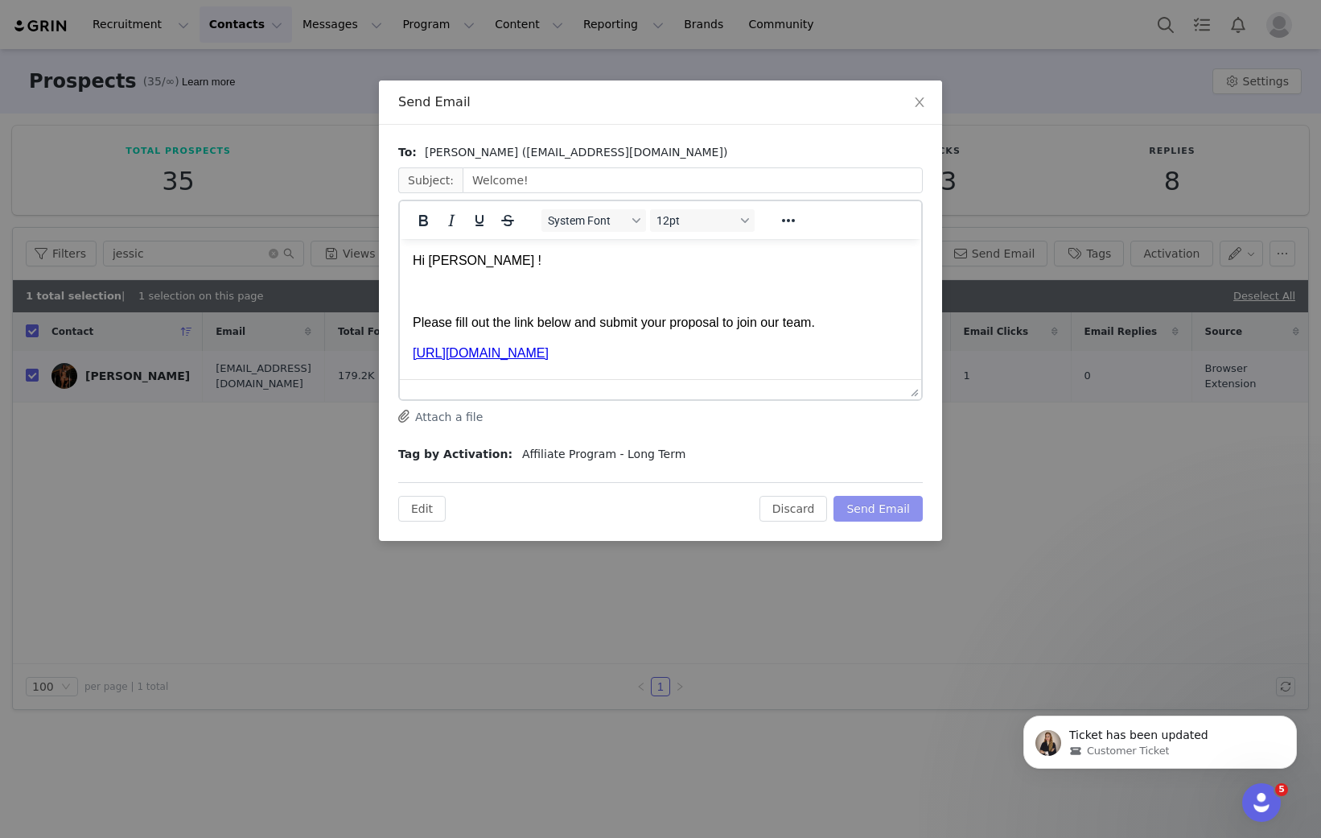
click at [891, 518] on button "Send Email" at bounding box center [878, 509] width 89 height 26
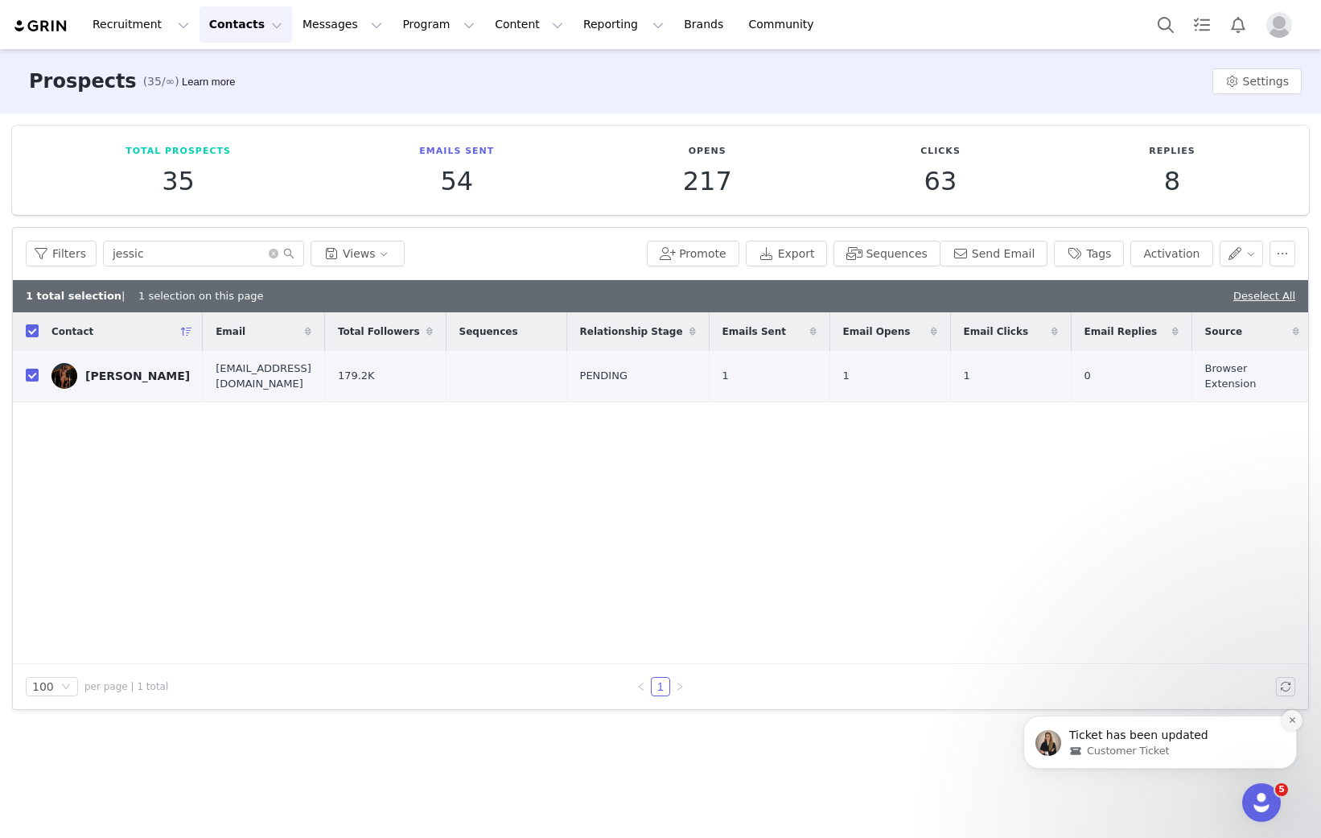
click at [1292, 720] on icon "Dismiss notification" at bounding box center [1292, 720] width 6 height 6
